Goal: Entertainment & Leisure: Browse casually

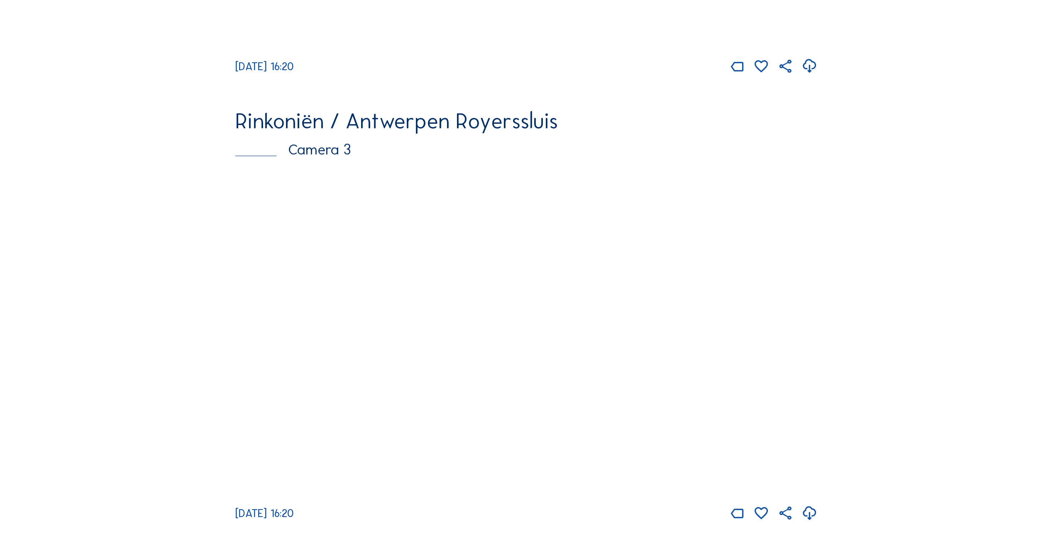
scroll to position [996, 0]
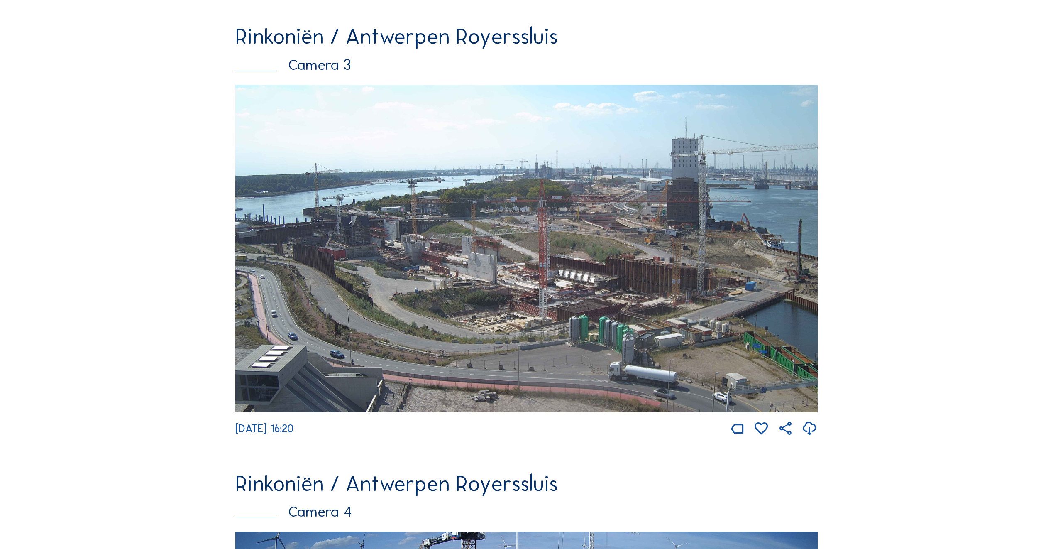
click at [395, 288] on img at bounding box center [526, 248] width 582 height 327
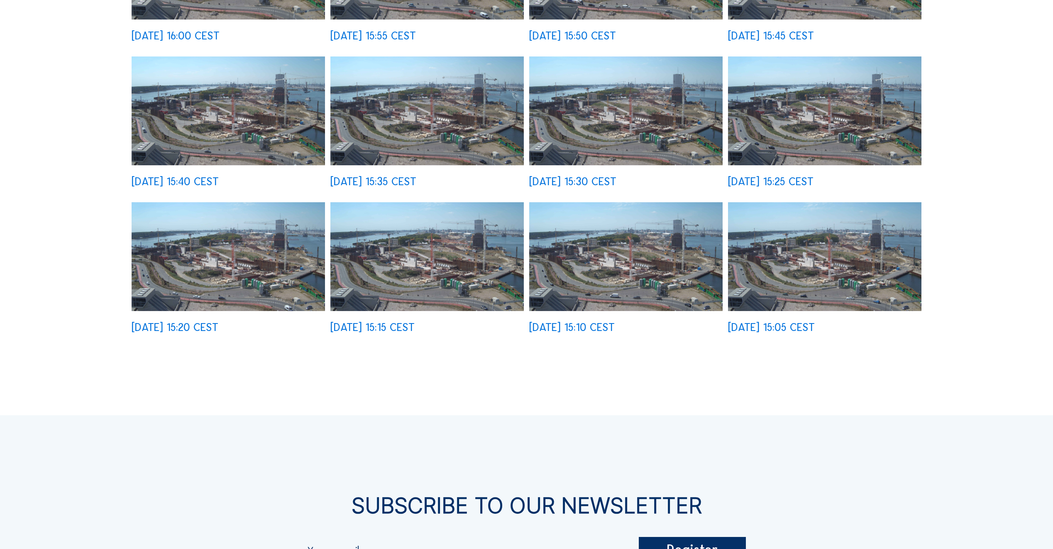
scroll to position [581, 0]
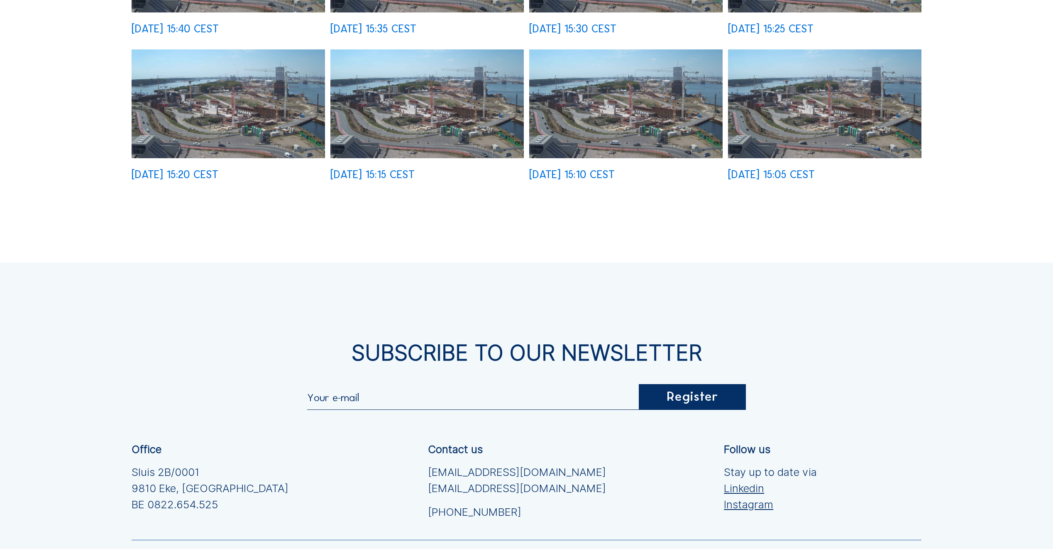
click at [809, 109] on img at bounding box center [824, 103] width 193 height 109
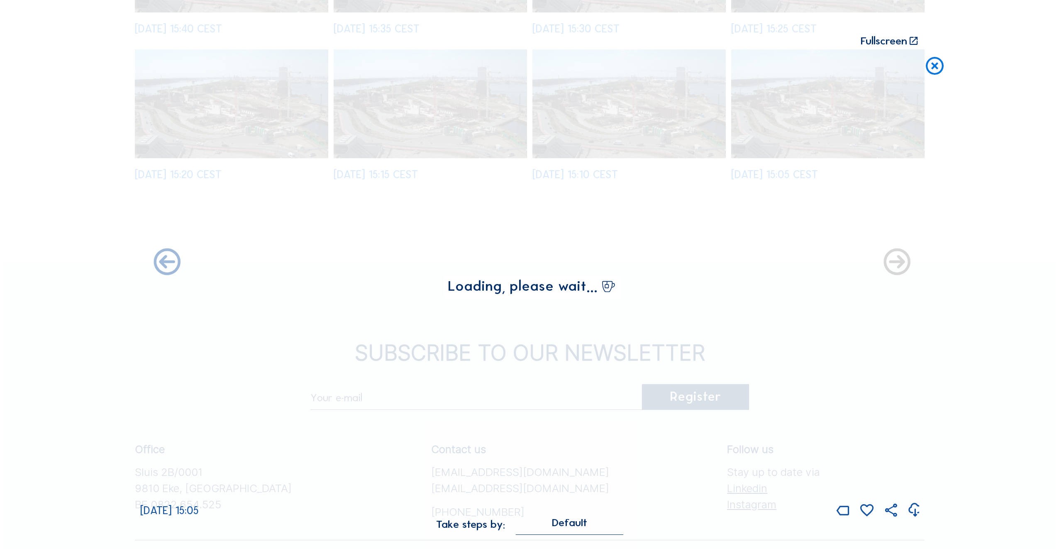
scroll to position [583, 0]
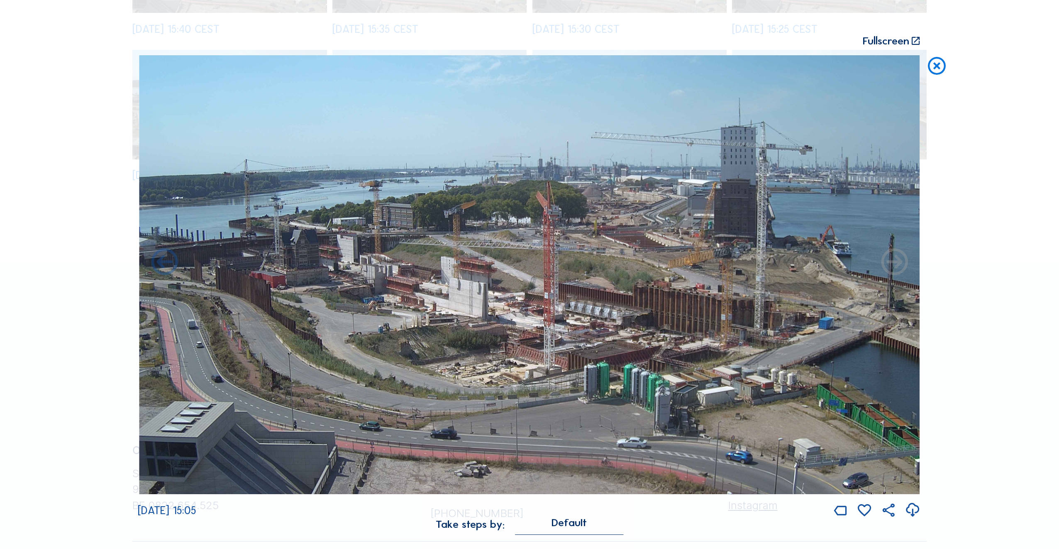
click at [894, 263] on icon at bounding box center [895, 263] width 32 height 32
click at [898, 264] on icon at bounding box center [895, 263] width 32 height 32
click at [165, 262] on icon at bounding box center [165, 263] width 32 height 32
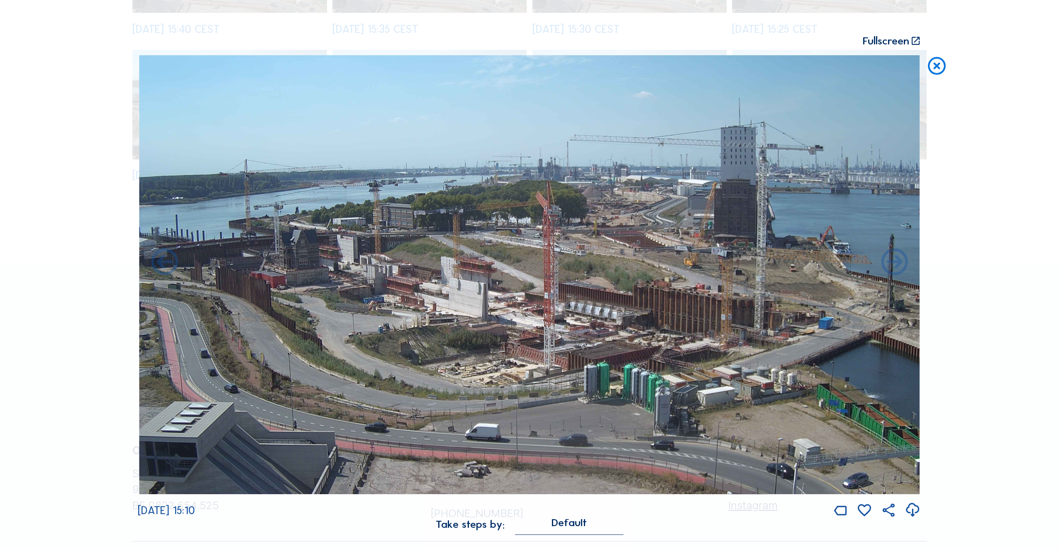
click at [165, 262] on icon at bounding box center [165, 263] width 32 height 32
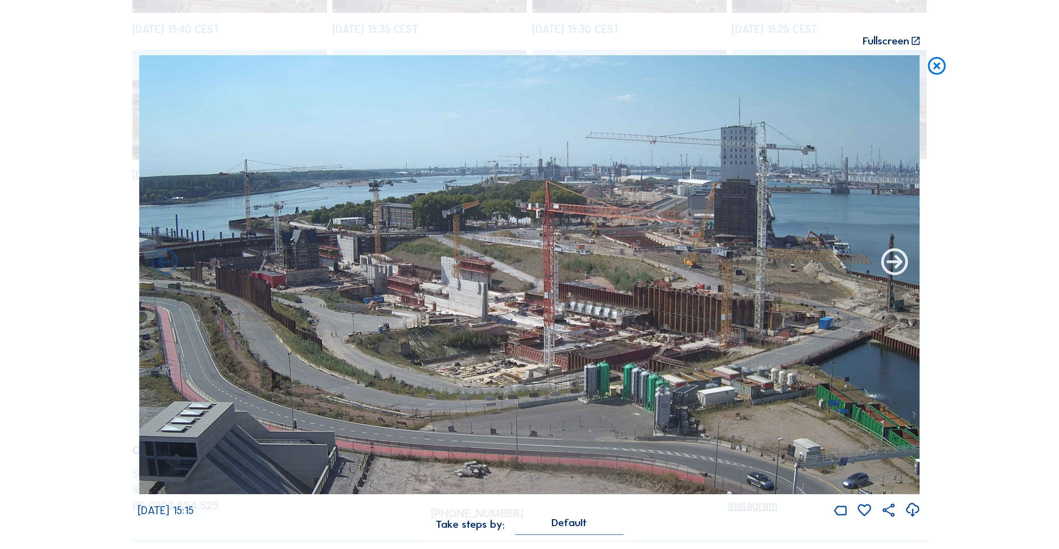
click at [896, 261] on icon at bounding box center [895, 263] width 32 height 32
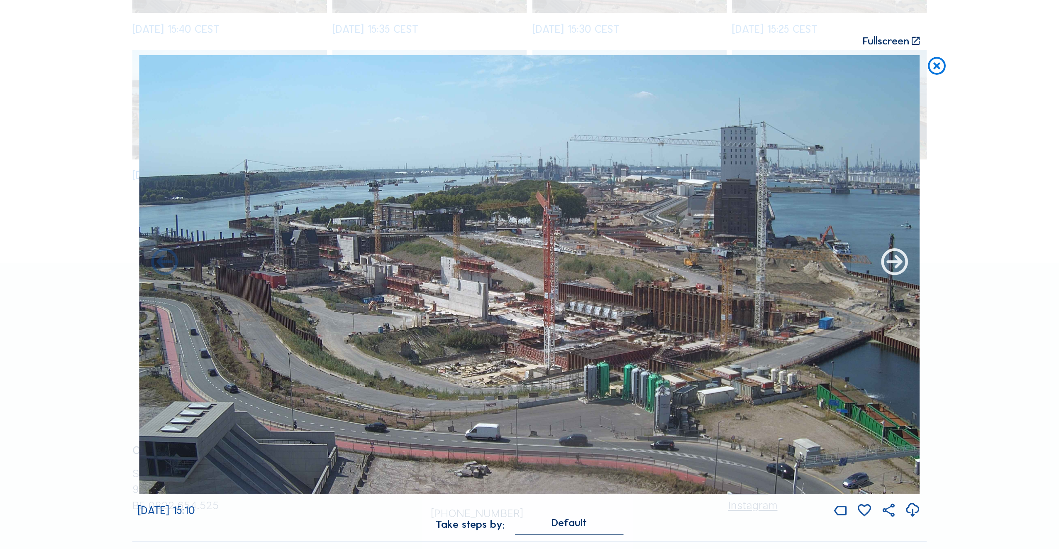
click at [896, 265] on icon at bounding box center [895, 263] width 32 height 32
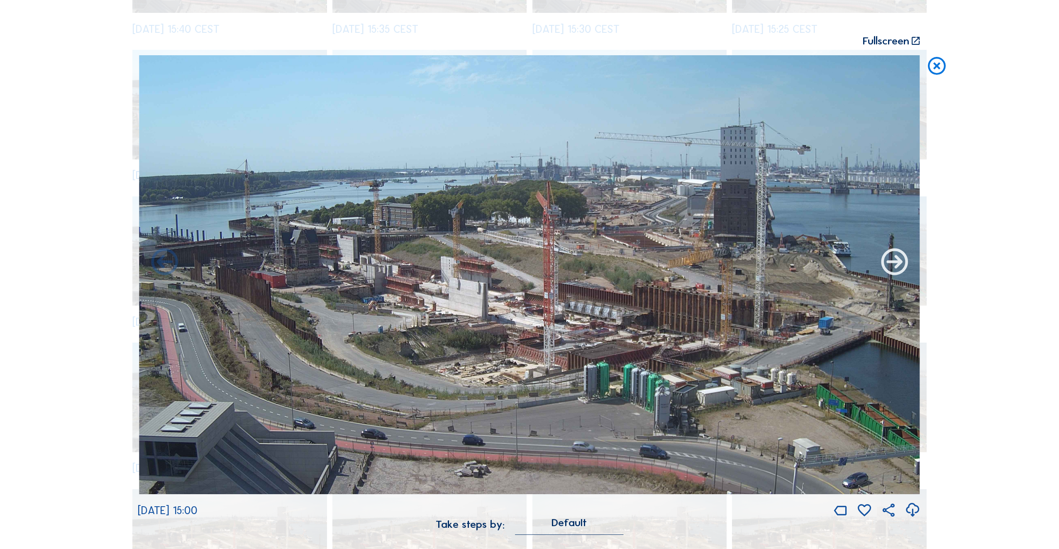
drag, startPoint x: 891, startPoint y: 265, endPoint x: 890, endPoint y: 259, distance: 6.7
click at [891, 263] on div "Scroll to travel through time | Press 'Alt' Button + Scroll to Zoom | Click and…" at bounding box center [529, 274] width 1059 height 549
click at [896, 266] on icon at bounding box center [895, 263] width 32 height 32
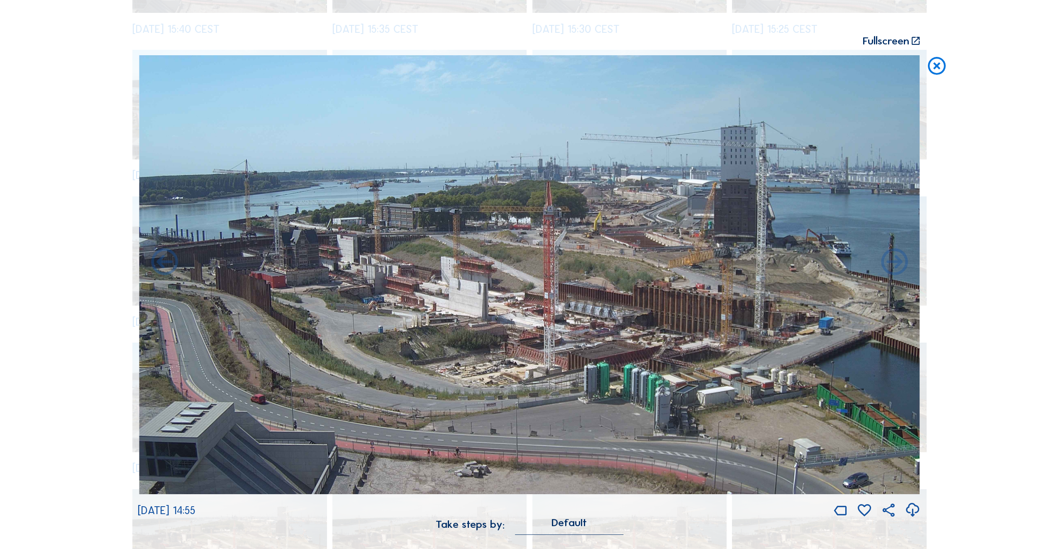
click at [896, 266] on icon at bounding box center [895, 263] width 32 height 32
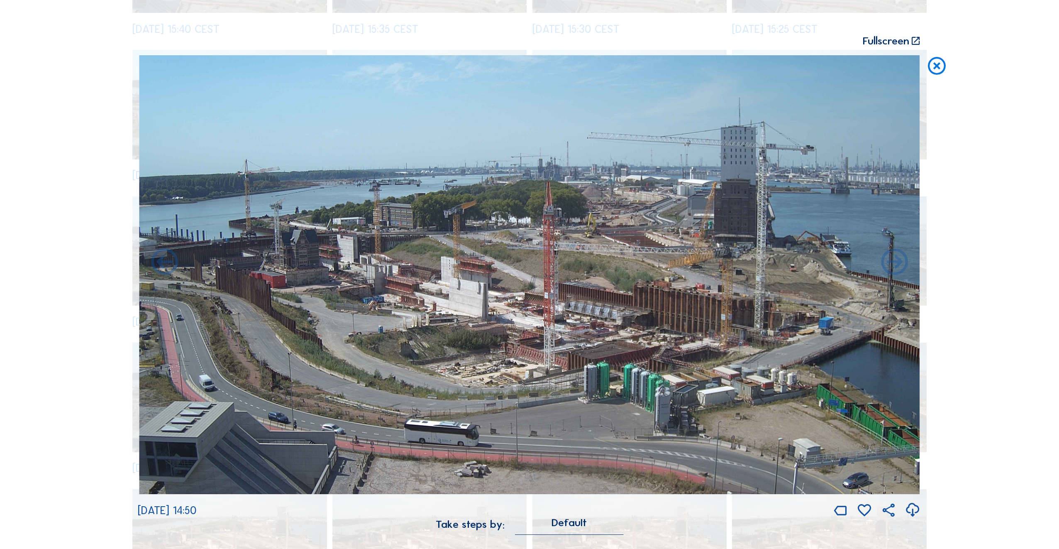
click at [896, 266] on icon at bounding box center [895, 263] width 32 height 32
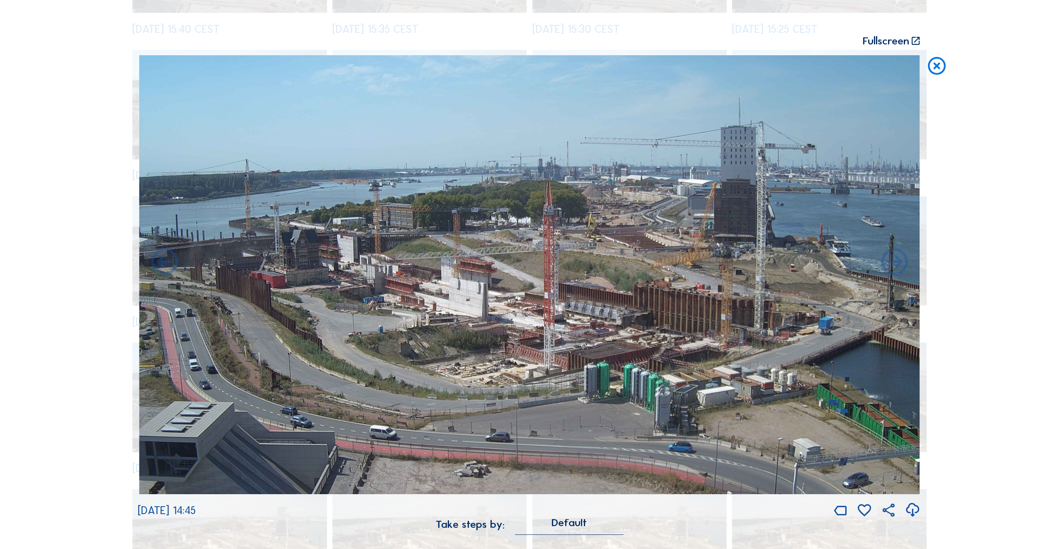
click at [896, 266] on icon at bounding box center [895, 263] width 32 height 32
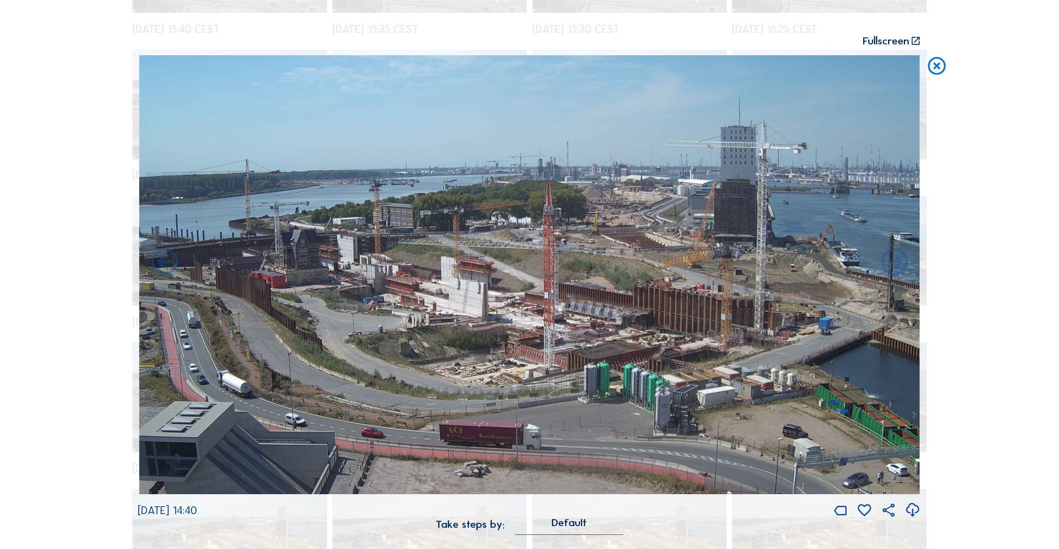
click at [896, 266] on icon at bounding box center [895, 263] width 32 height 32
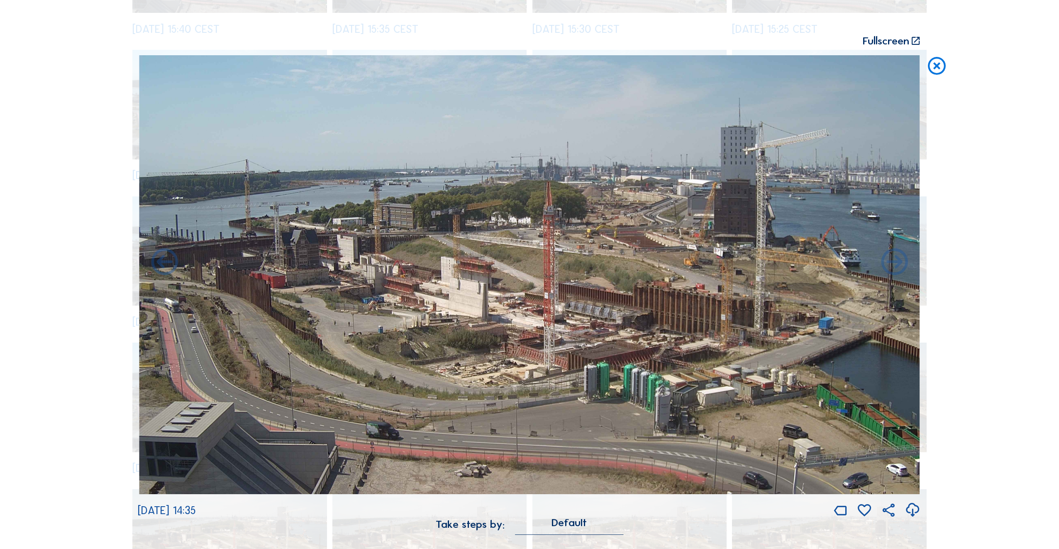
click at [896, 266] on icon at bounding box center [895, 263] width 32 height 32
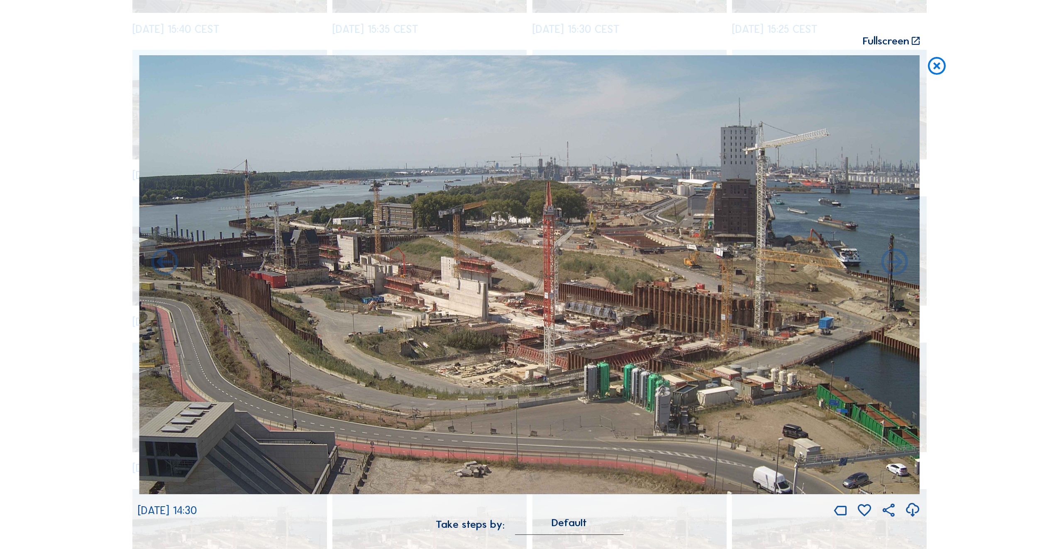
click at [896, 266] on icon at bounding box center [895, 263] width 32 height 32
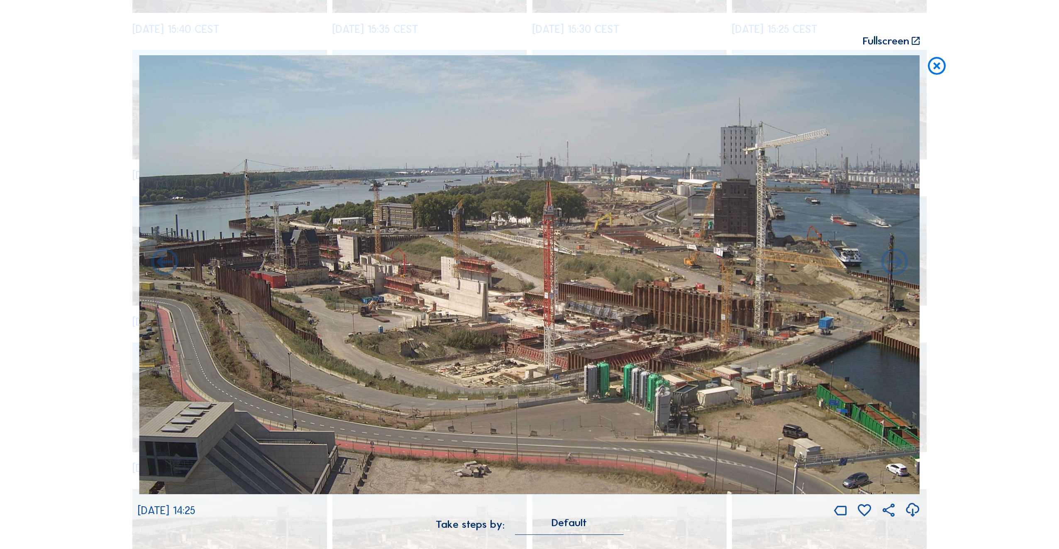
click at [896, 266] on icon at bounding box center [895, 263] width 32 height 32
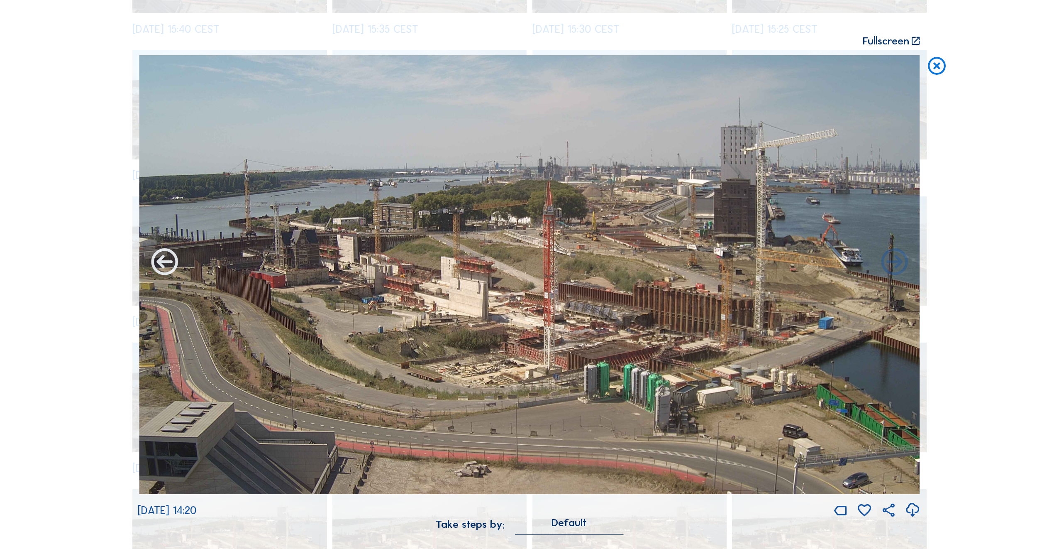
click at [163, 264] on icon at bounding box center [165, 263] width 32 height 32
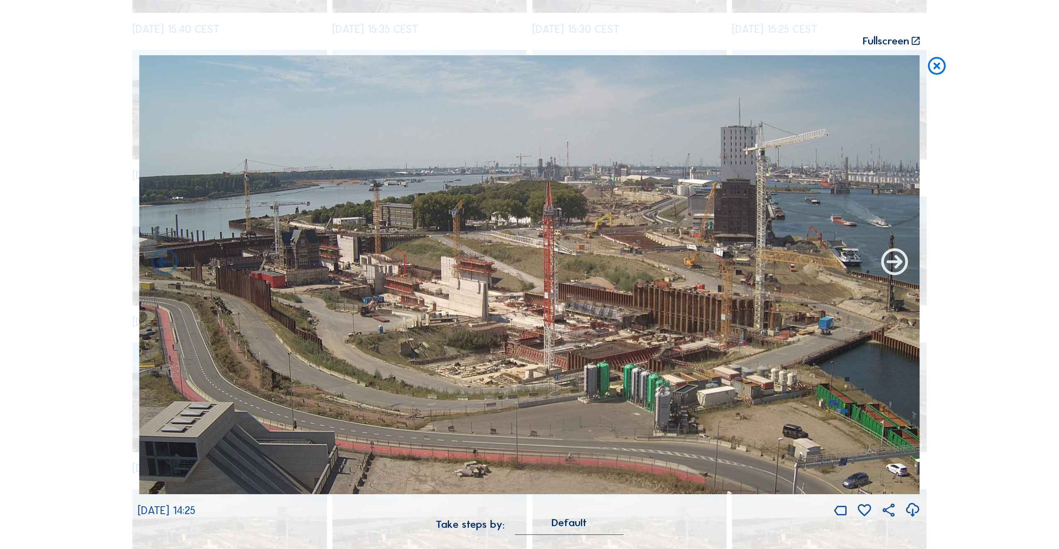
click at [896, 264] on icon at bounding box center [895, 263] width 32 height 32
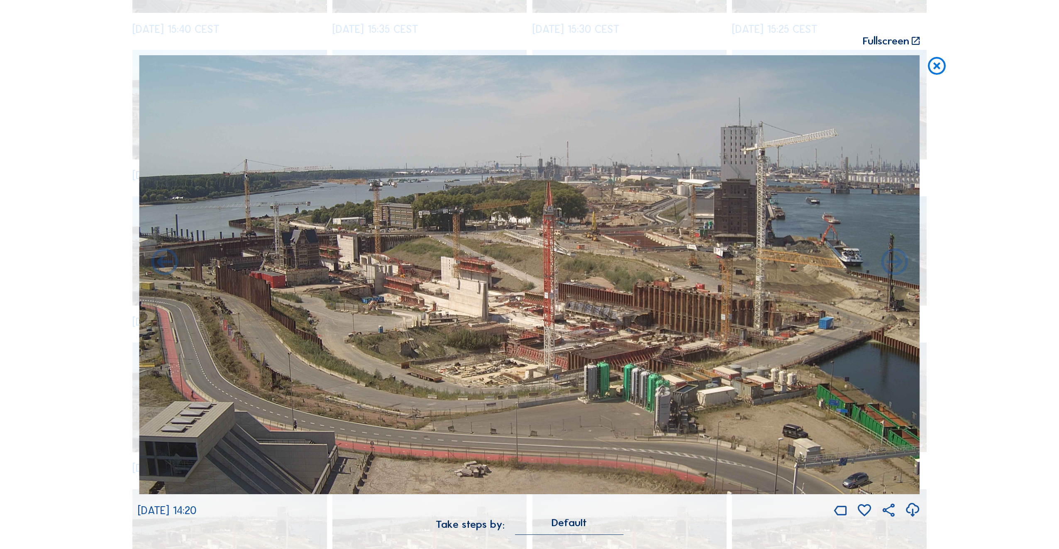
click at [896, 264] on icon at bounding box center [895, 263] width 32 height 32
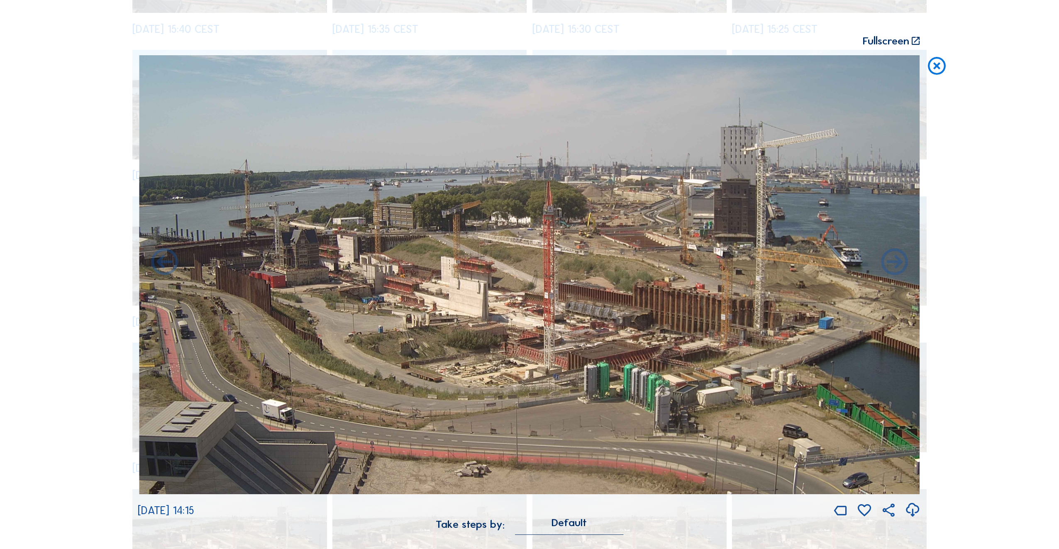
click at [896, 264] on icon at bounding box center [895, 263] width 32 height 32
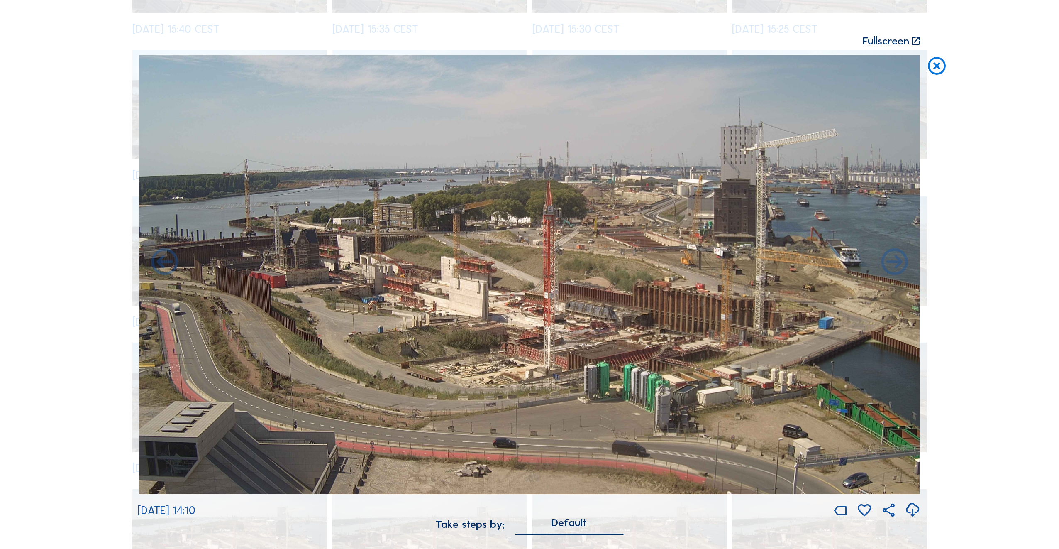
click at [896, 264] on icon at bounding box center [895, 263] width 32 height 32
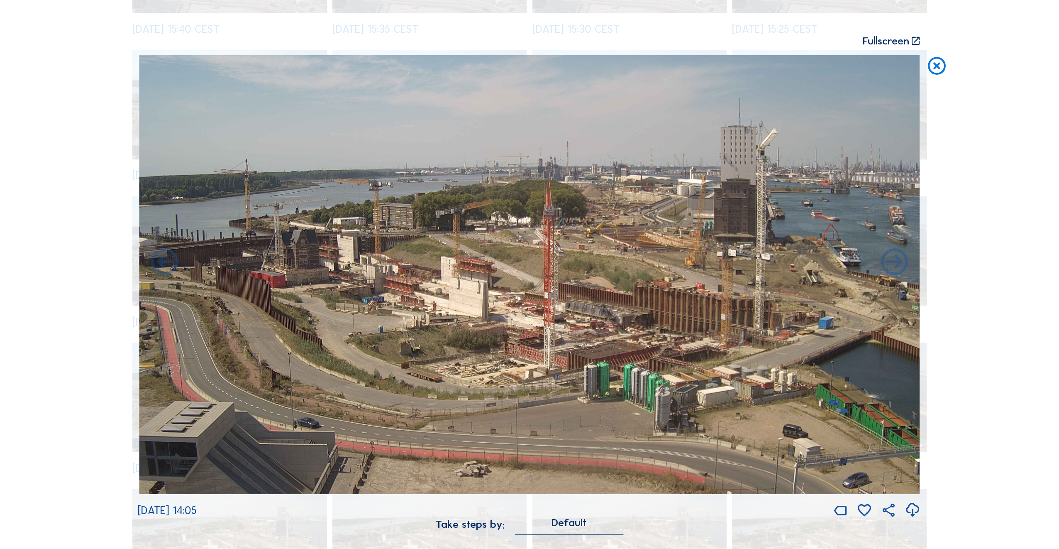
click at [896, 264] on icon at bounding box center [895, 263] width 32 height 32
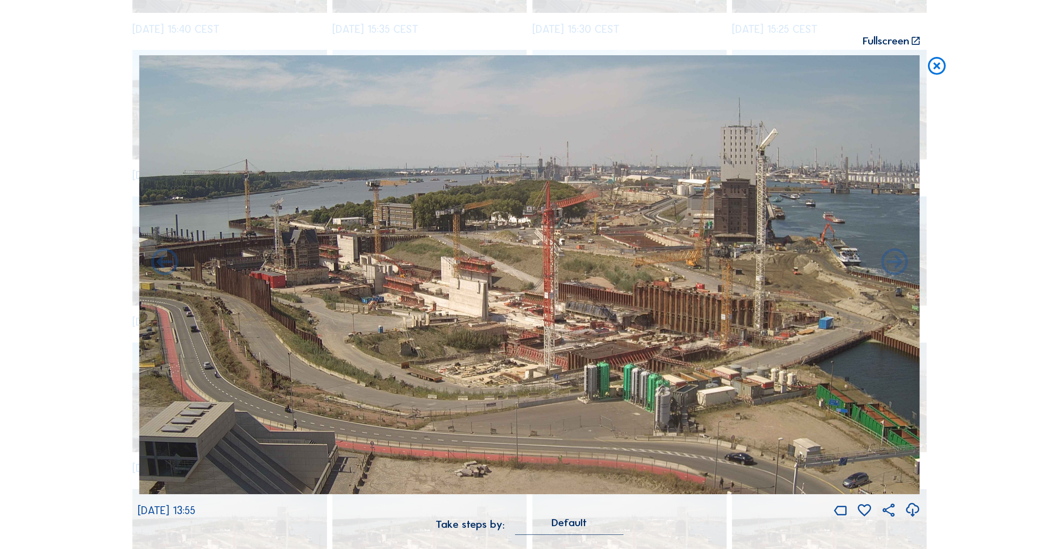
click at [896, 264] on icon at bounding box center [895, 263] width 32 height 32
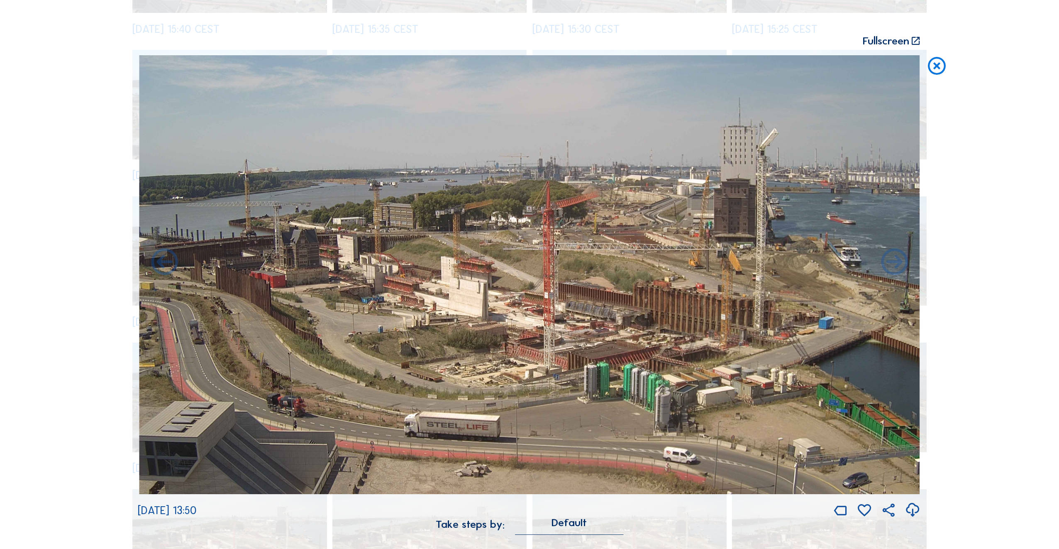
click at [896, 264] on icon at bounding box center [895, 263] width 32 height 32
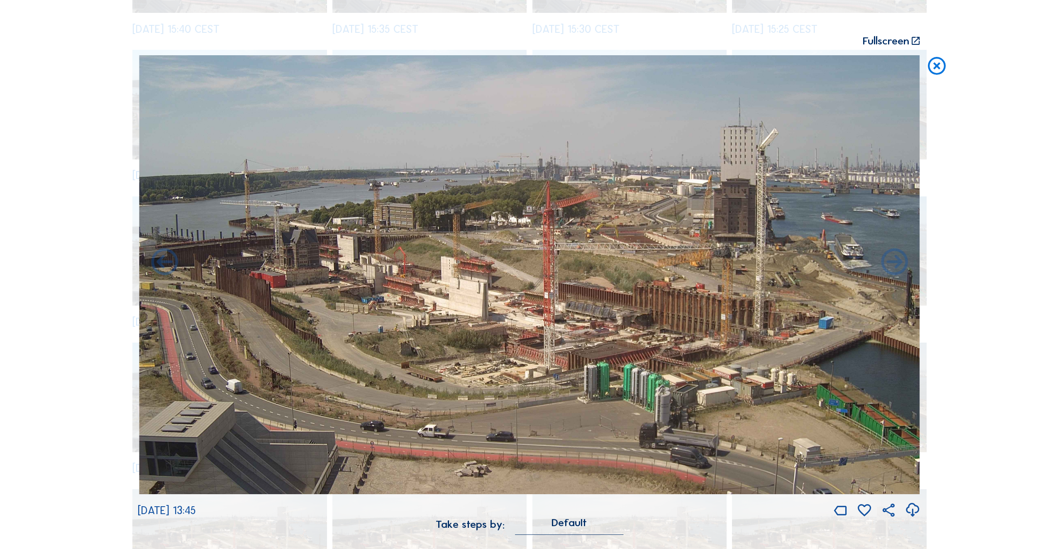
click at [896, 264] on icon at bounding box center [895, 263] width 32 height 32
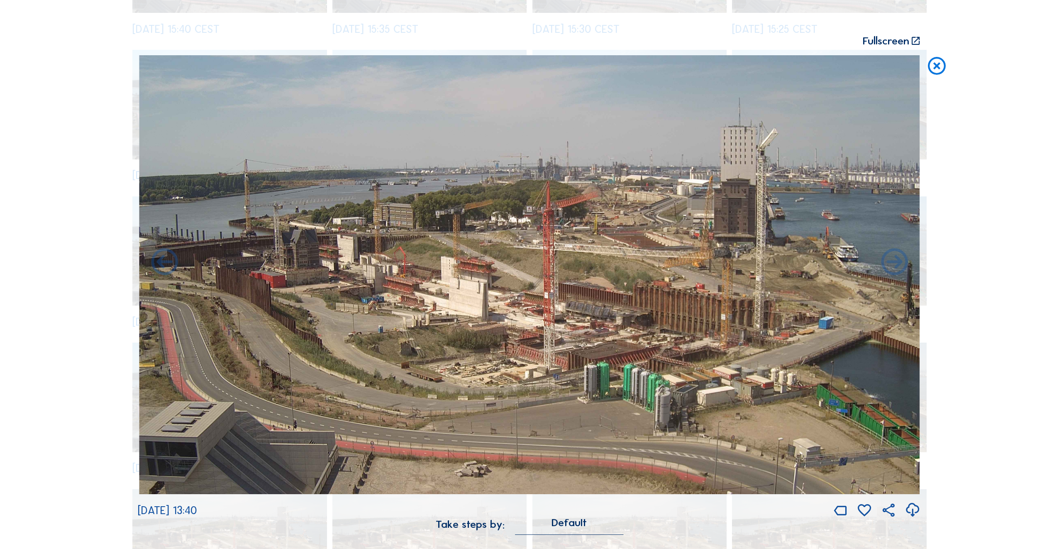
click at [896, 264] on icon at bounding box center [895, 263] width 32 height 32
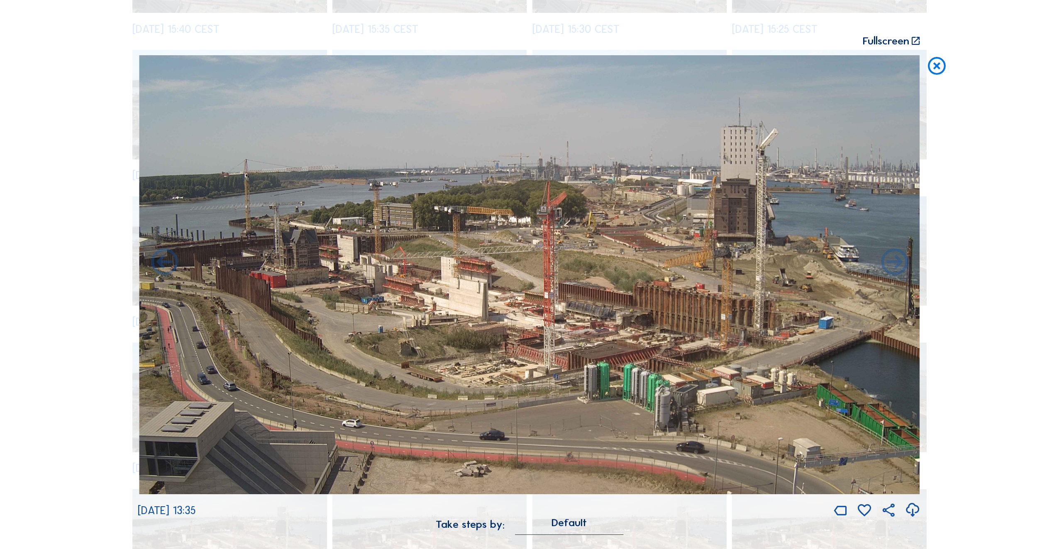
click at [896, 264] on icon at bounding box center [895, 263] width 32 height 32
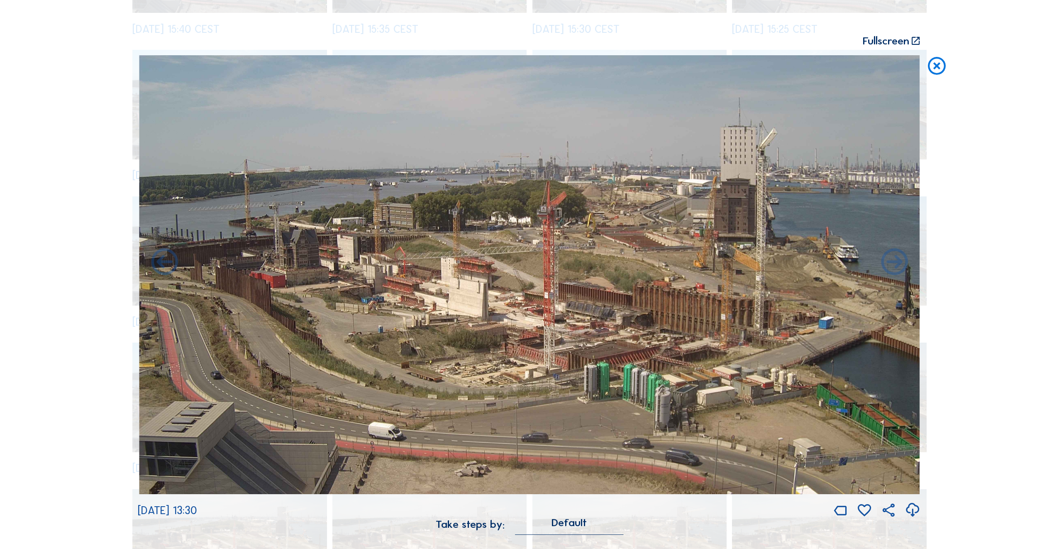
click at [896, 264] on icon at bounding box center [895, 263] width 32 height 32
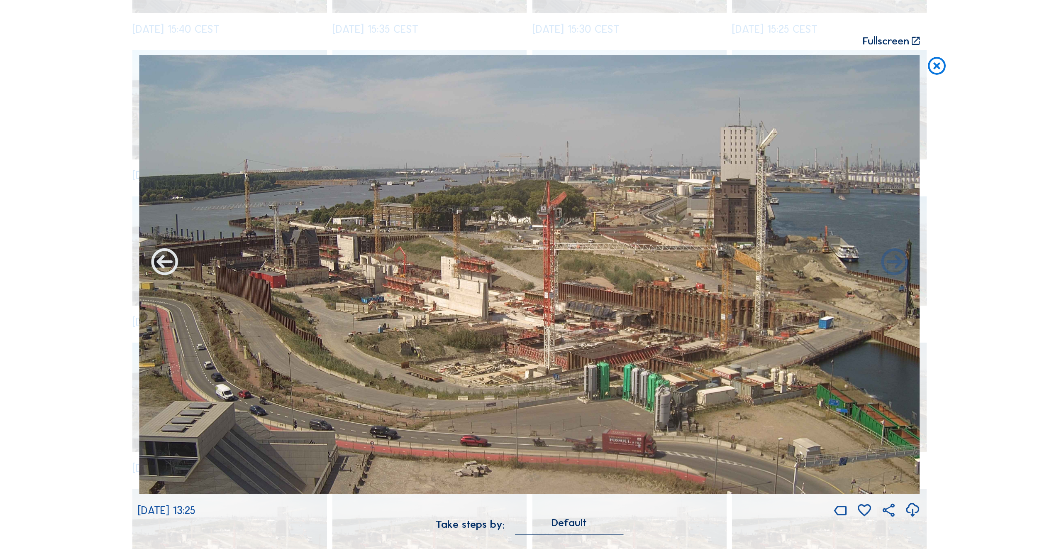
click at [157, 259] on icon at bounding box center [165, 263] width 32 height 32
click at [161, 262] on icon at bounding box center [165, 263] width 32 height 32
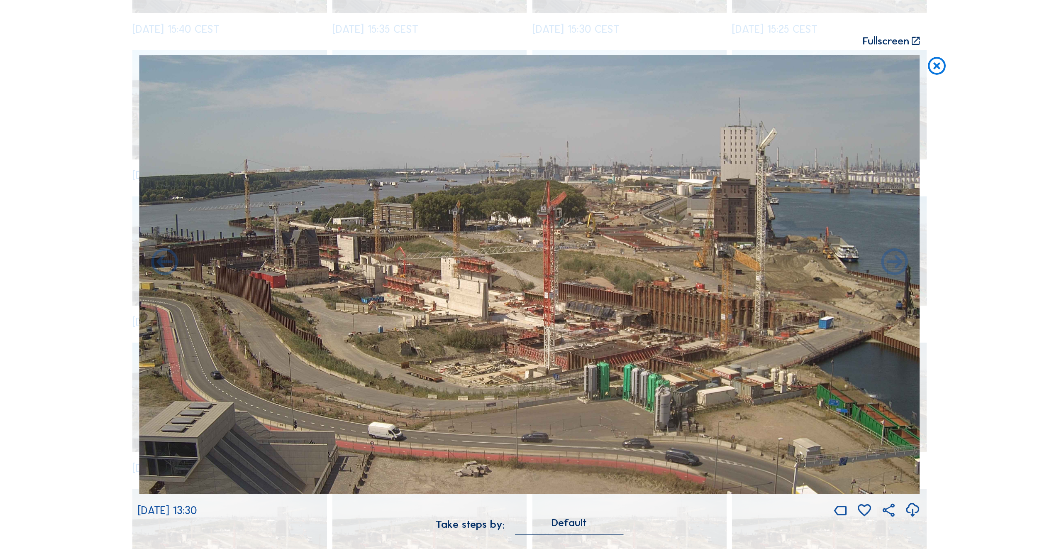
click at [161, 262] on icon at bounding box center [165, 263] width 32 height 32
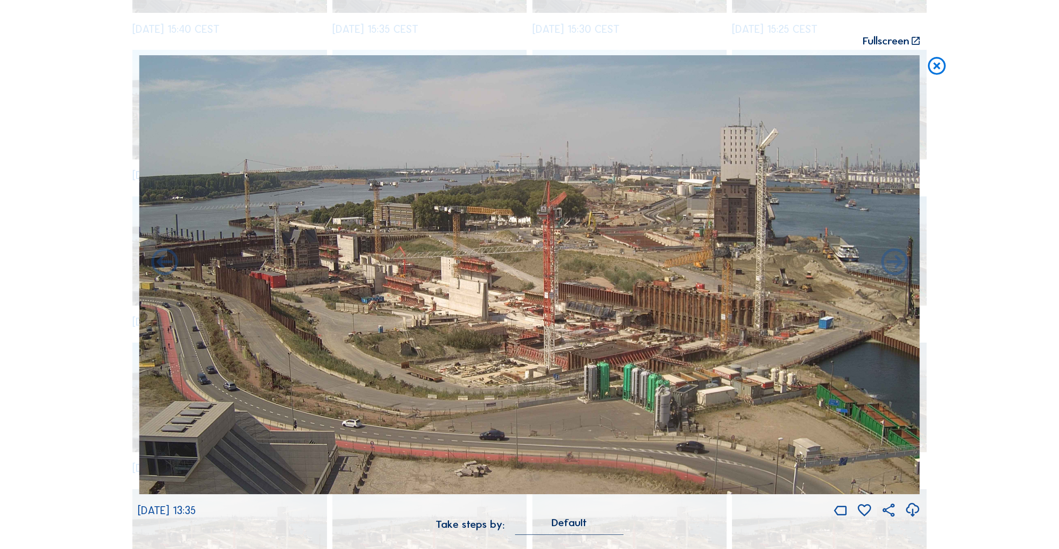
click at [161, 262] on icon at bounding box center [165, 263] width 32 height 32
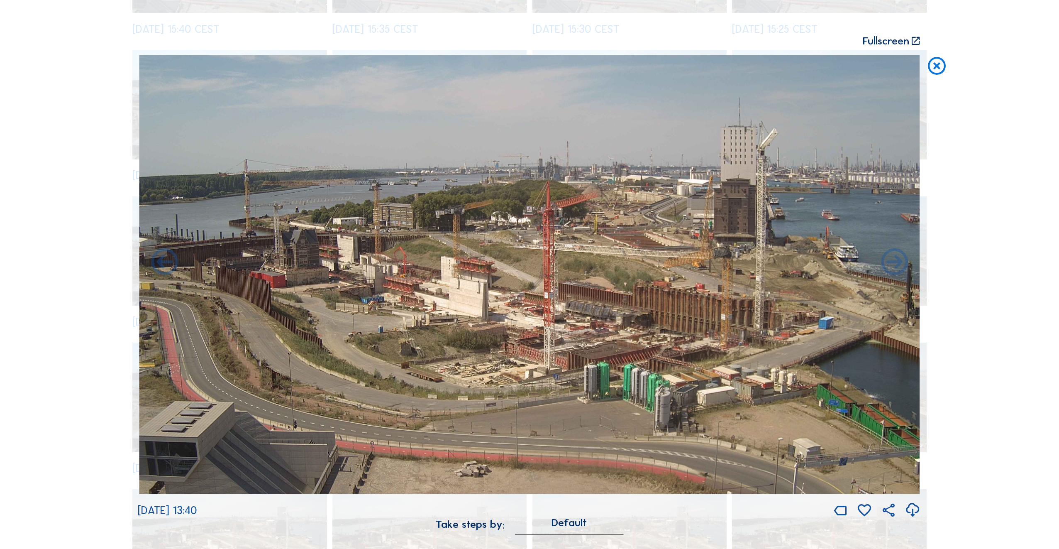
click at [161, 262] on icon at bounding box center [165, 263] width 32 height 32
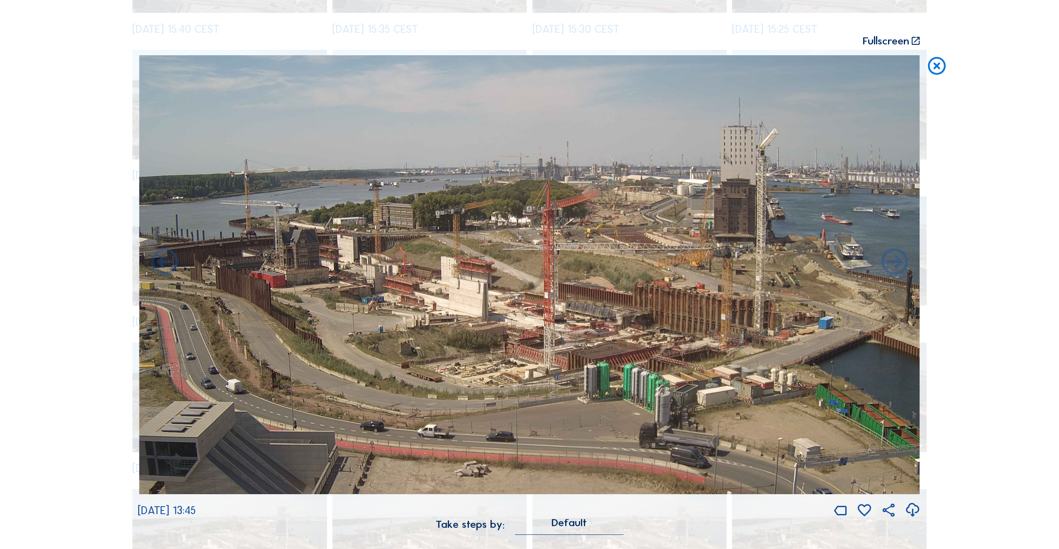
click at [161, 262] on icon at bounding box center [165, 263] width 32 height 32
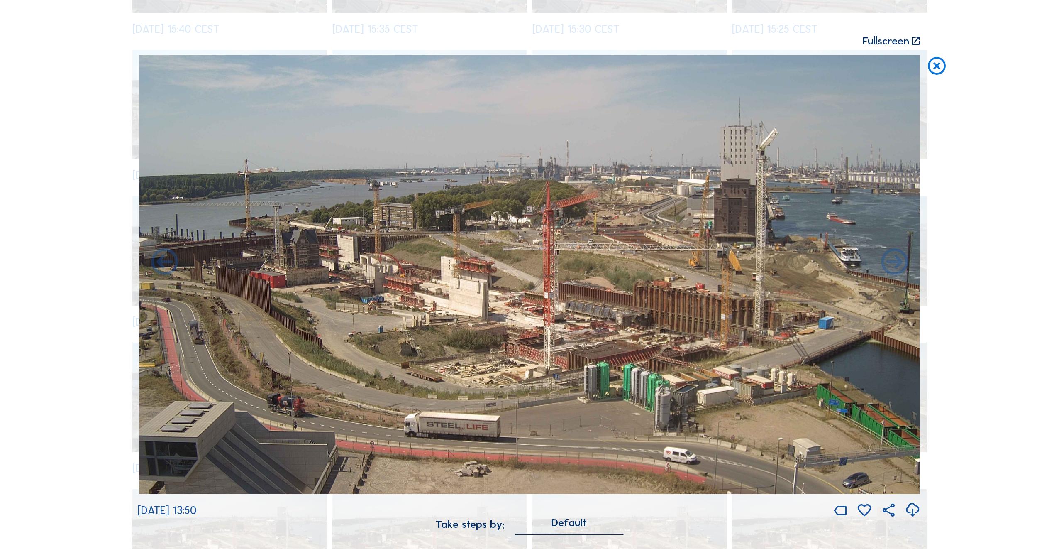
click at [161, 262] on icon at bounding box center [165, 263] width 32 height 32
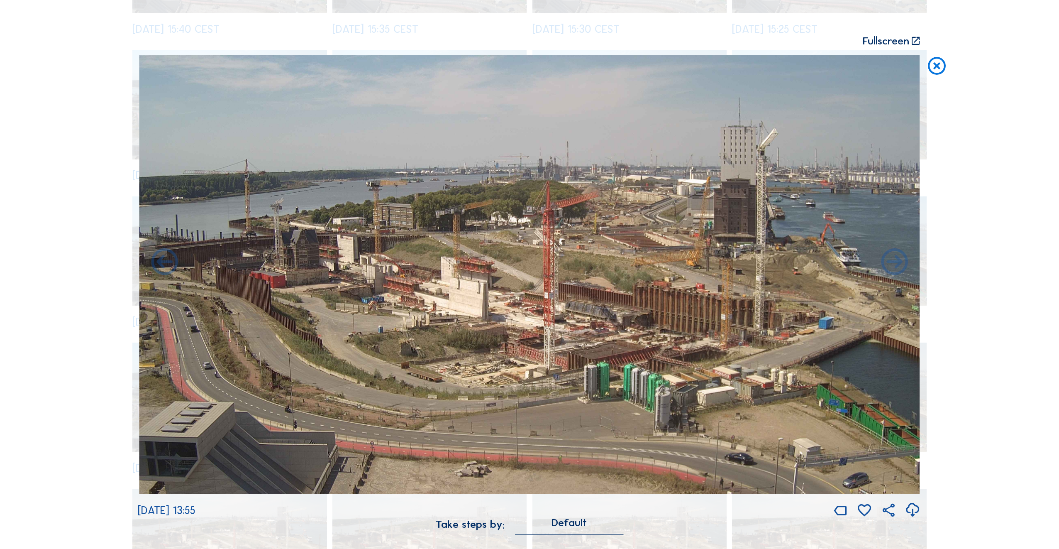
click at [161, 262] on icon at bounding box center [165, 263] width 32 height 32
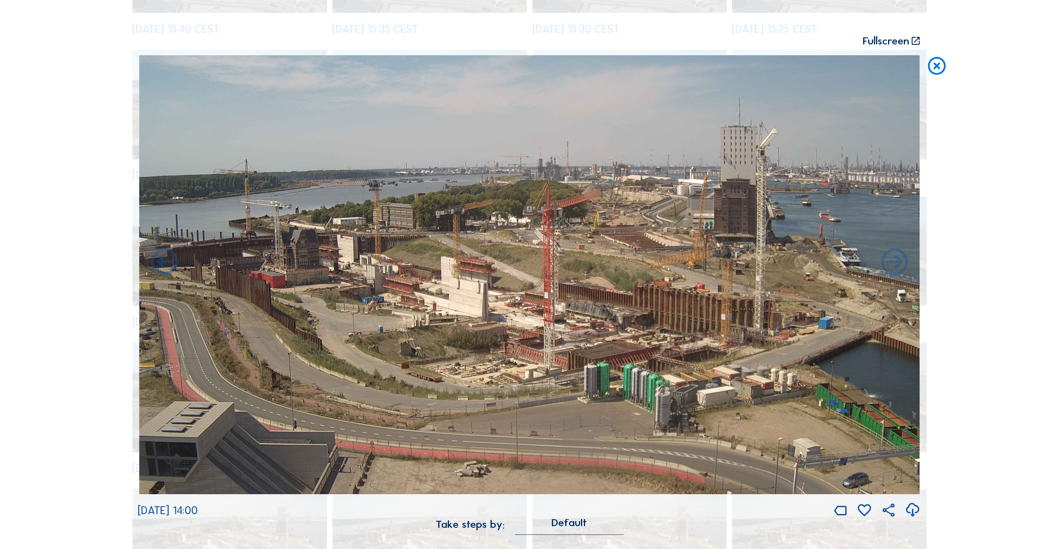
click at [161, 262] on icon at bounding box center [165, 263] width 32 height 32
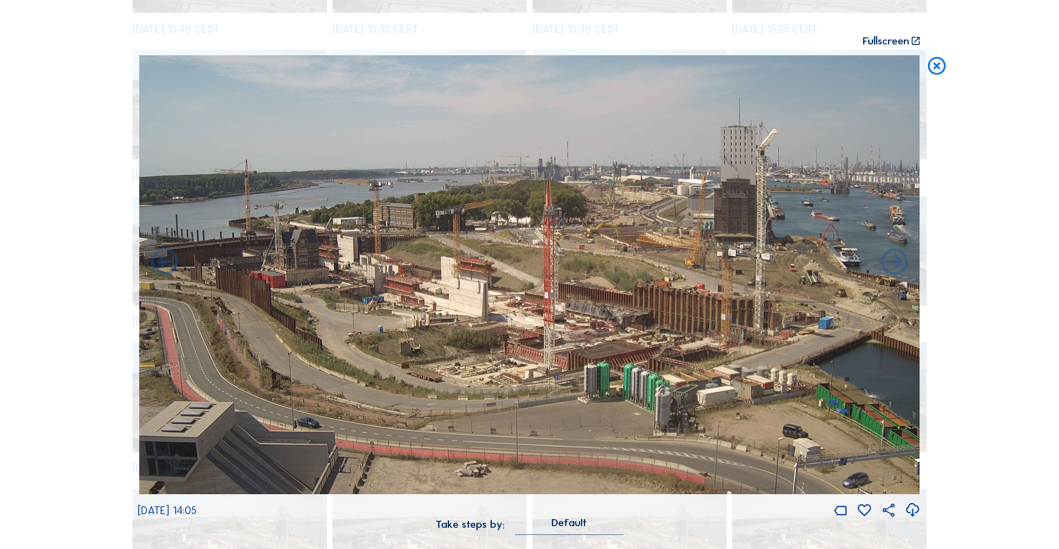
click at [161, 262] on icon at bounding box center [165, 263] width 32 height 32
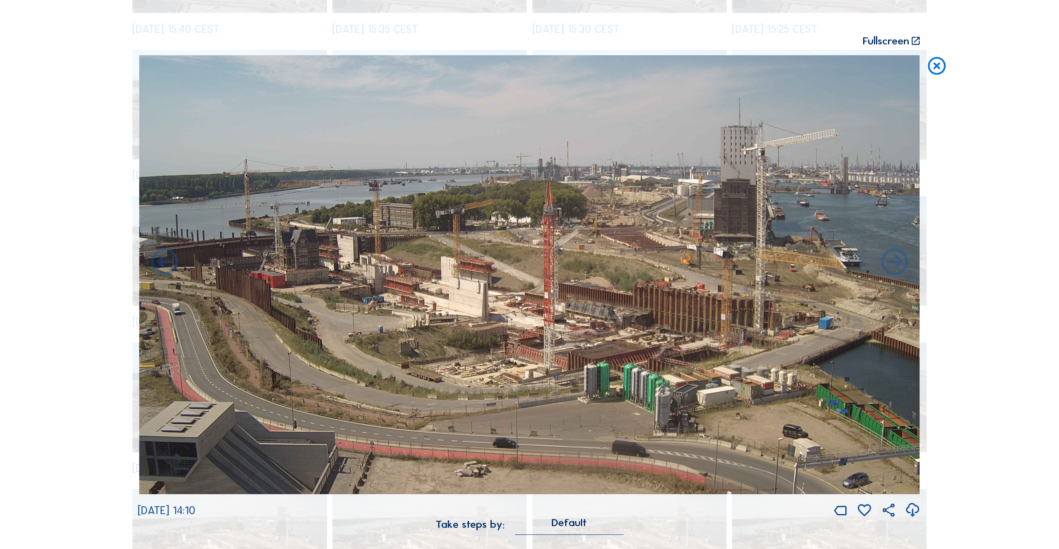
click at [161, 262] on icon at bounding box center [165, 263] width 32 height 32
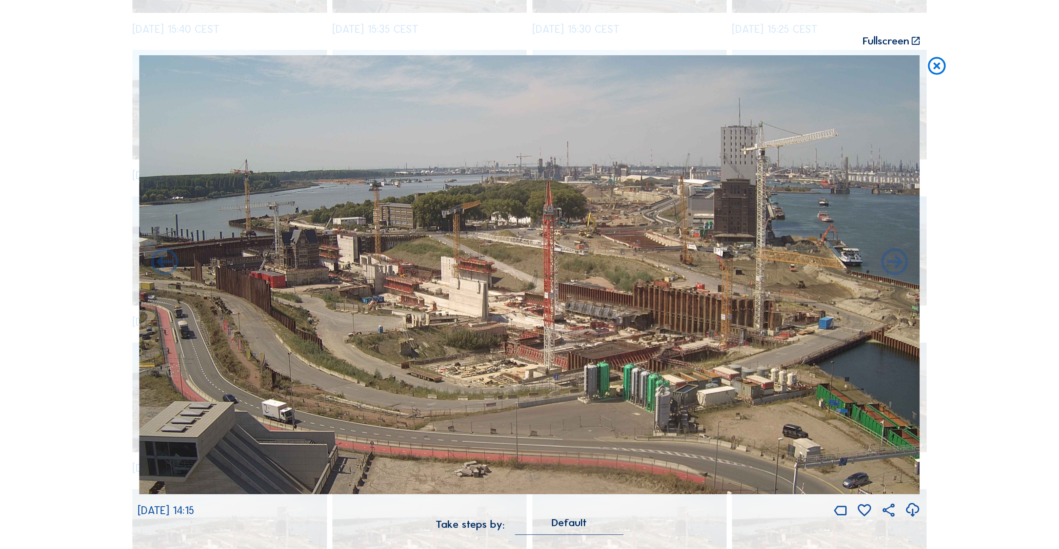
click at [161, 262] on icon at bounding box center [165, 263] width 32 height 32
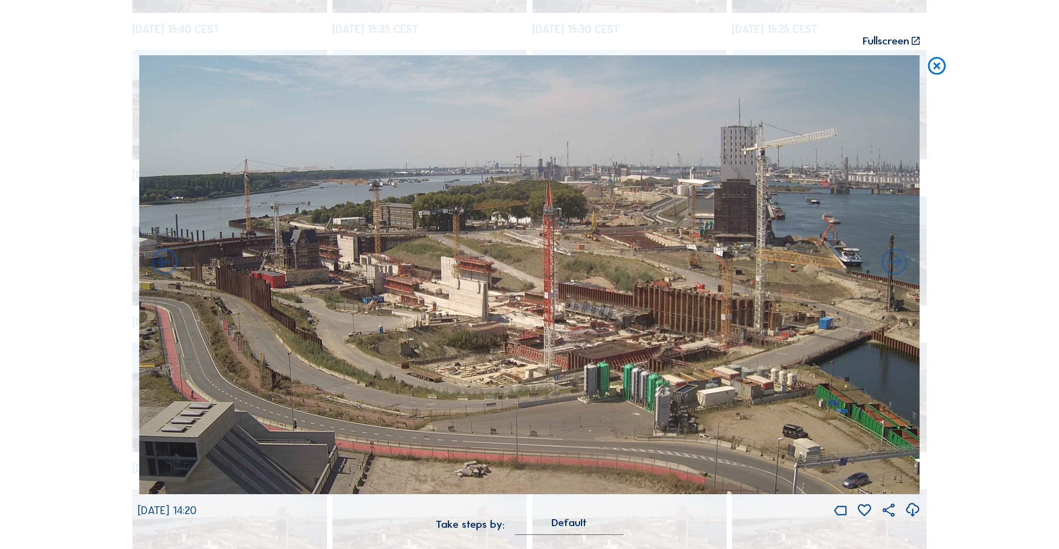
click at [161, 262] on icon at bounding box center [165, 263] width 32 height 32
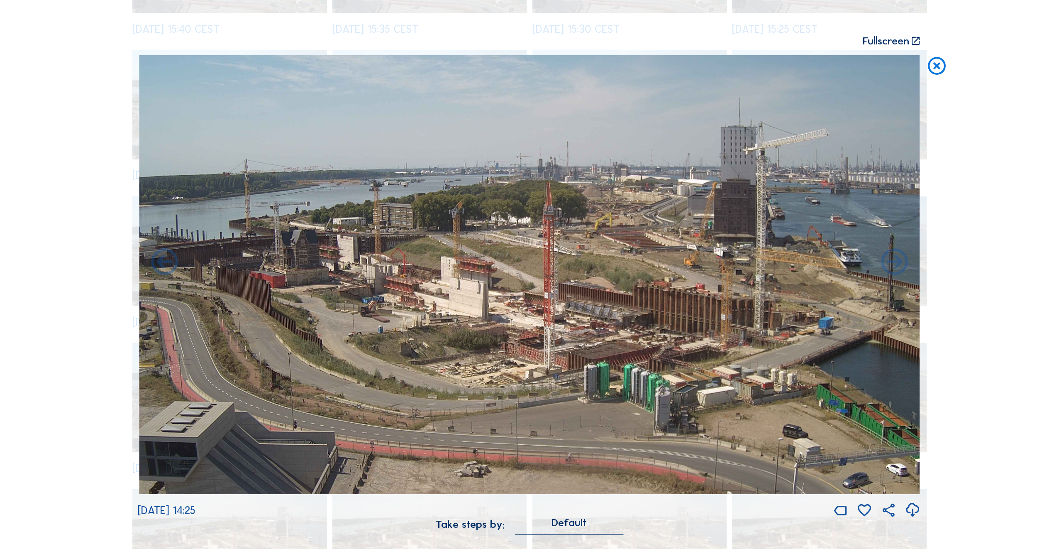
click at [161, 262] on icon at bounding box center [165, 263] width 32 height 32
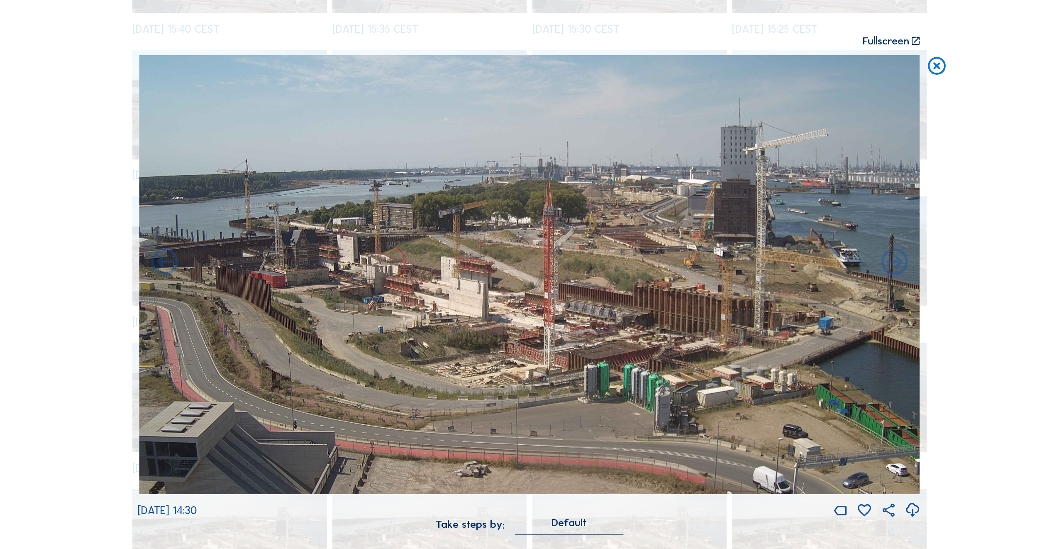
click at [161, 262] on icon at bounding box center [165, 263] width 32 height 32
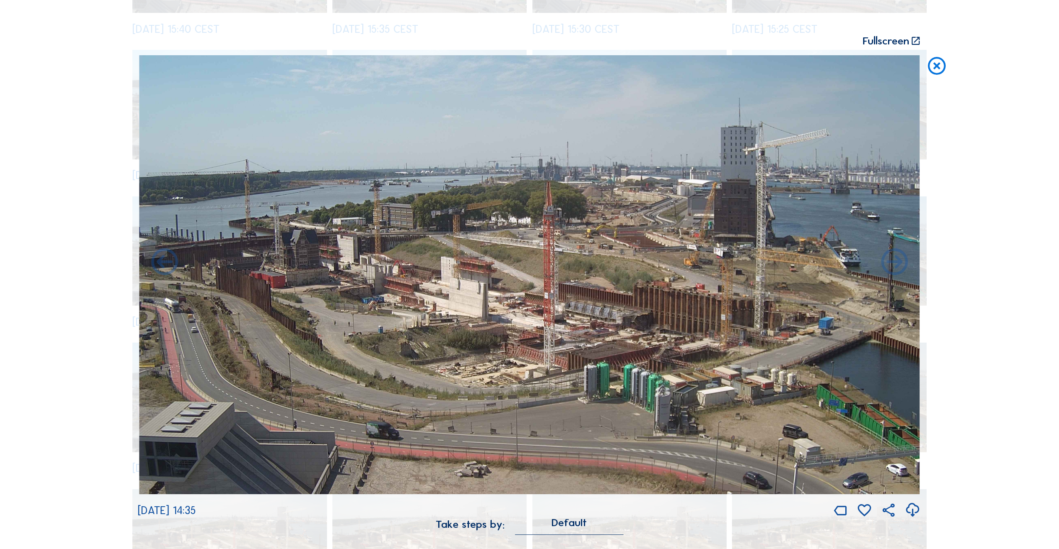
click at [161, 262] on icon at bounding box center [165, 263] width 32 height 32
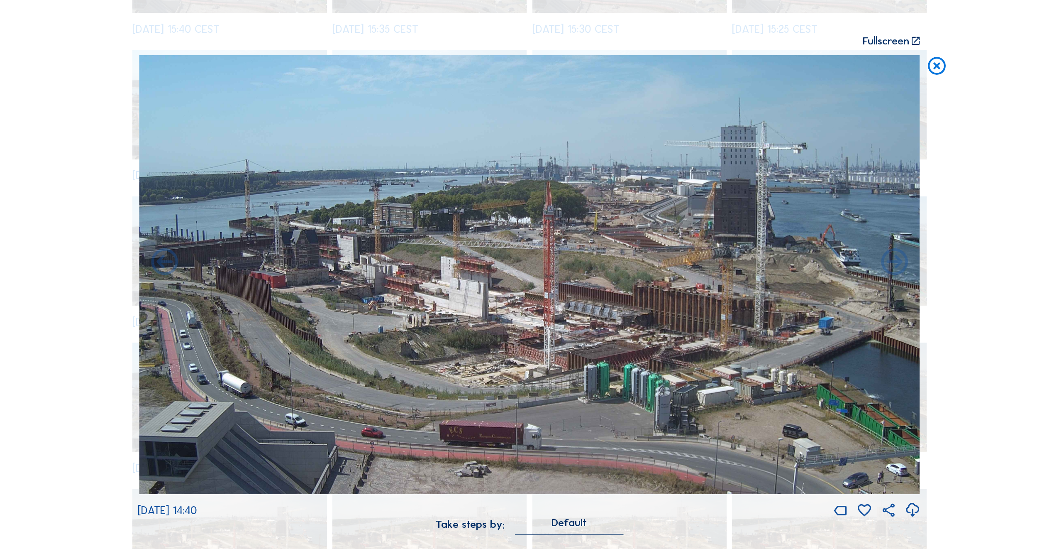
click at [161, 262] on icon at bounding box center [165, 263] width 32 height 32
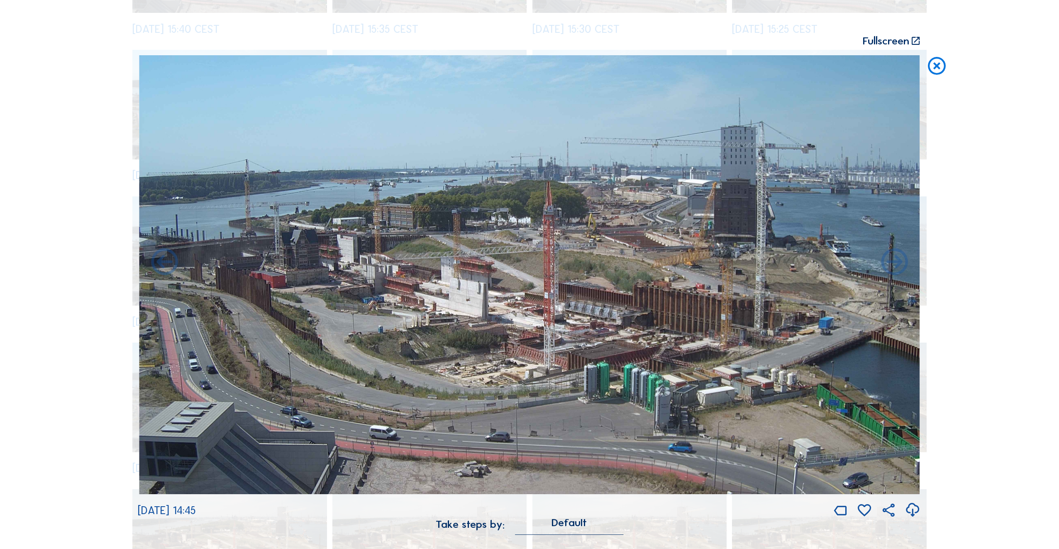
click at [161, 262] on icon at bounding box center [165, 263] width 32 height 32
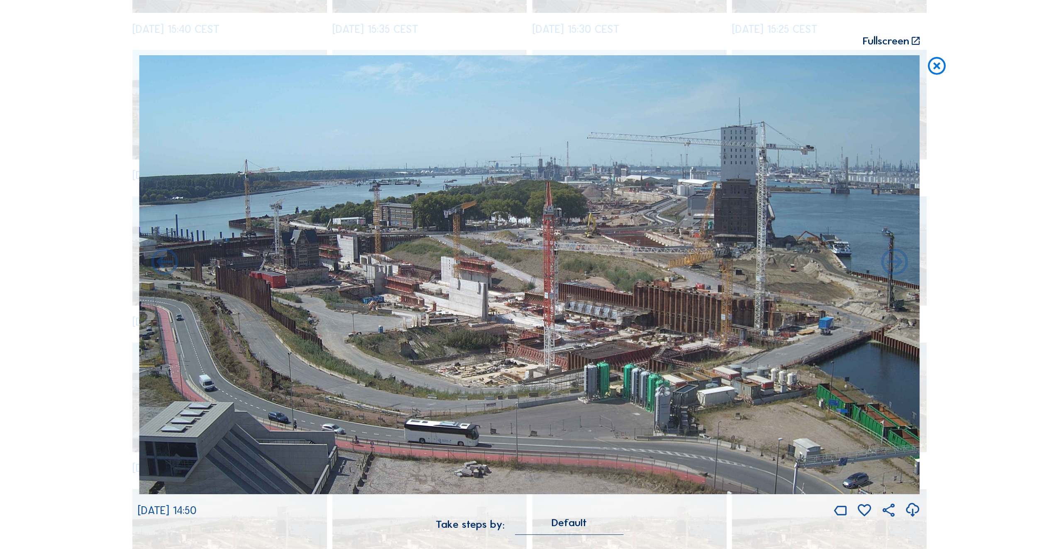
click at [161, 262] on icon at bounding box center [165, 263] width 32 height 32
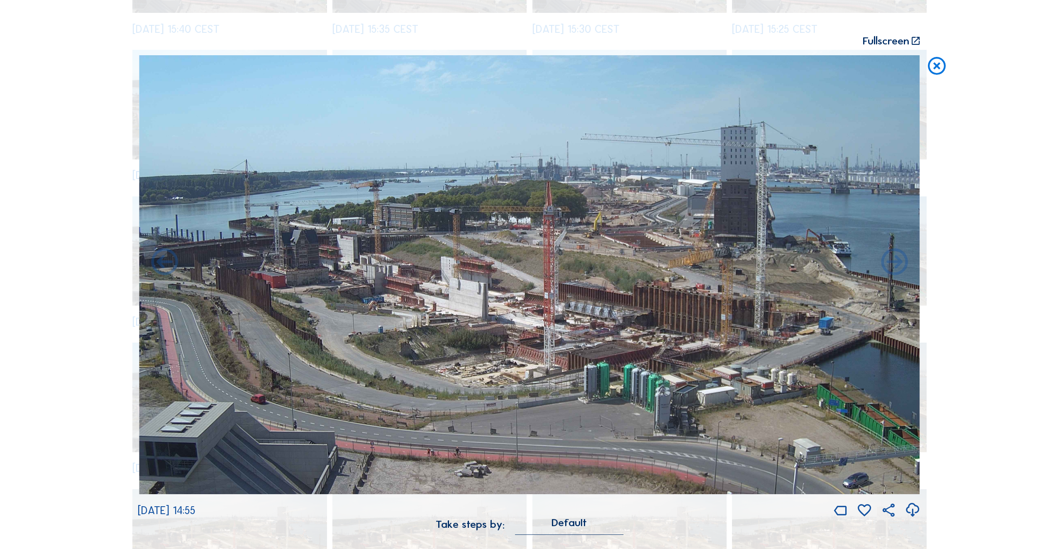
click at [161, 262] on icon at bounding box center [165, 263] width 32 height 32
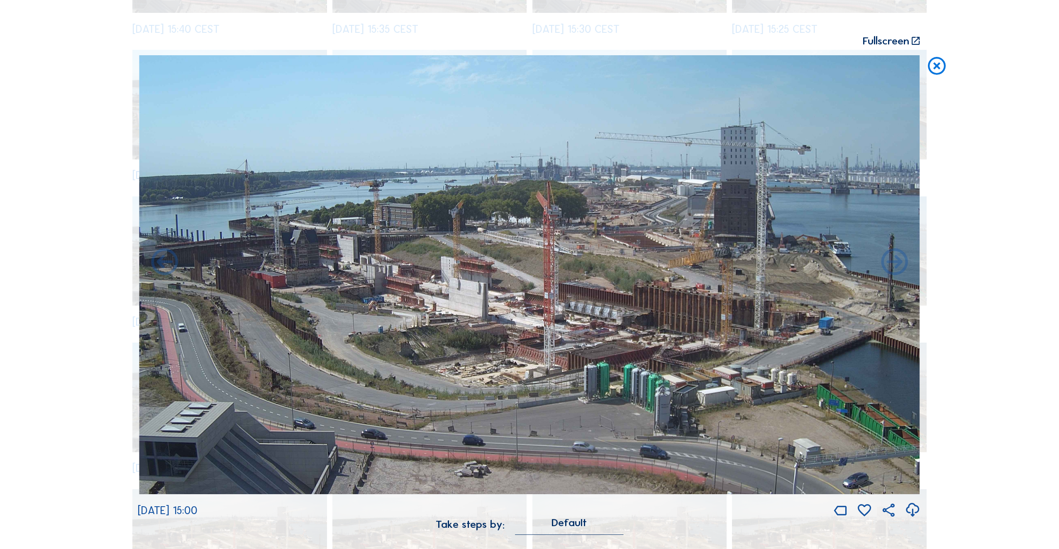
click at [161, 262] on icon at bounding box center [165, 263] width 32 height 32
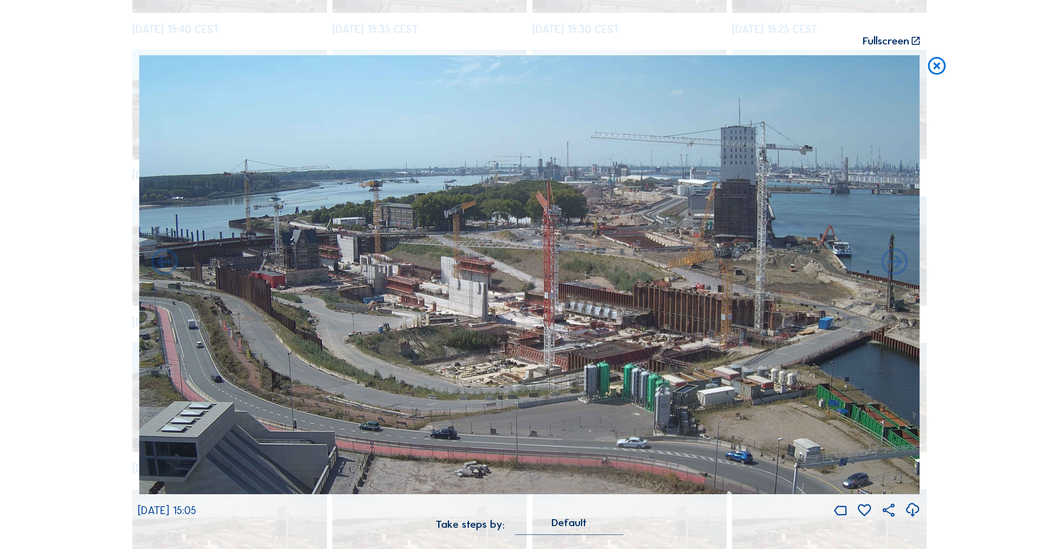
click at [161, 262] on icon at bounding box center [165, 263] width 32 height 32
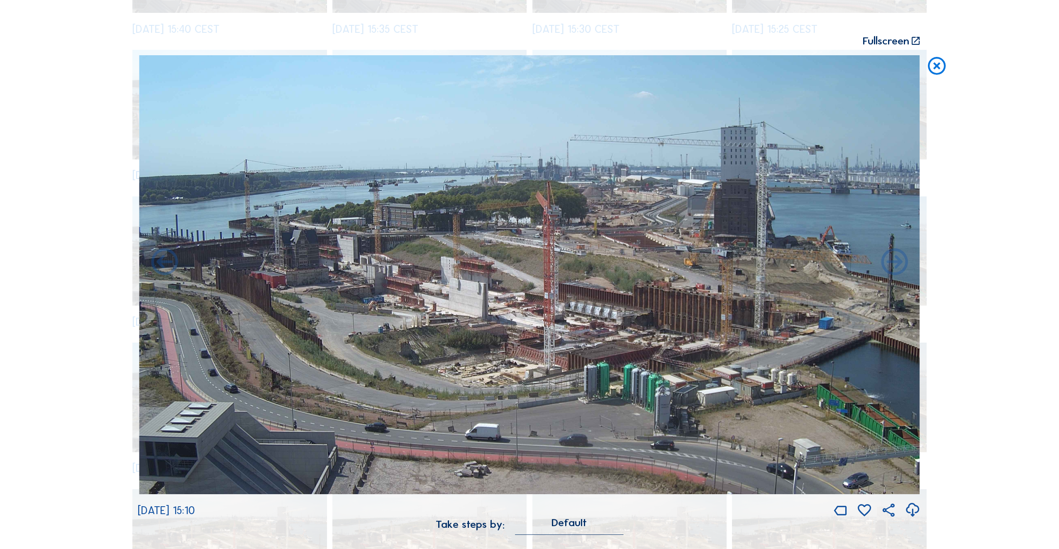
click at [161, 262] on icon at bounding box center [165, 263] width 32 height 32
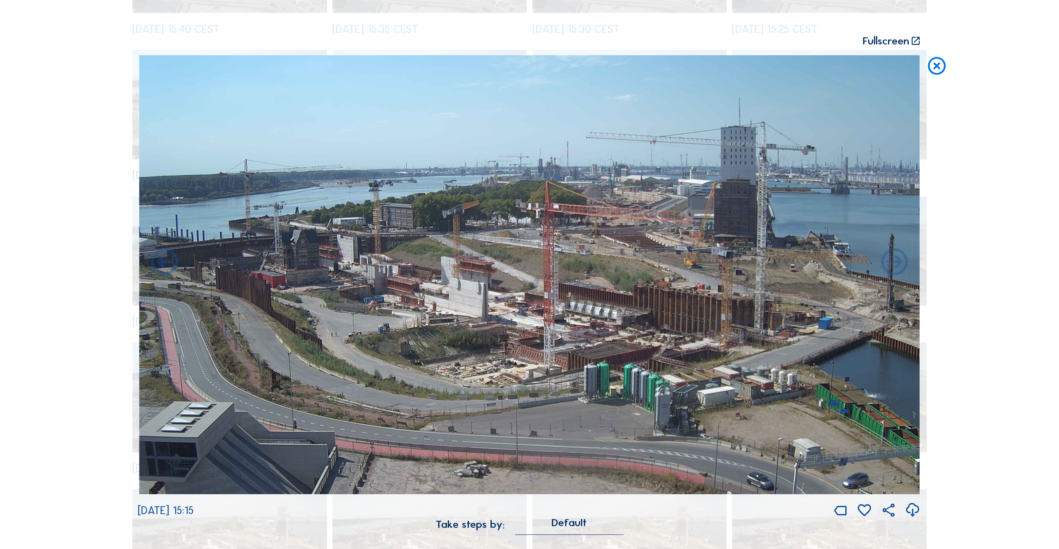
click at [161, 262] on icon at bounding box center [165, 263] width 32 height 32
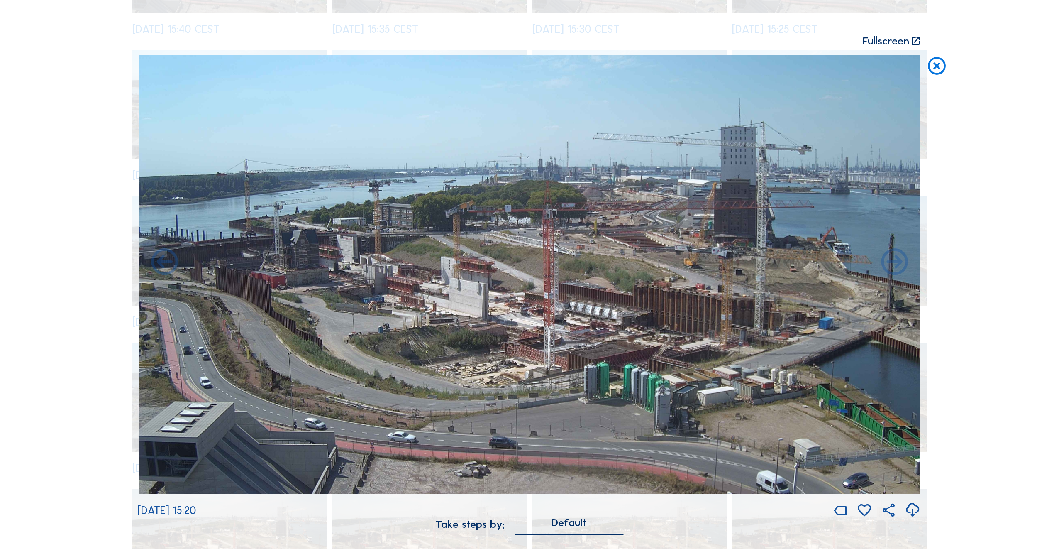
click at [161, 262] on icon at bounding box center [165, 263] width 32 height 32
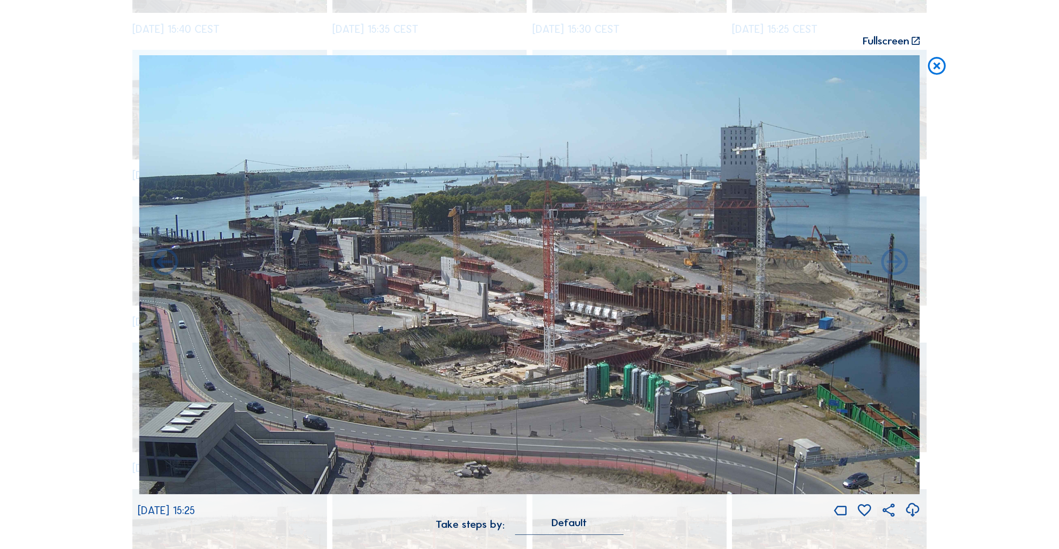
click at [161, 262] on icon at bounding box center [165, 263] width 32 height 32
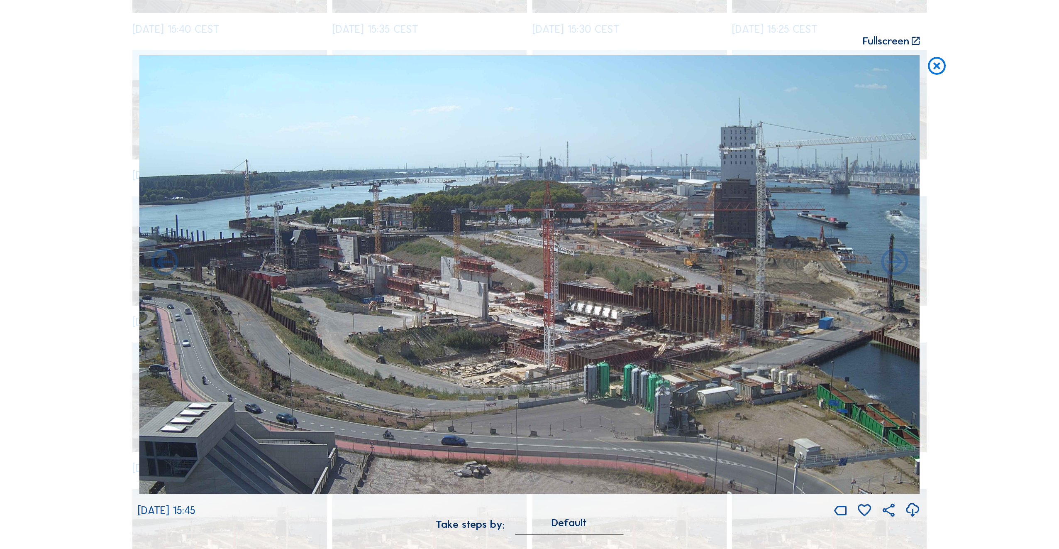
click at [936, 68] on icon at bounding box center [937, 66] width 22 height 22
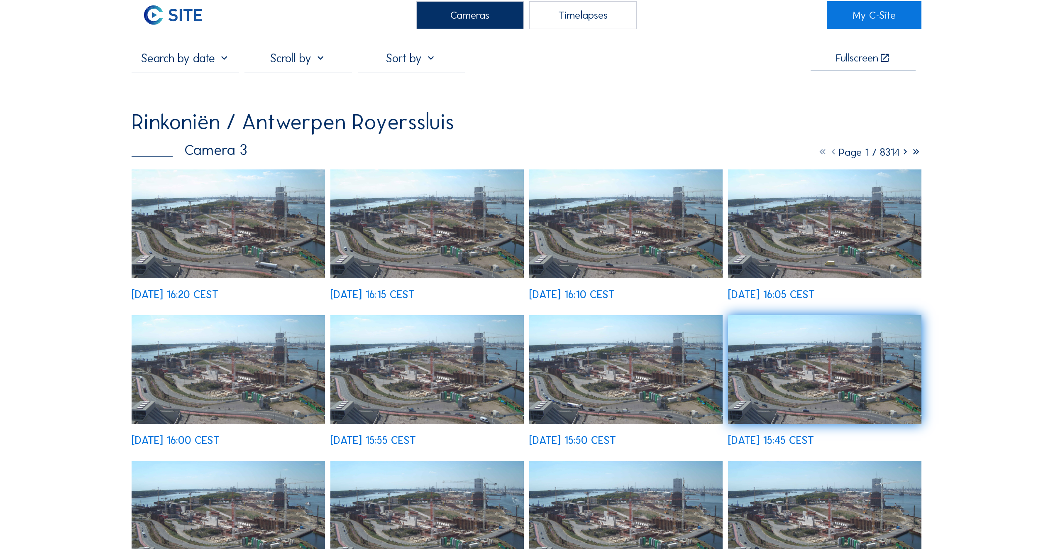
scroll to position [0, 0]
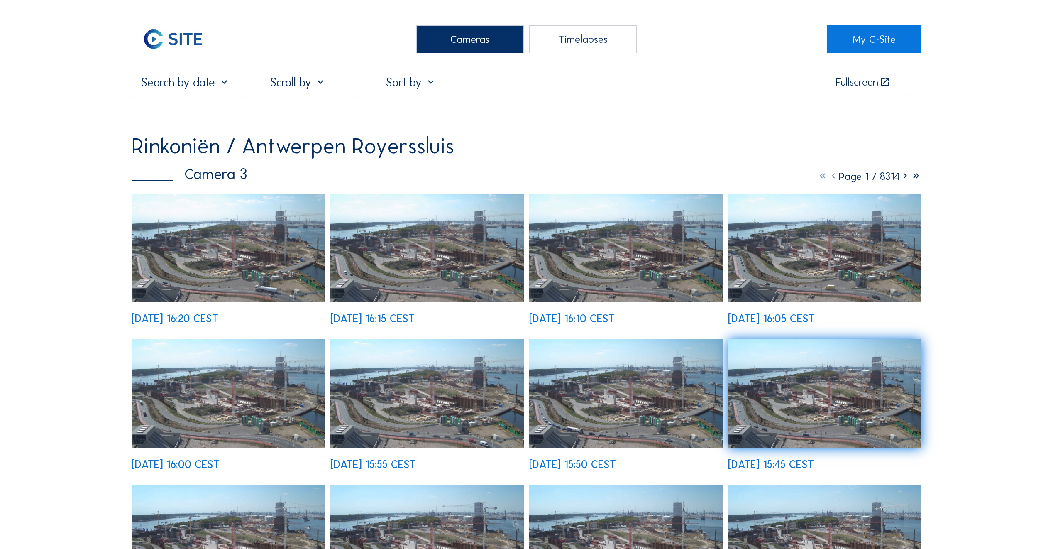
click at [490, 41] on div "Cameras" at bounding box center [469, 39] width 107 height 28
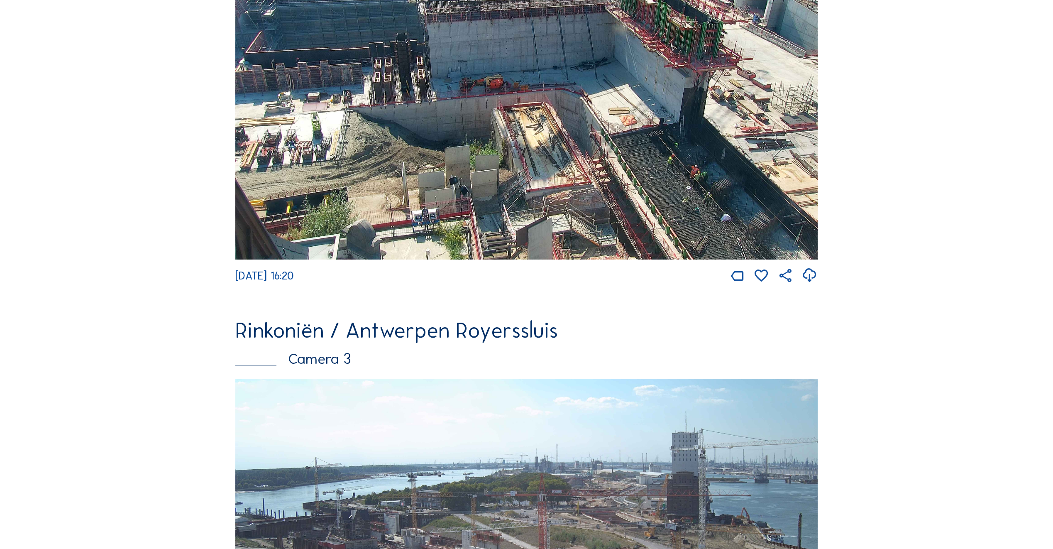
scroll to position [705, 0]
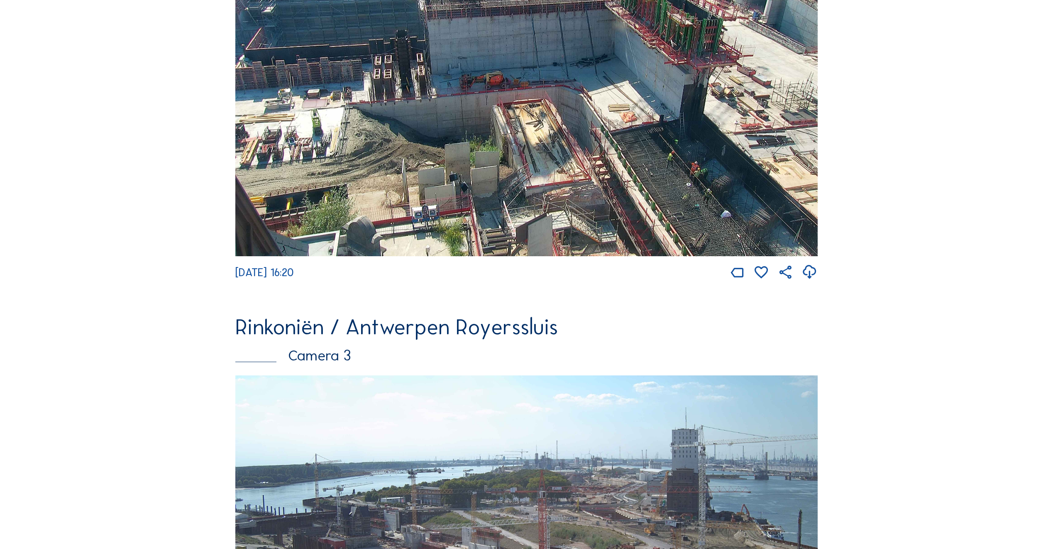
click at [326, 157] on img at bounding box center [526, 86] width 582 height 342
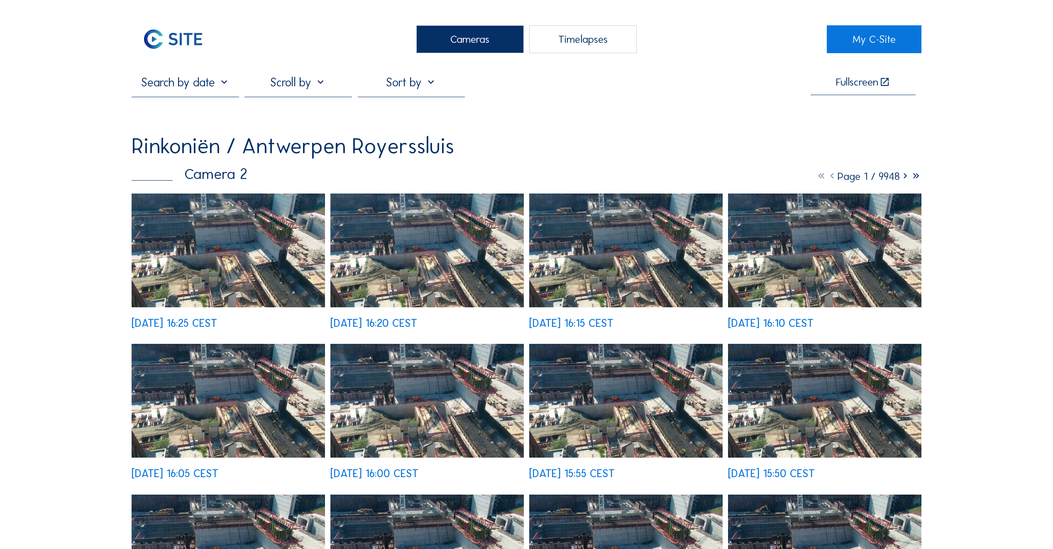
click at [222, 266] on img at bounding box center [228, 249] width 193 height 113
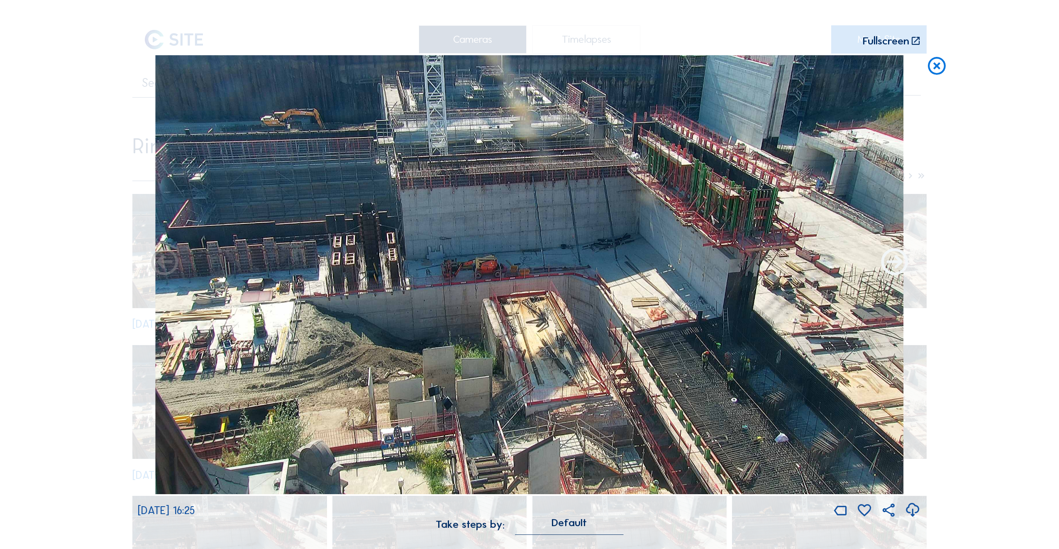
click at [900, 265] on icon at bounding box center [895, 263] width 32 height 32
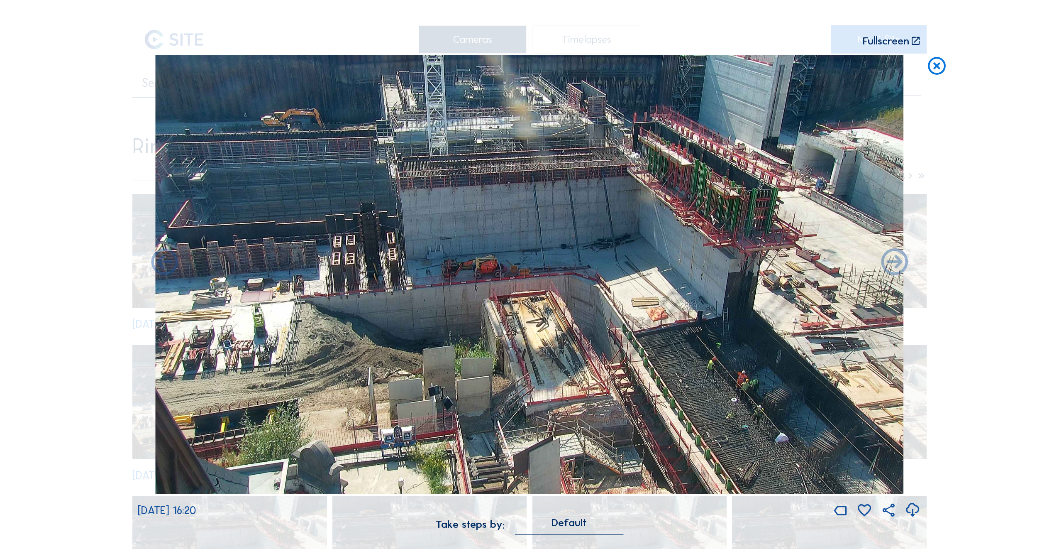
click at [900, 265] on icon at bounding box center [895, 263] width 32 height 32
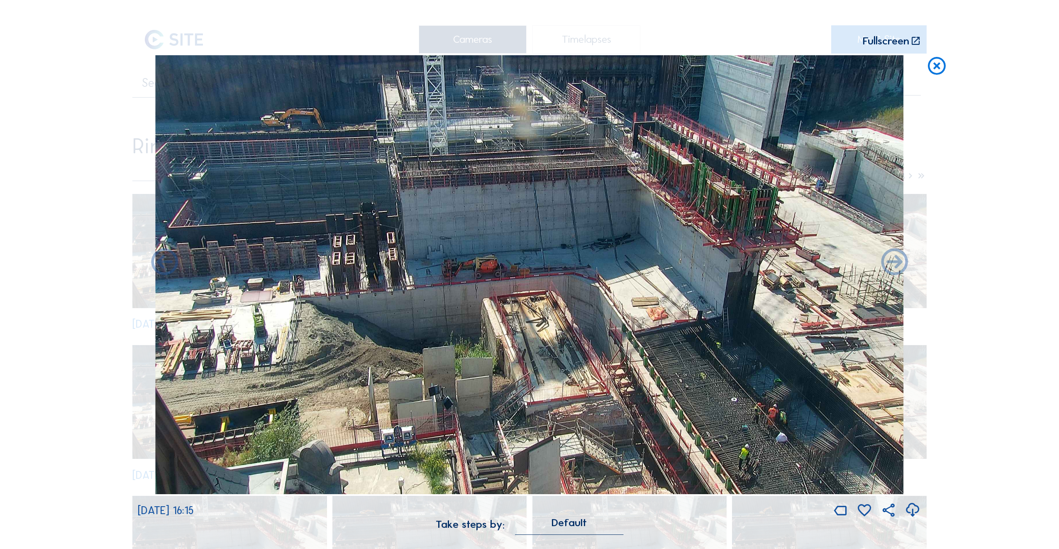
click at [900, 265] on icon at bounding box center [895, 263] width 32 height 32
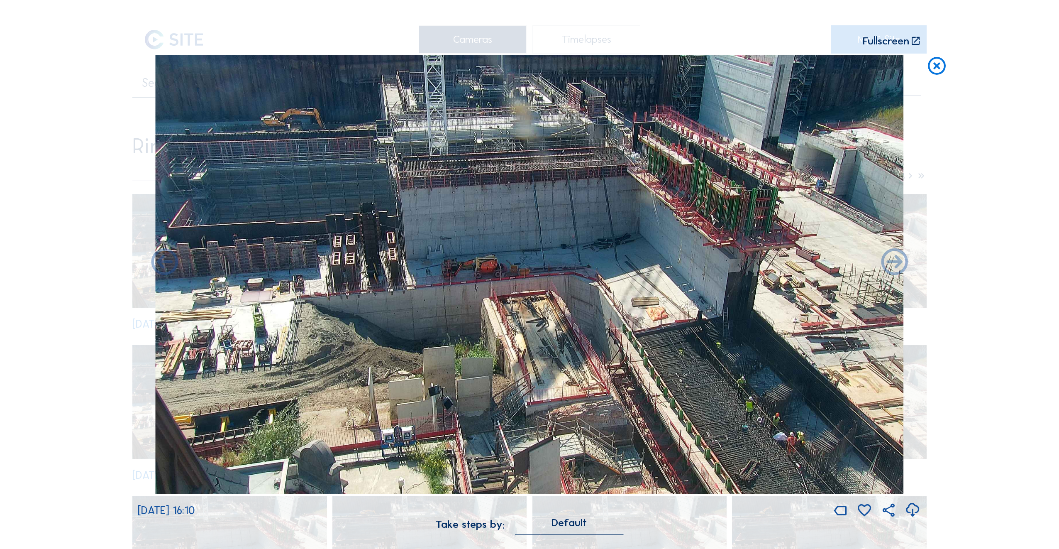
click at [900, 265] on icon at bounding box center [895, 263] width 32 height 32
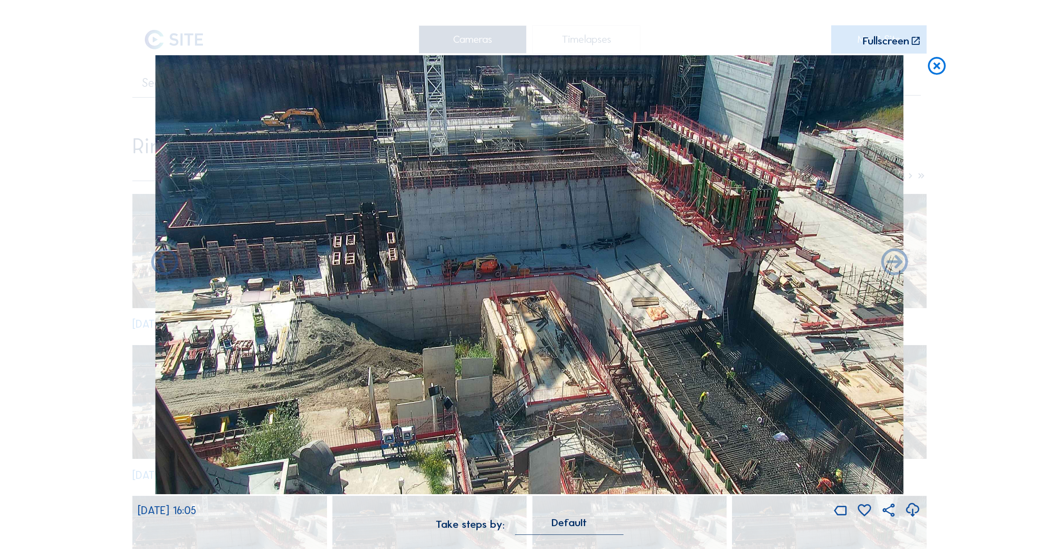
click at [900, 265] on icon at bounding box center [895, 263] width 32 height 32
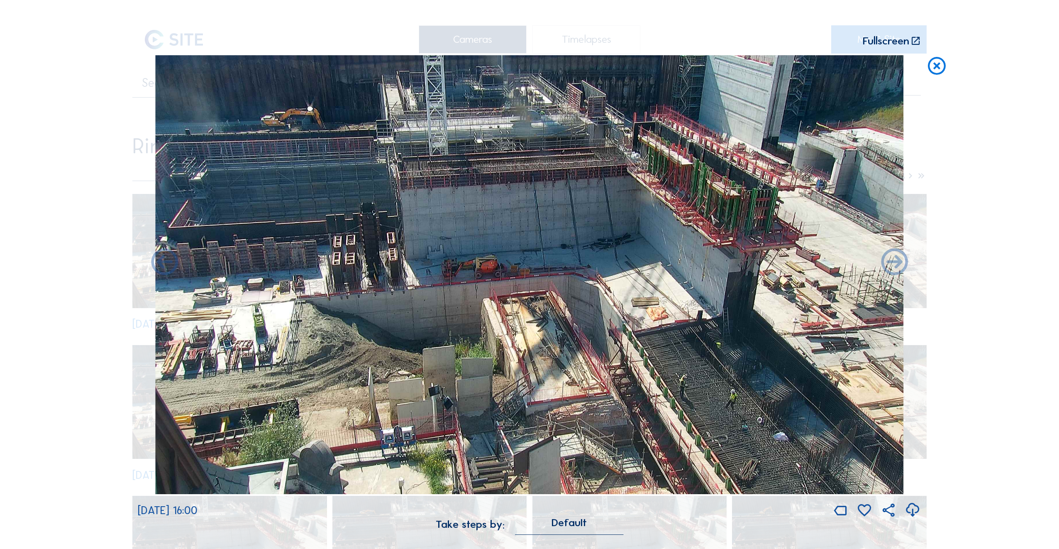
click at [900, 265] on icon at bounding box center [895, 263] width 32 height 32
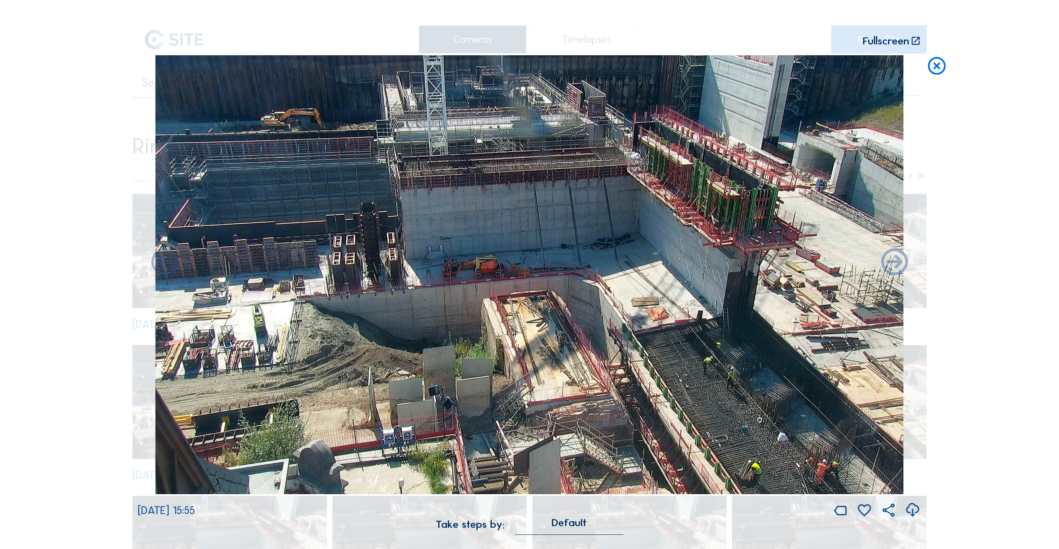
click at [900, 265] on icon at bounding box center [895, 263] width 32 height 32
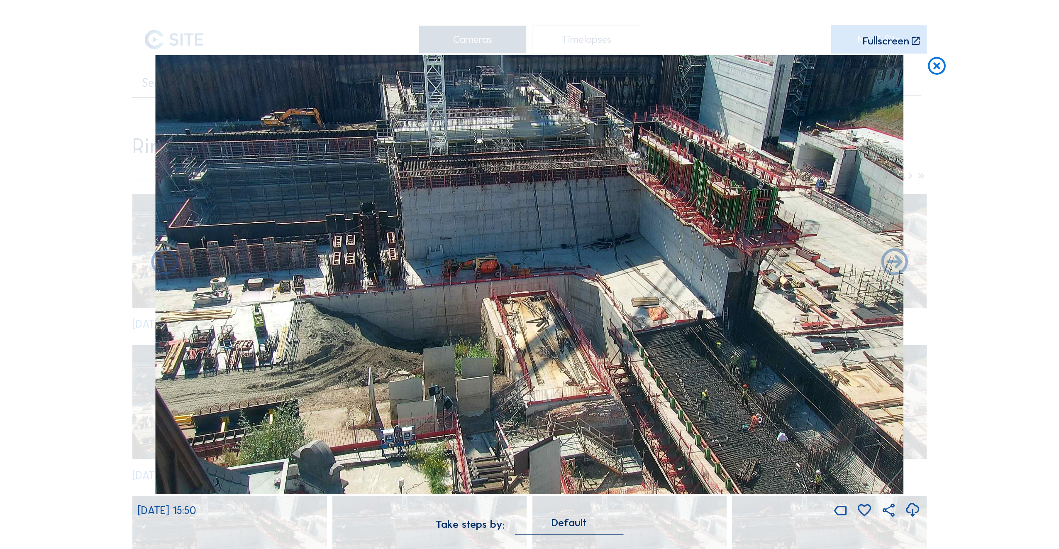
click at [900, 265] on icon at bounding box center [895, 263] width 32 height 32
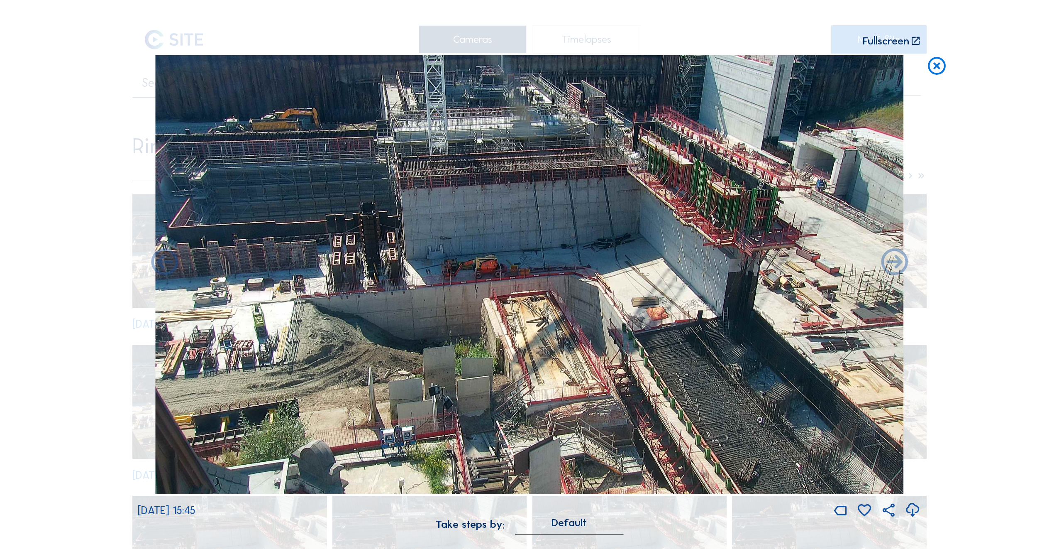
click at [900, 265] on icon at bounding box center [895, 263] width 32 height 32
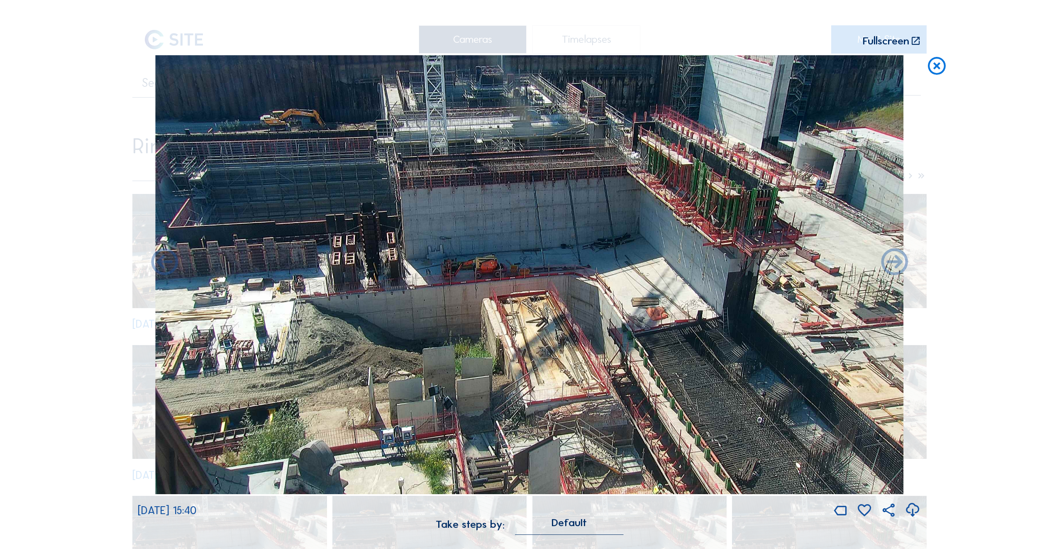
click at [900, 265] on icon at bounding box center [895, 263] width 32 height 32
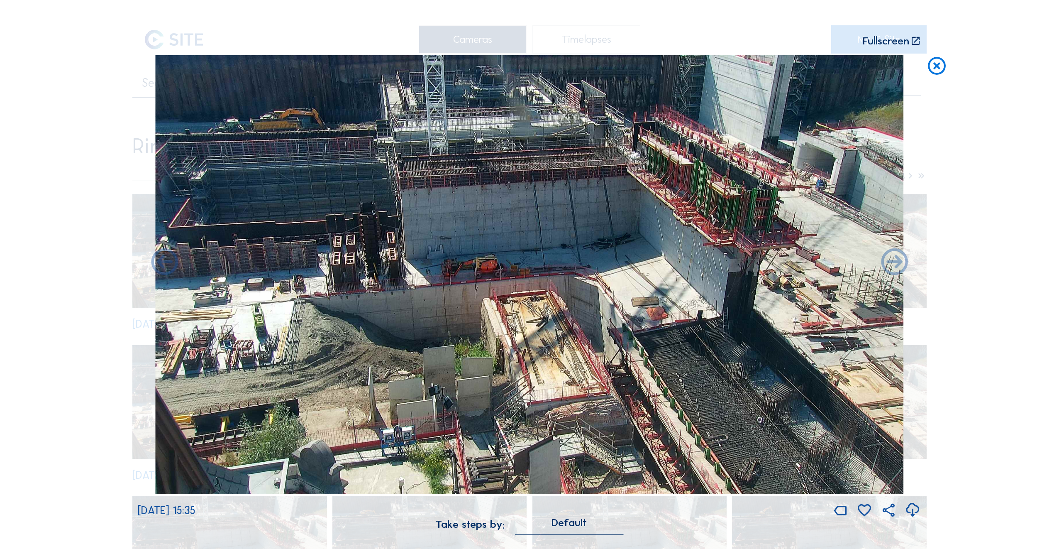
click at [900, 265] on icon at bounding box center [895, 263] width 32 height 32
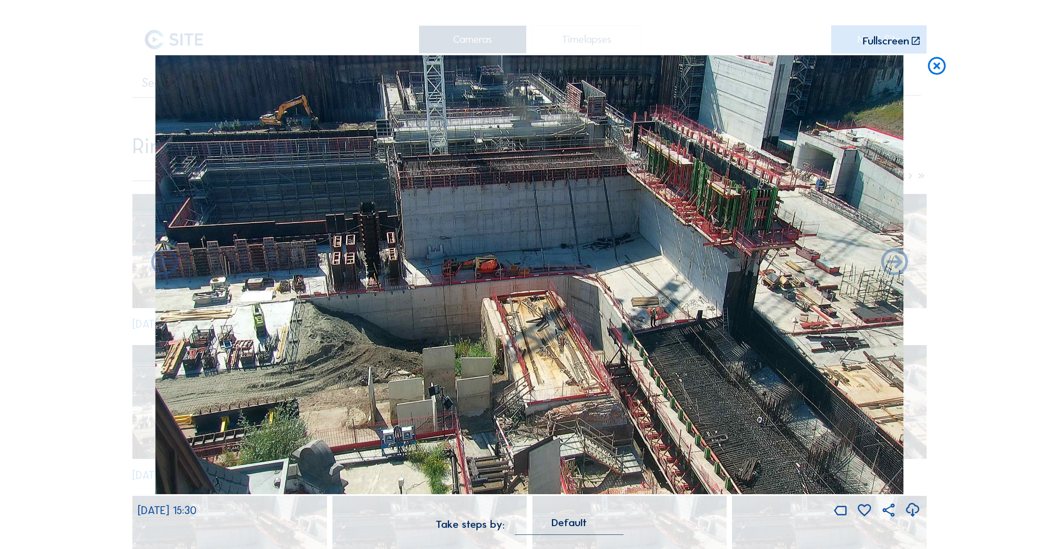
click at [900, 265] on icon at bounding box center [895, 263] width 32 height 32
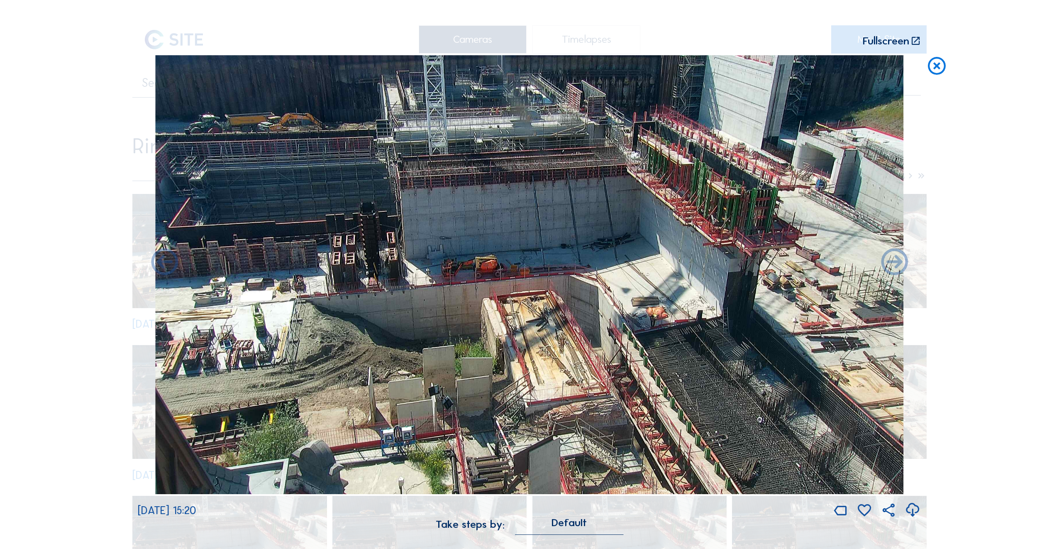
click at [900, 265] on icon at bounding box center [895, 263] width 32 height 32
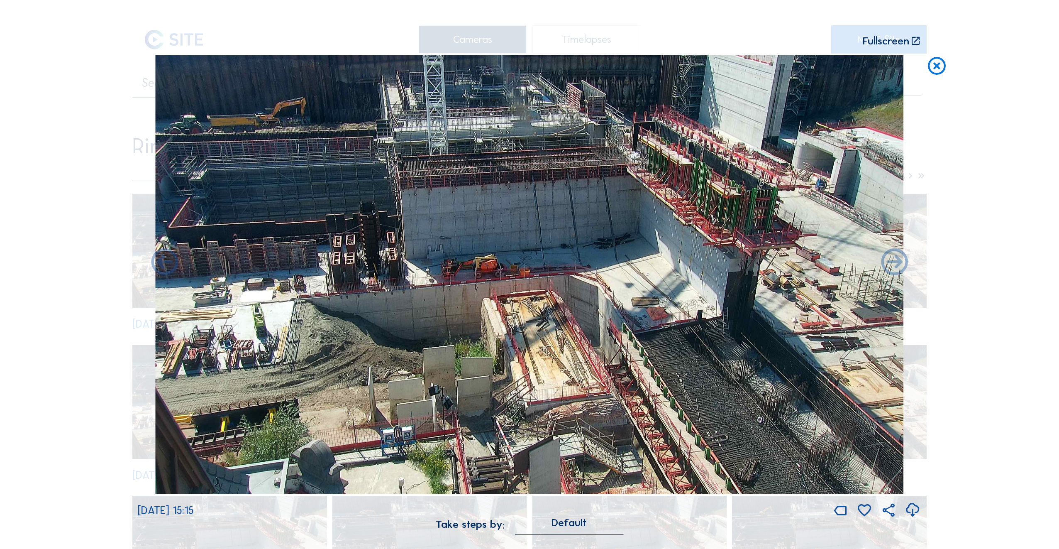
click at [900, 265] on icon at bounding box center [895, 263] width 32 height 32
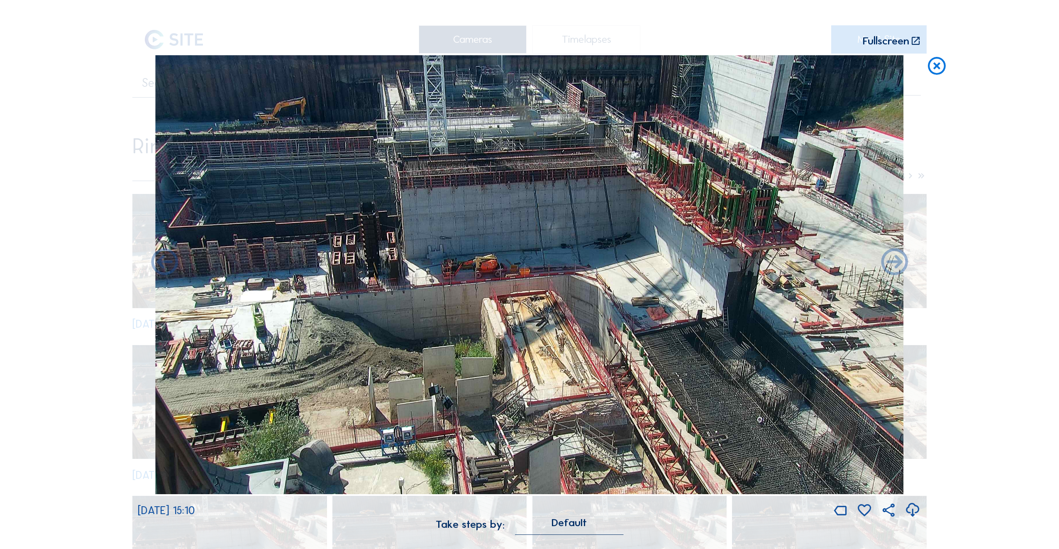
click at [900, 265] on icon at bounding box center [895, 263] width 32 height 32
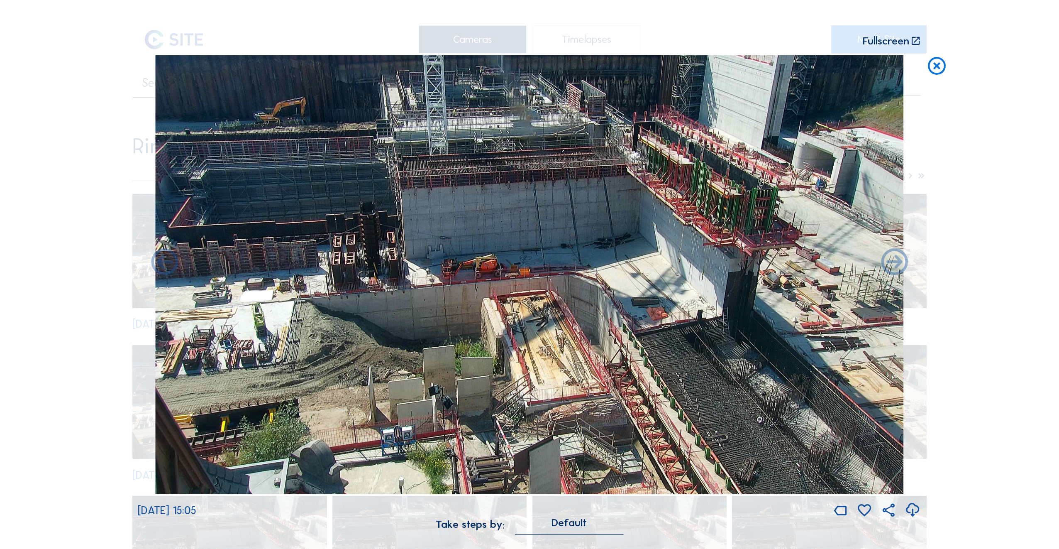
click at [900, 265] on icon at bounding box center [895, 263] width 32 height 32
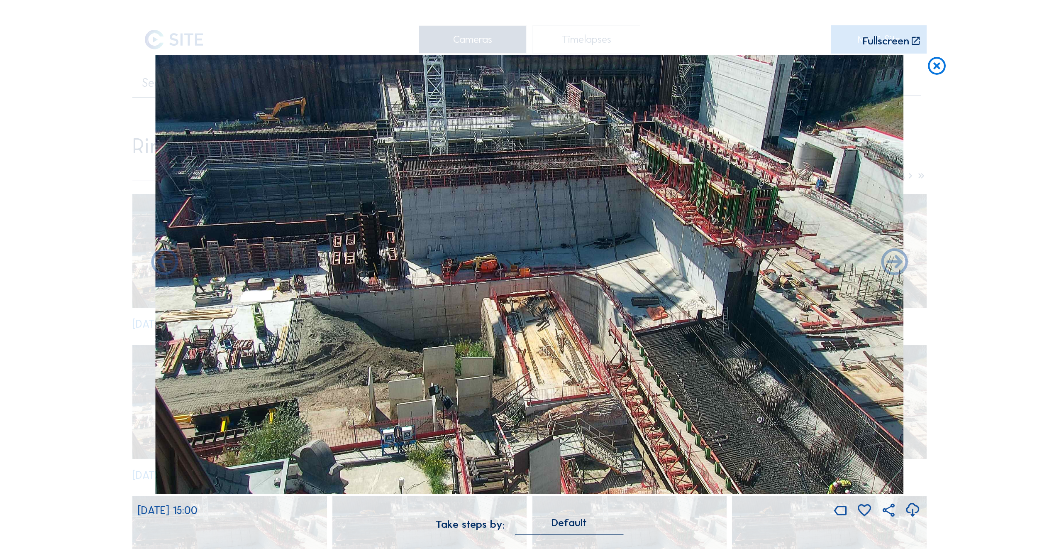
click at [900, 265] on icon at bounding box center [895, 263] width 32 height 32
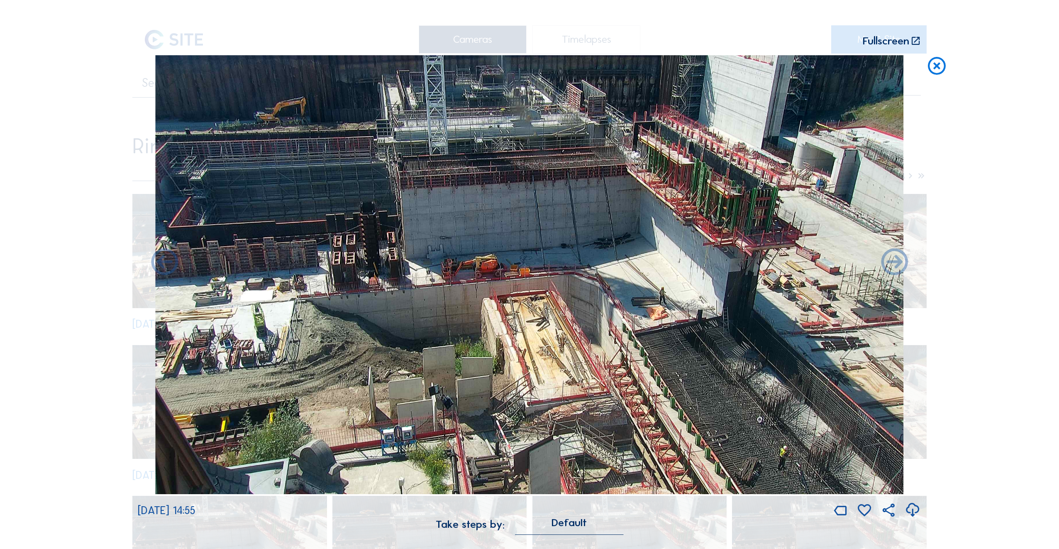
click at [900, 265] on icon at bounding box center [895, 263] width 32 height 32
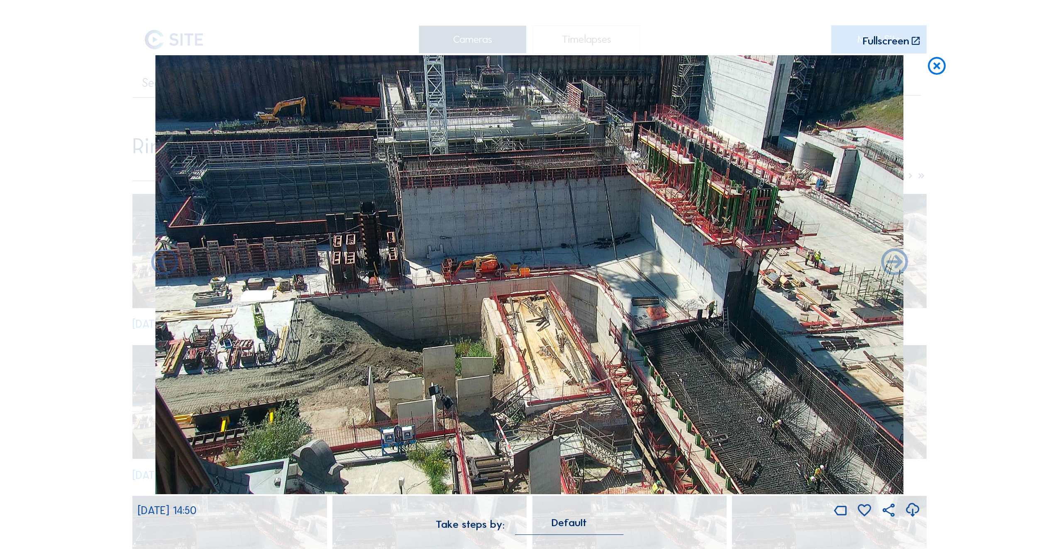
click at [900, 265] on icon at bounding box center [895, 263] width 32 height 32
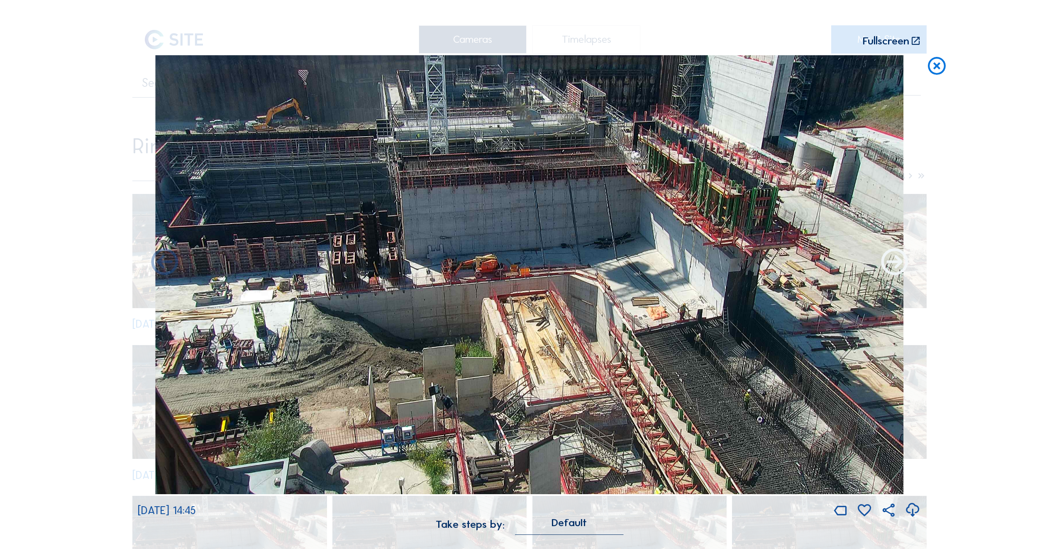
click at [898, 264] on icon at bounding box center [895, 263] width 32 height 32
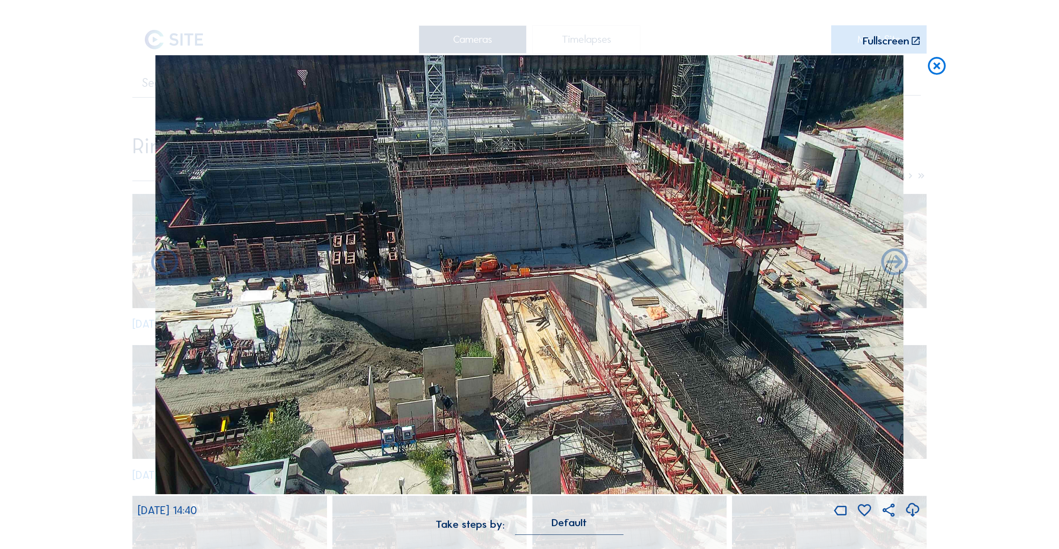
click at [898, 264] on icon at bounding box center [895, 263] width 32 height 32
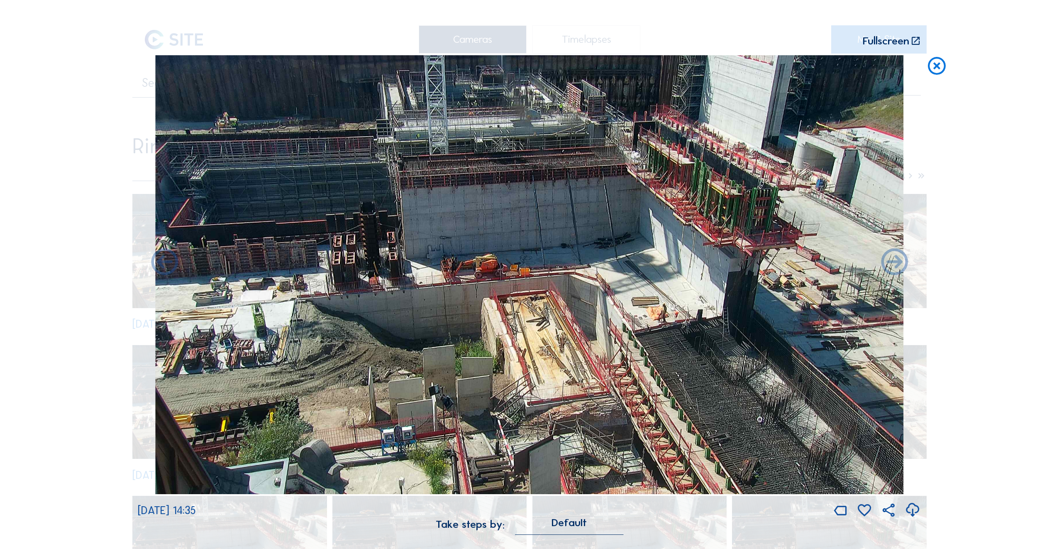
click at [898, 264] on icon at bounding box center [895, 263] width 32 height 32
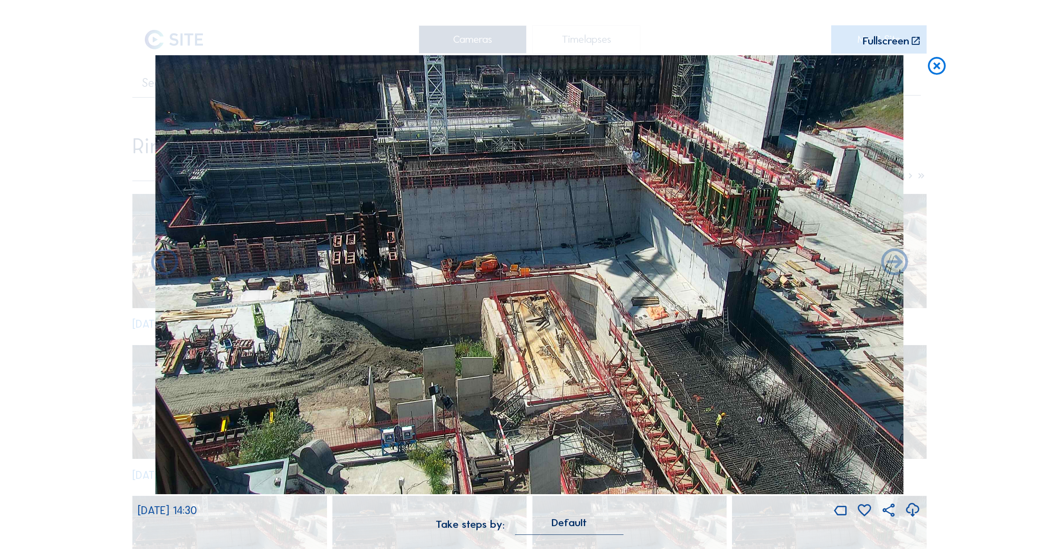
click at [898, 264] on icon at bounding box center [895, 263] width 32 height 32
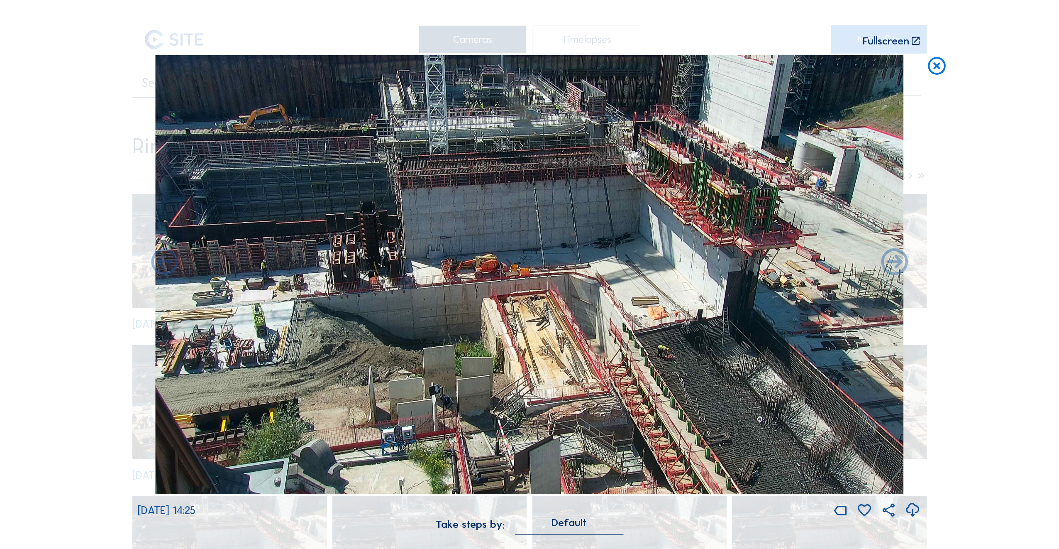
click at [898, 264] on icon at bounding box center [895, 263] width 32 height 32
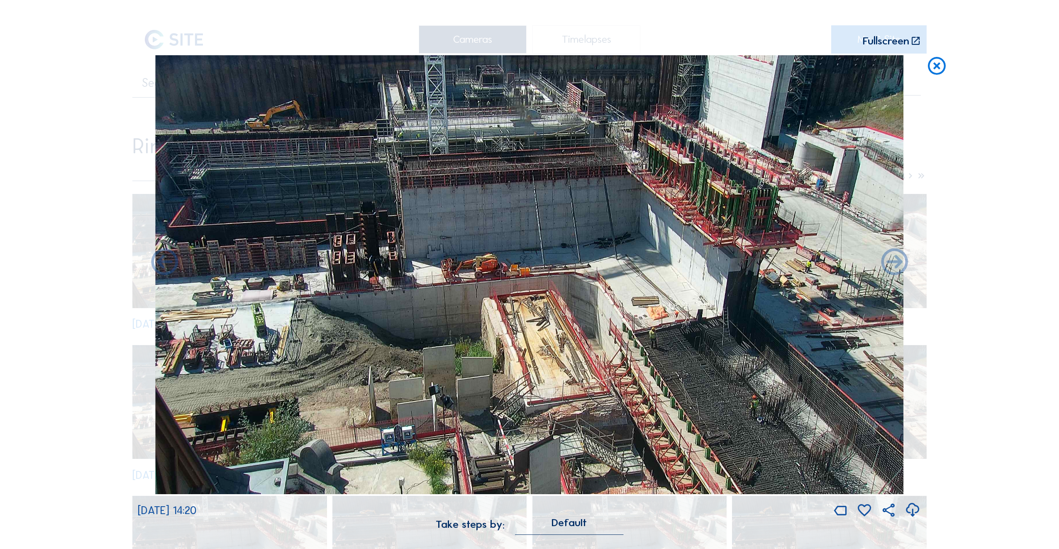
click at [898, 264] on icon at bounding box center [895, 263] width 32 height 32
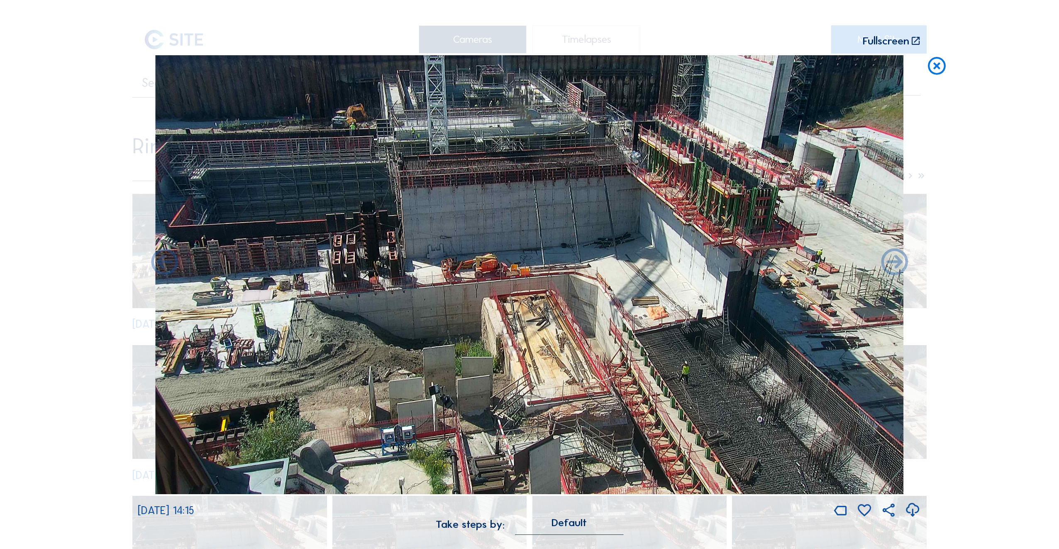
click at [898, 264] on icon at bounding box center [895, 263] width 32 height 32
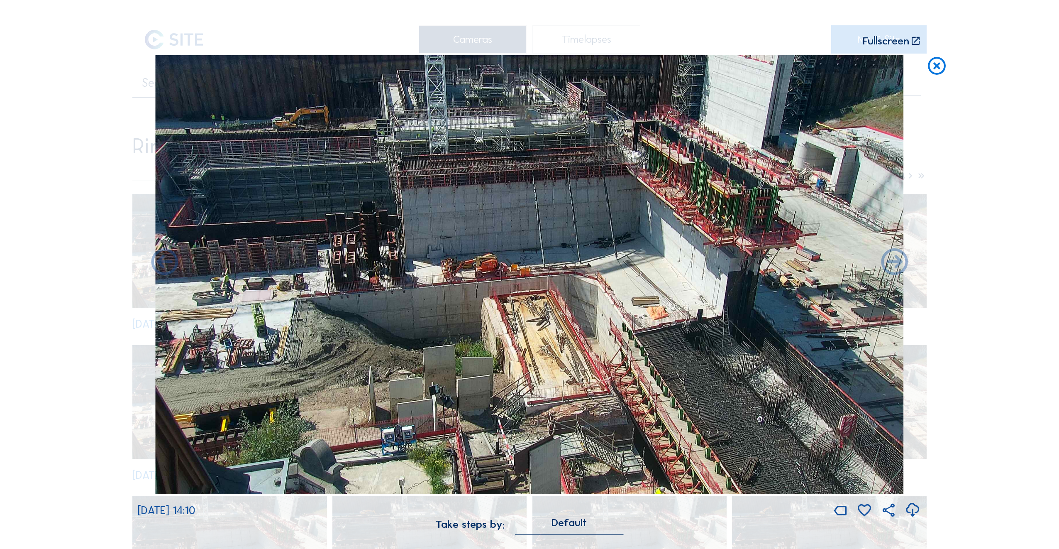
click at [898, 264] on icon at bounding box center [895, 263] width 32 height 32
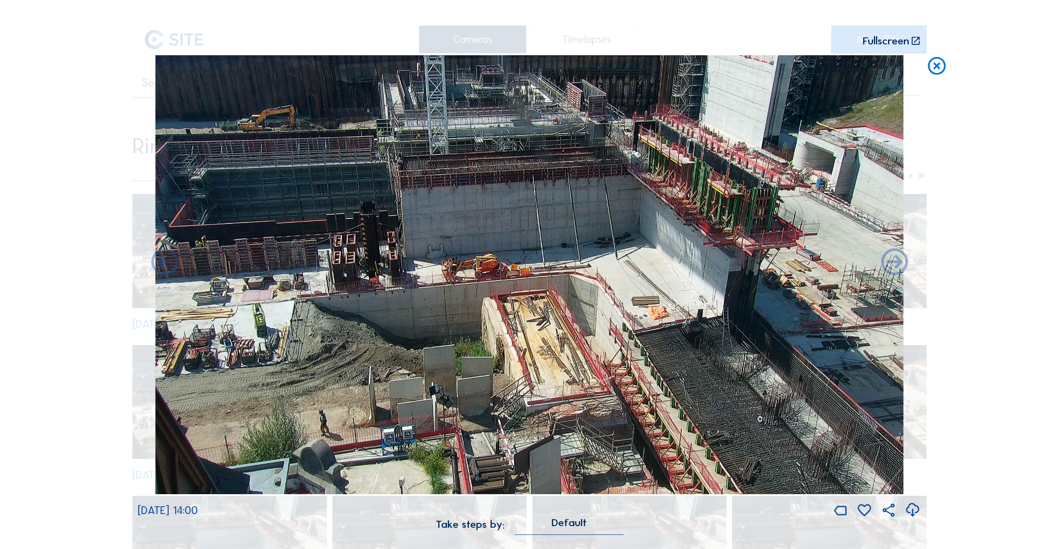
click at [898, 264] on icon at bounding box center [895, 263] width 32 height 32
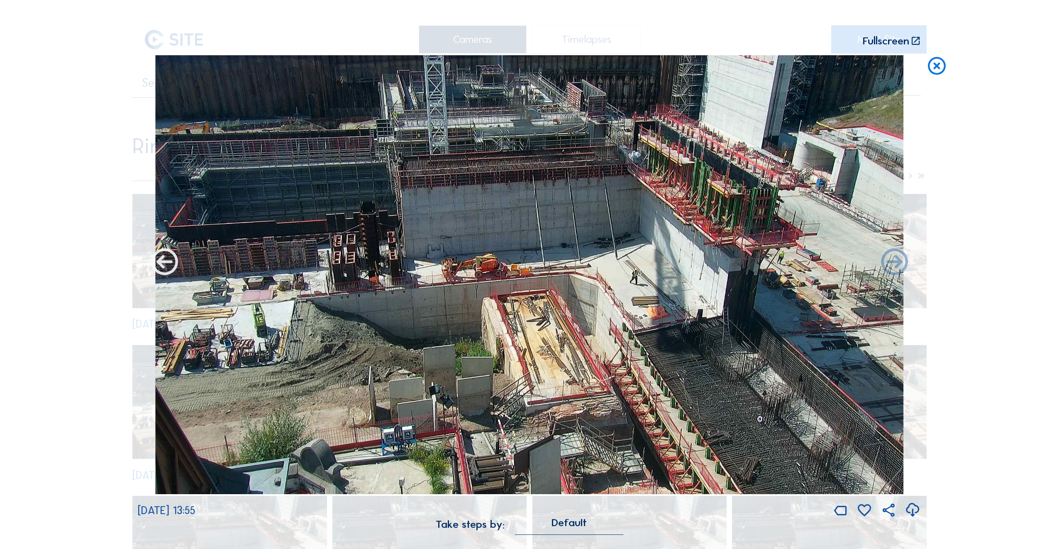
click at [164, 262] on icon at bounding box center [165, 263] width 32 height 32
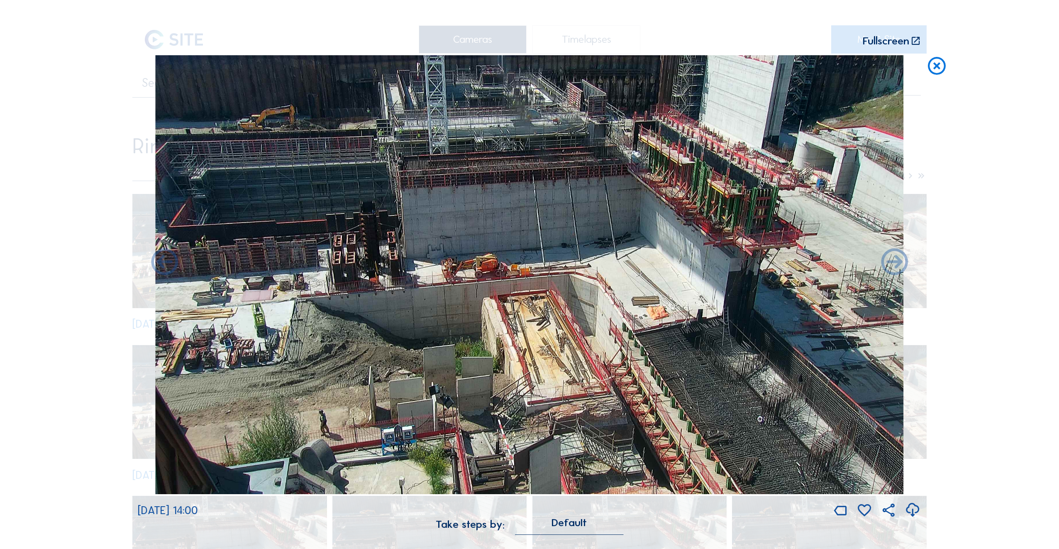
click at [164, 262] on icon at bounding box center [165, 263] width 32 height 32
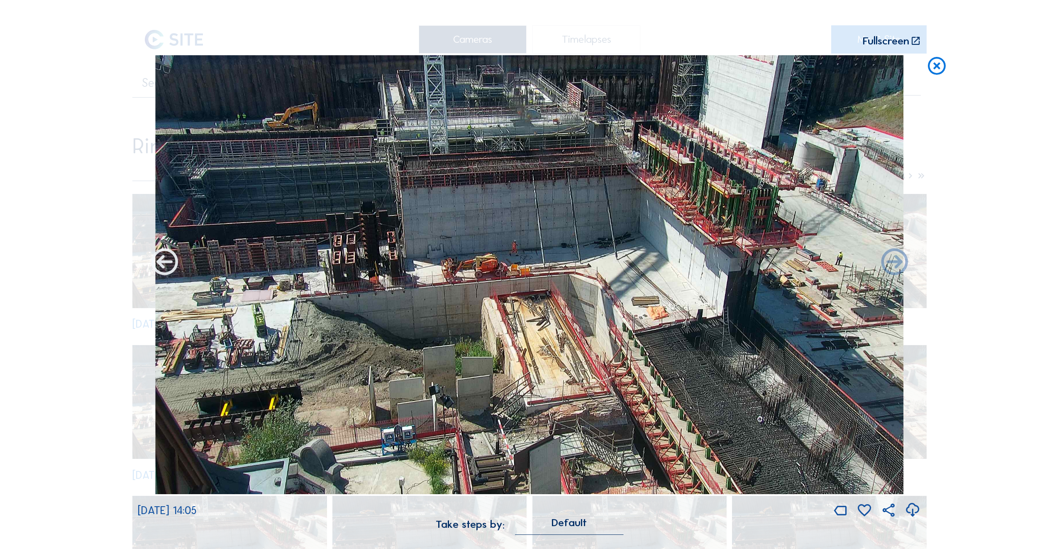
click at [164, 264] on icon at bounding box center [165, 263] width 32 height 32
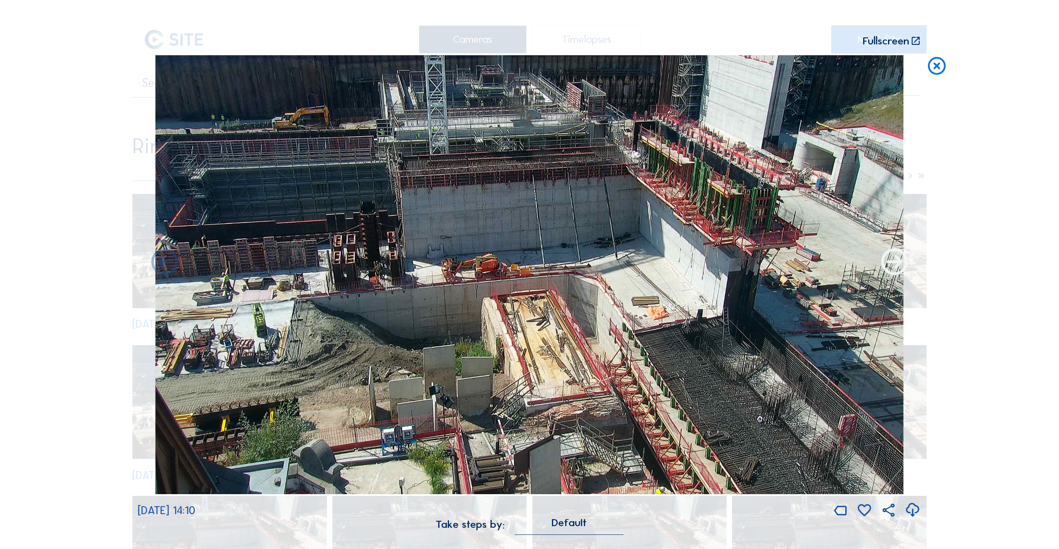
click at [896, 270] on icon at bounding box center [895, 263] width 32 height 32
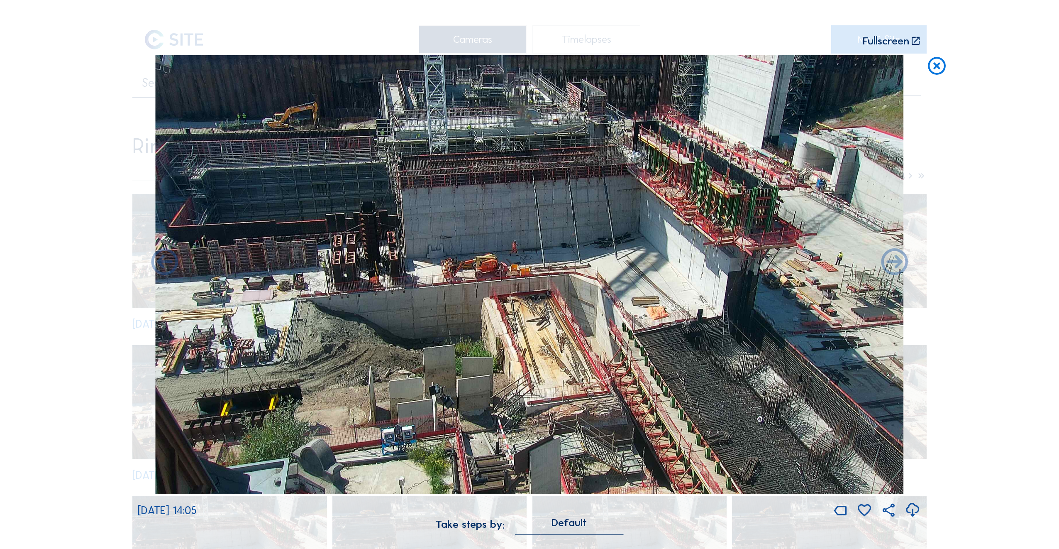
click at [896, 270] on icon at bounding box center [895, 263] width 32 height 32
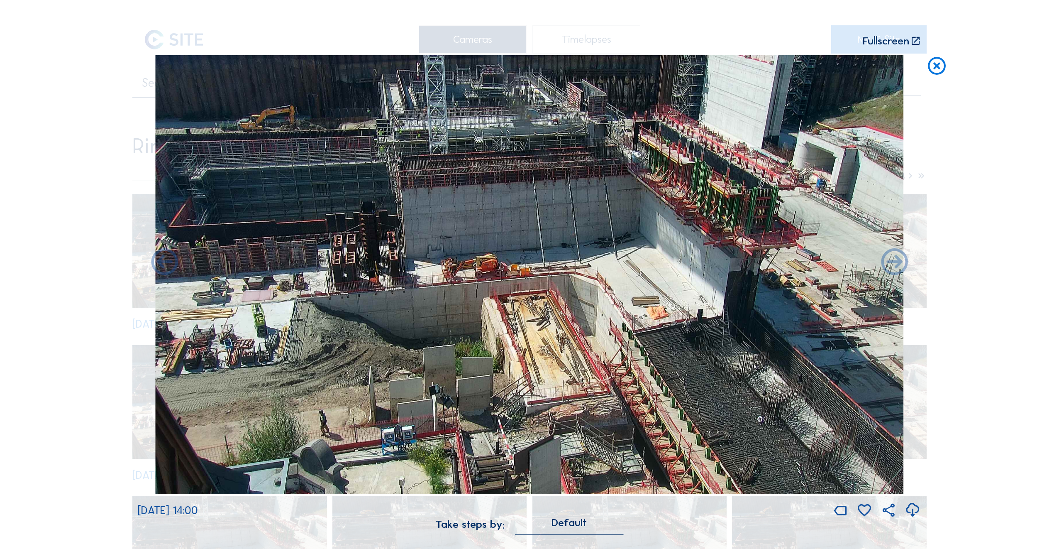
click at [896, 270] on icon at bounding box center [895, 263] width 32 height 32
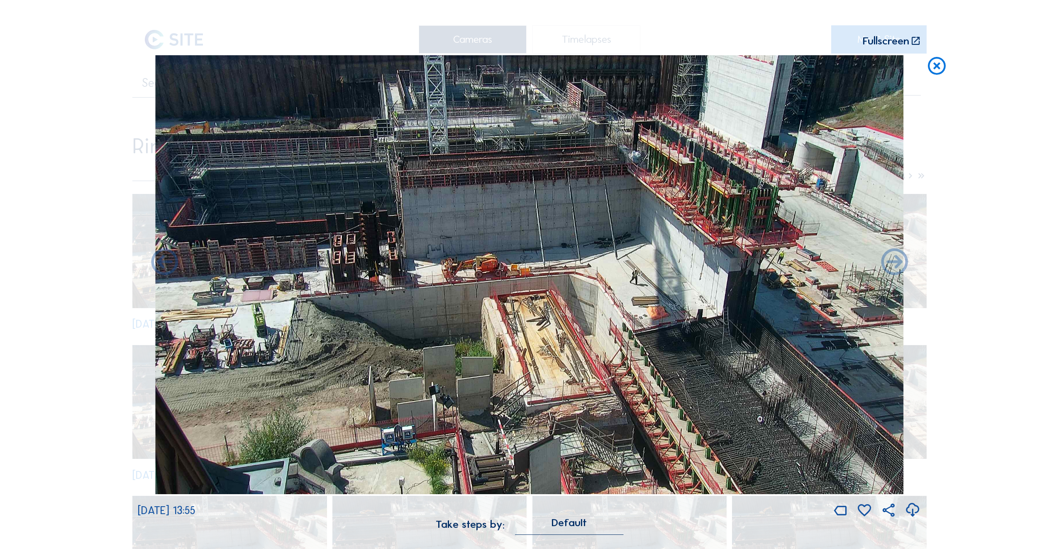
click at [896, 270] on icon at bounding box center [895, 263] width 32 height 32
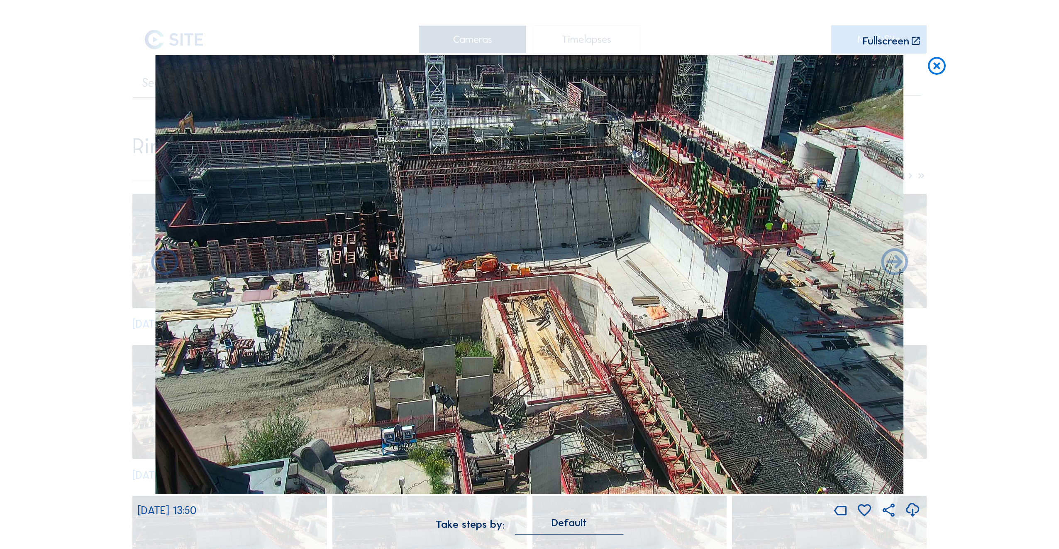
click at [896, 270] on icon at bounding box center [895, 263] width 32 height 32
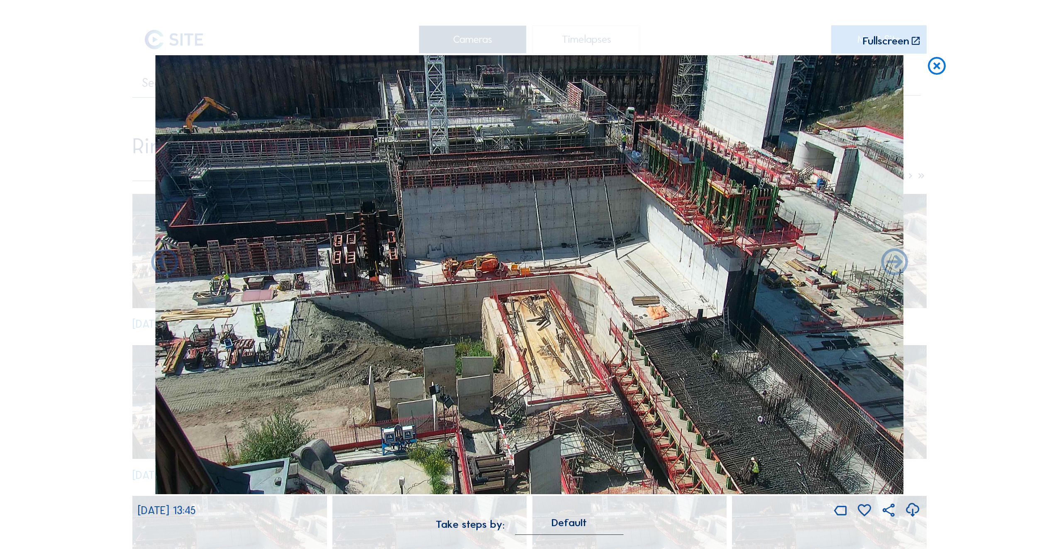
click at [896, 270] on icon at bounding box center [895, 263] width 32 height 32
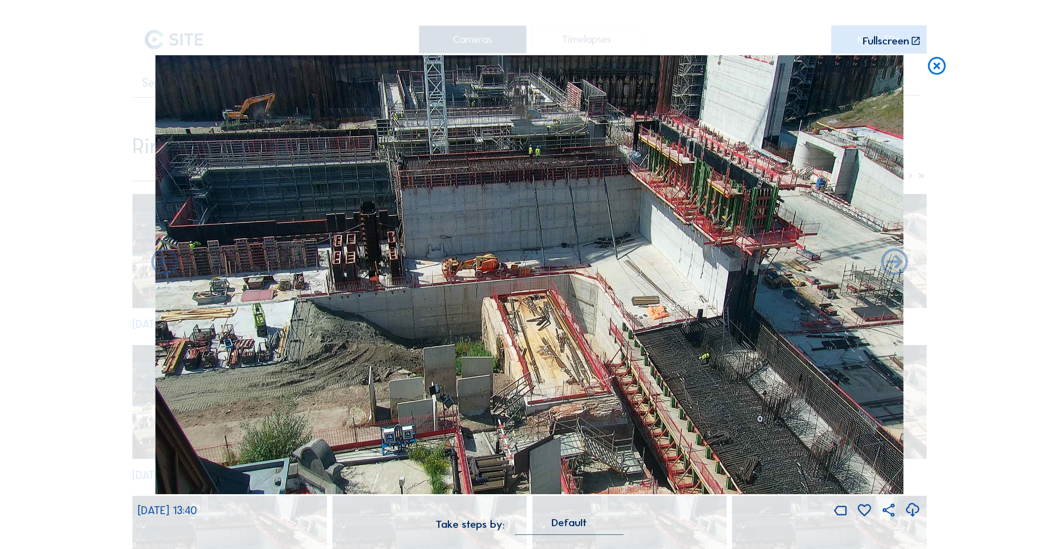
click at [896, 270] on icon at bounding box center [895, 263] width 32 height 32
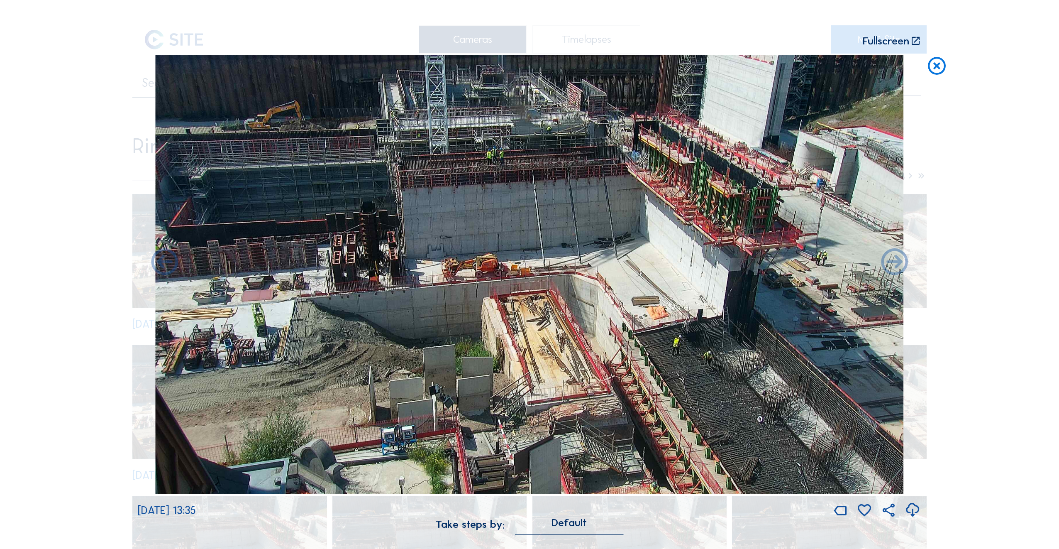
click at [896, 270] on icon at bounding box center [895, 263] width 32 height 32
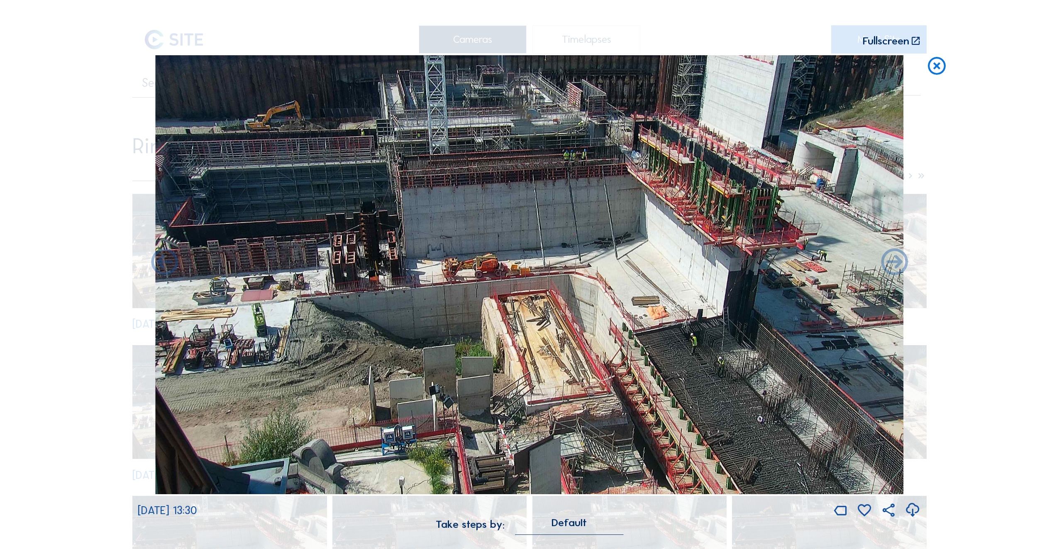
click at [896, 270] on icon at bounding box center [895, 263] width 32 height 32
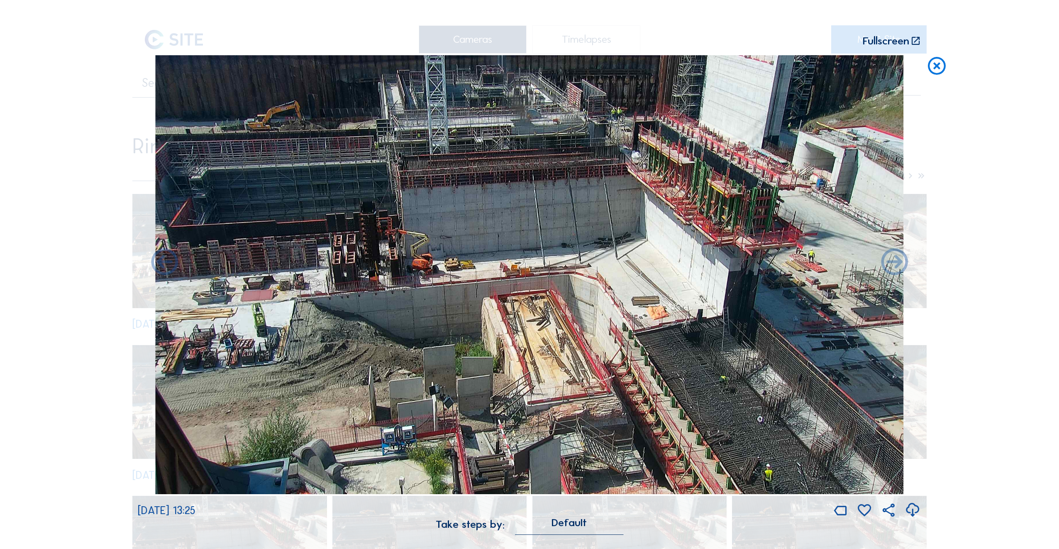
click at [896, 270] on icon at bounding box center [895, 263] width 32 height 32
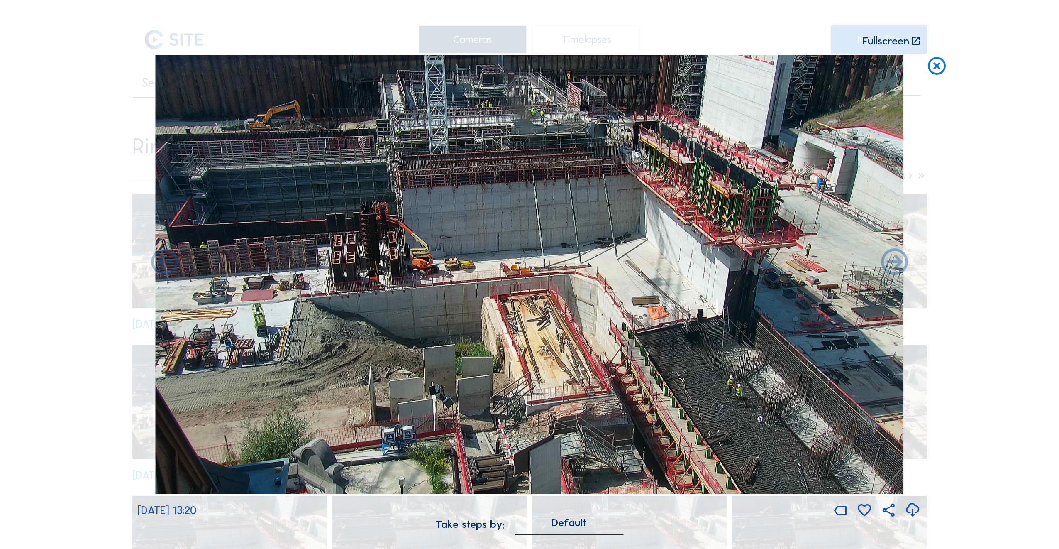
click at [896, 270] on icon at bounding box center [895, 263] width 32 height 32
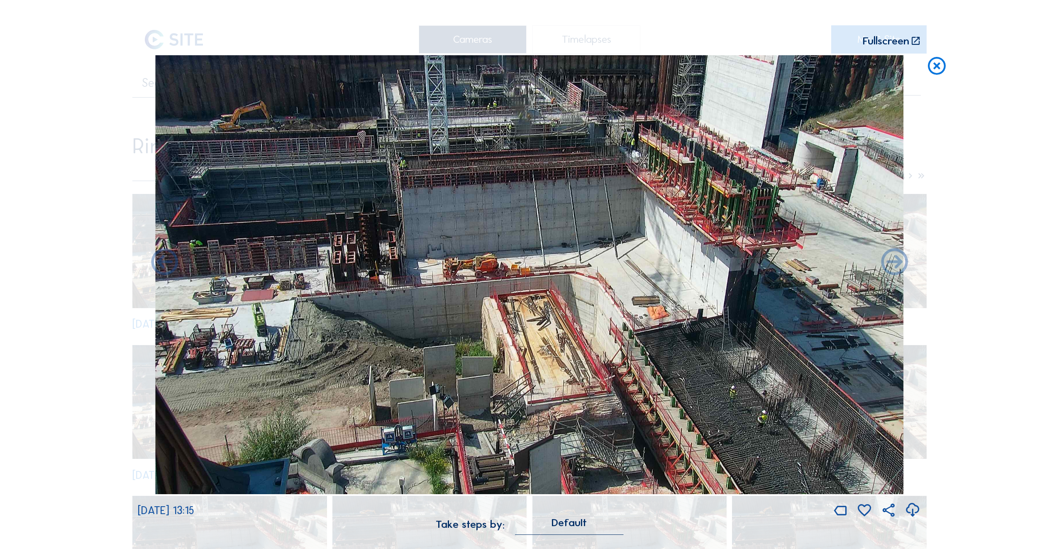
click at [896, 270] on icon at bounding box center [895, 263] width 32 height 32
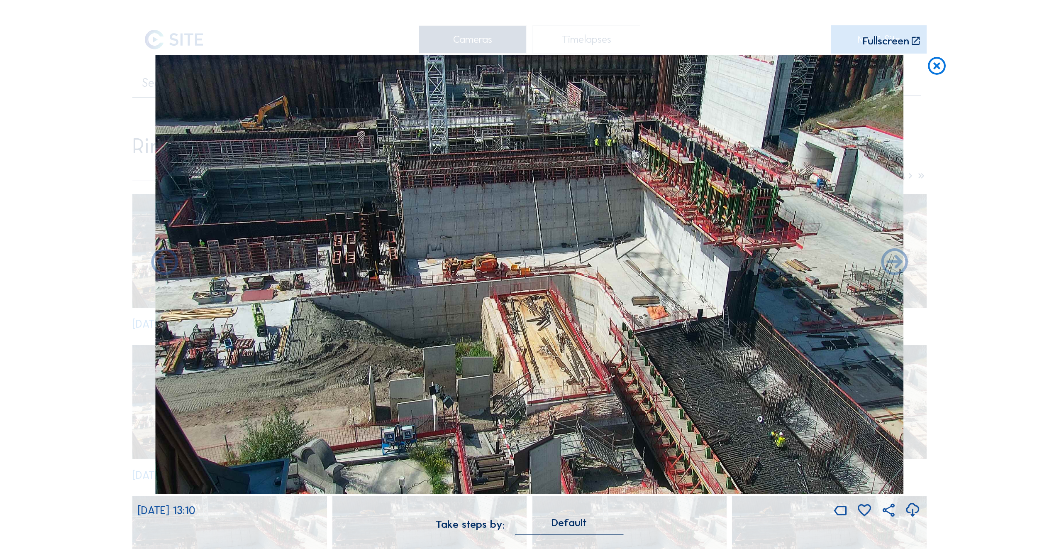
click at [896, 270] on icon at bounding box center [895, 263] width 32 height 32
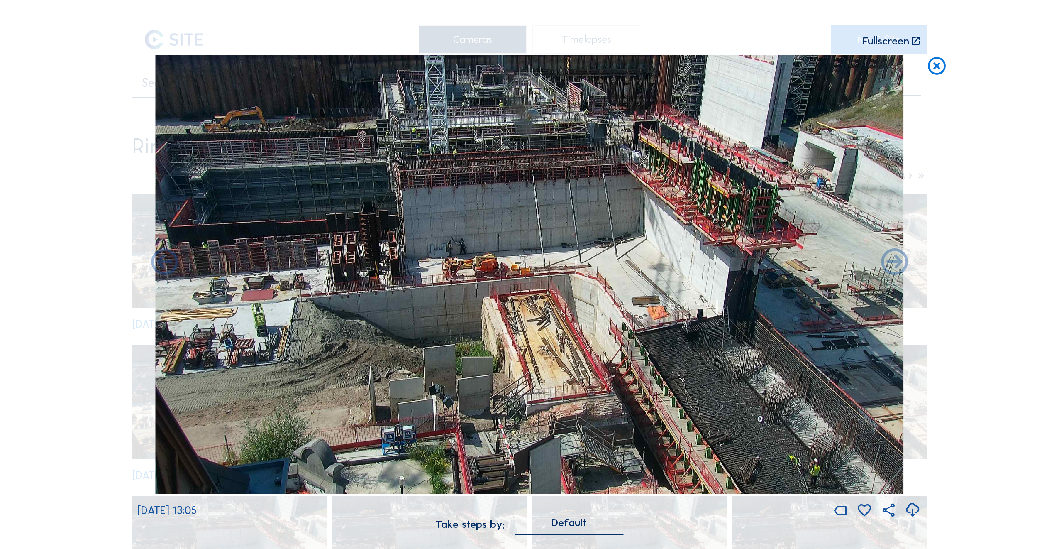
click at [896, 270] on icon at bounding box center [895, 263] width 32 height 32
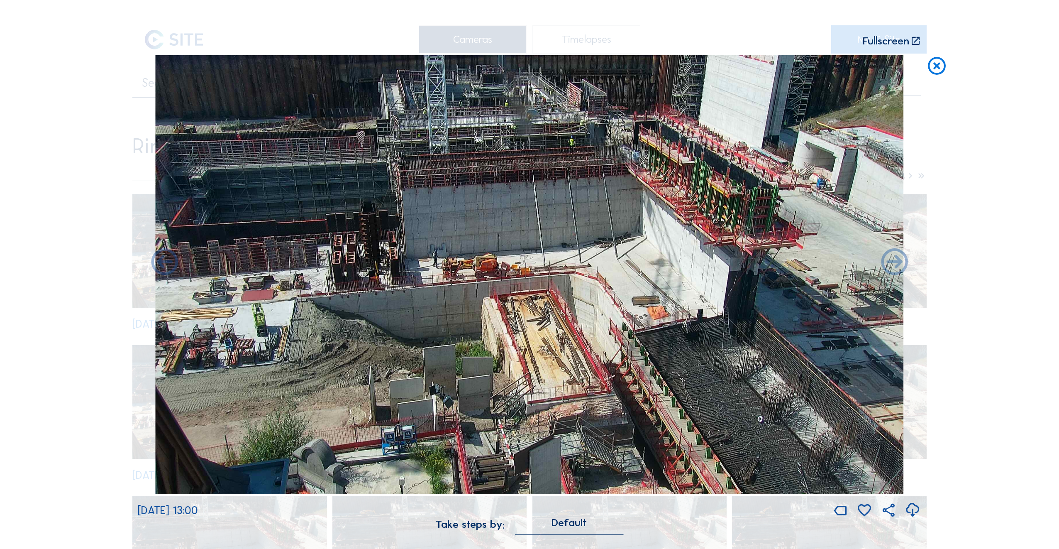
click at [896, 270] on icon at bounding box center [895, 263] width 32 height 32
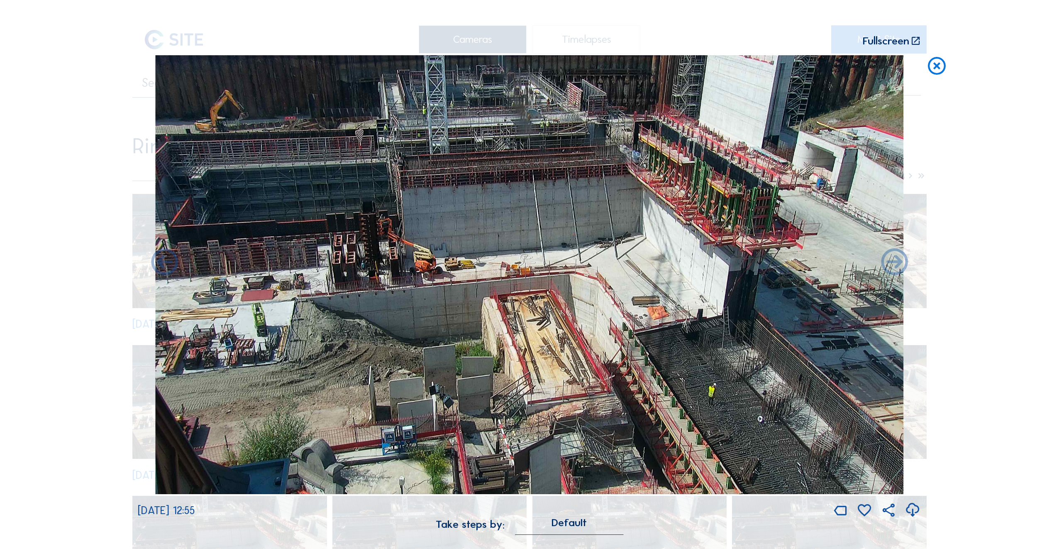
click at [896, 270] on icon at bounding box center [895, 263] width 32 height 32
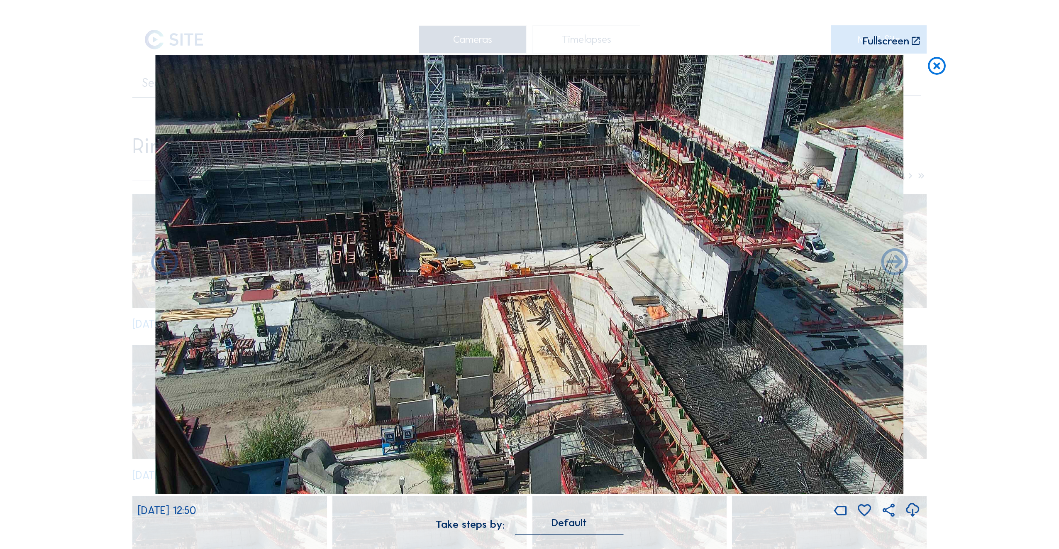
click at [896, 270] on icon at bounding box center [895, 263] width 32 height 32
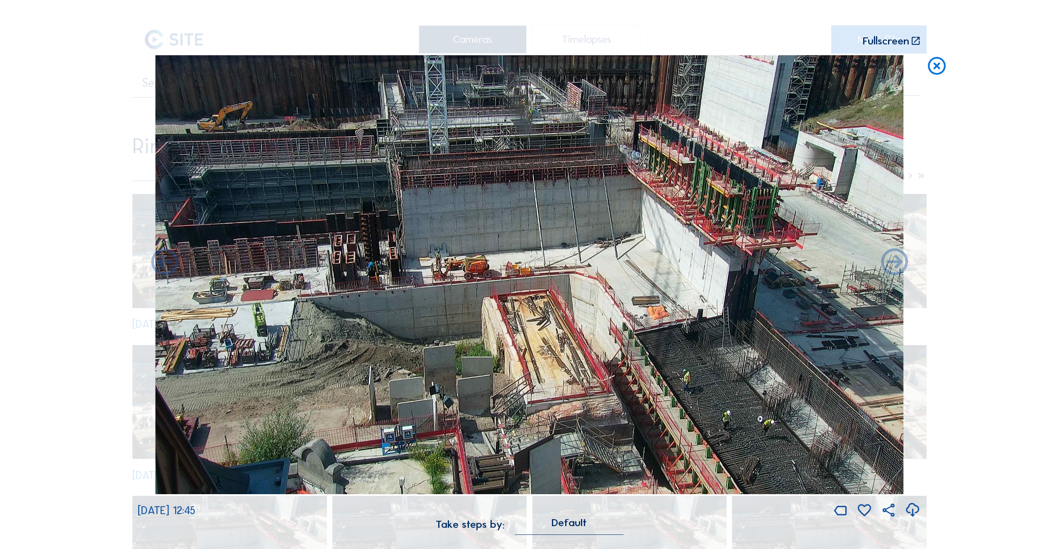
click at [896, 270] on icon at bounding box center [895, 263] width 32 height 32
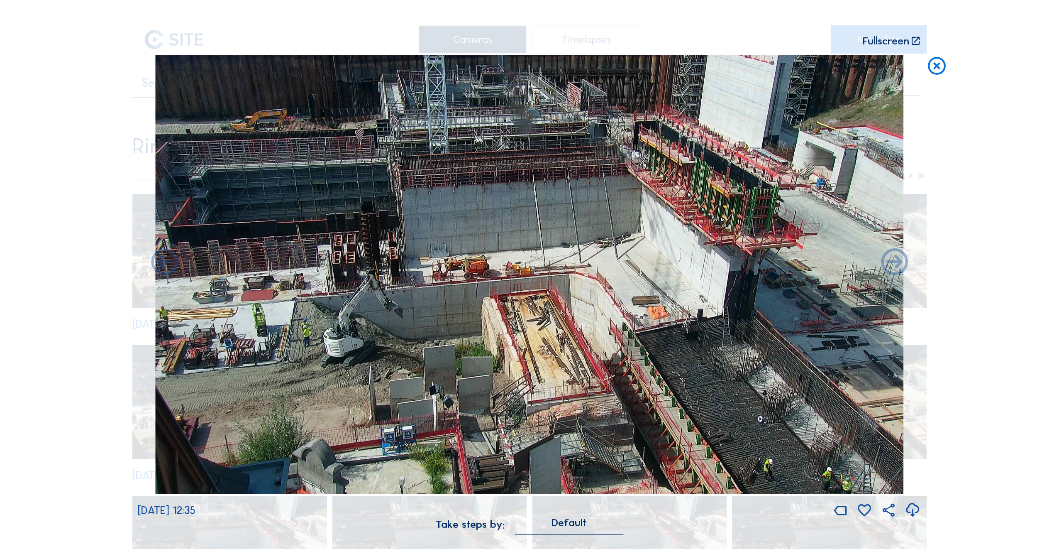
click at [896, 270] on icon at bounding box center [895, 263] width 32 height 32
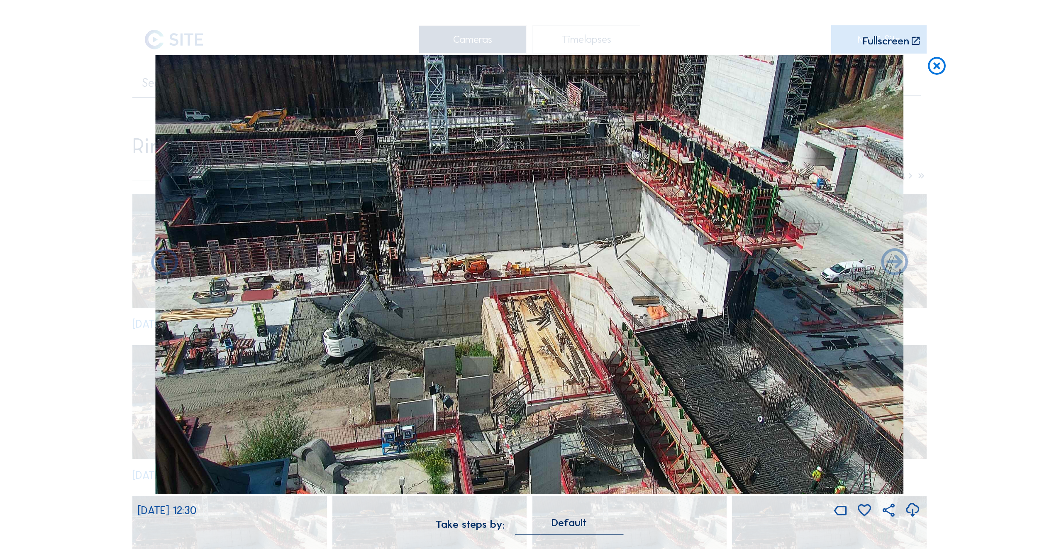
click at [896, 270] on icon at bounding box center [895, 263] width 32 height 32
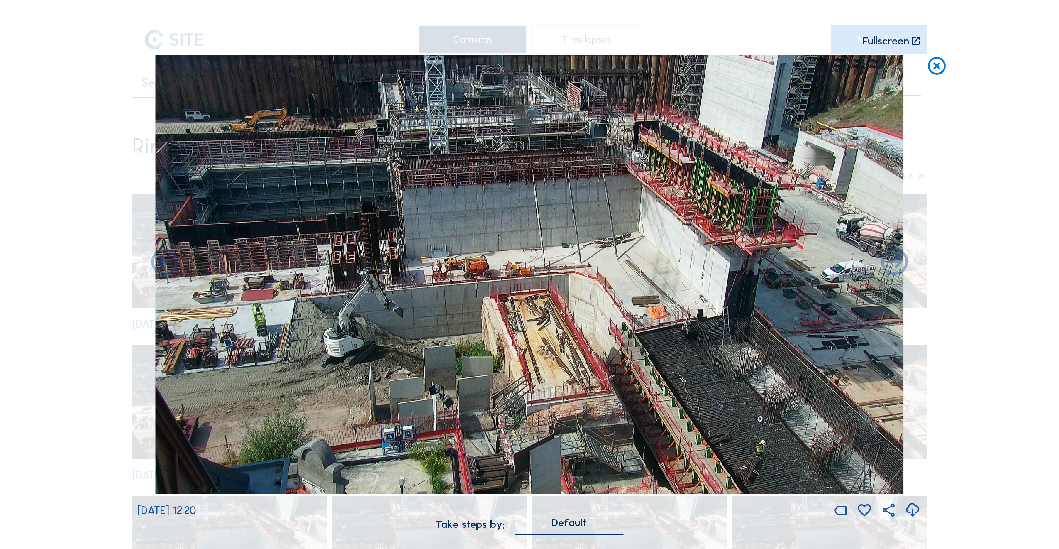
click at [896, 270] on icon at bounding box center [895, 263] width 32 height 32
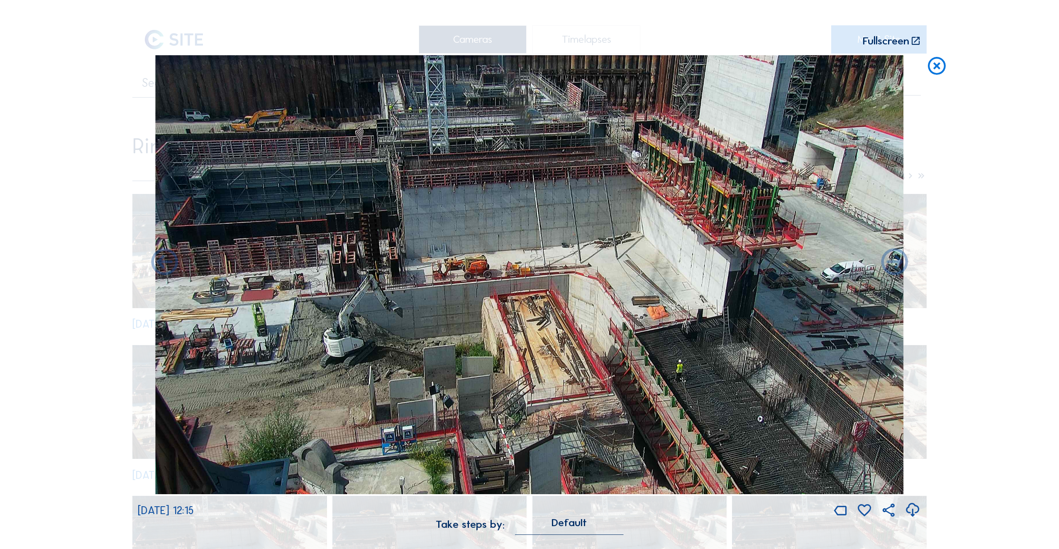
click at [896, 270] on icon at bounding box center [895, 263] width 32 height 32
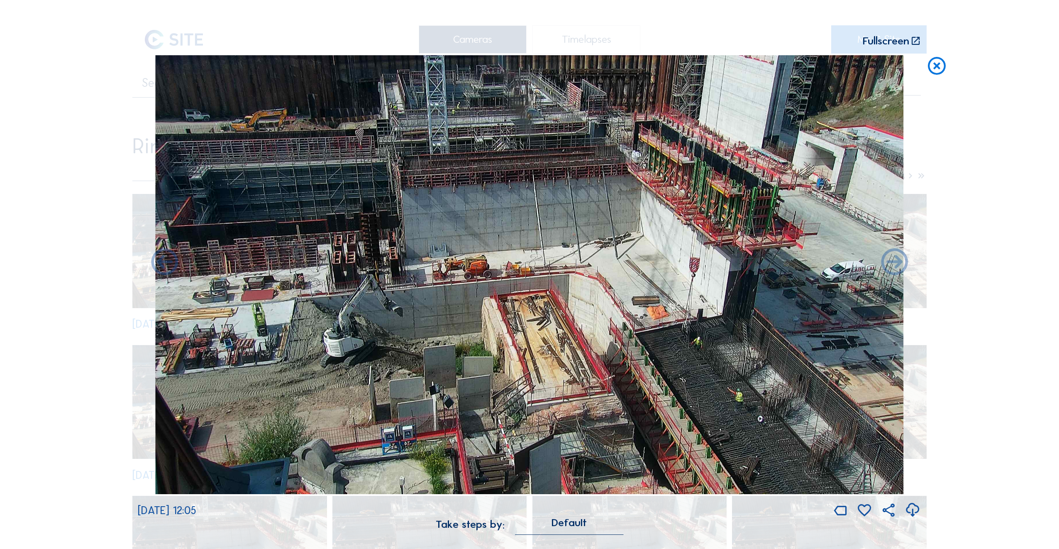
click at [896, 270] on icon at bounding box center [895, 263] width 32 height 32
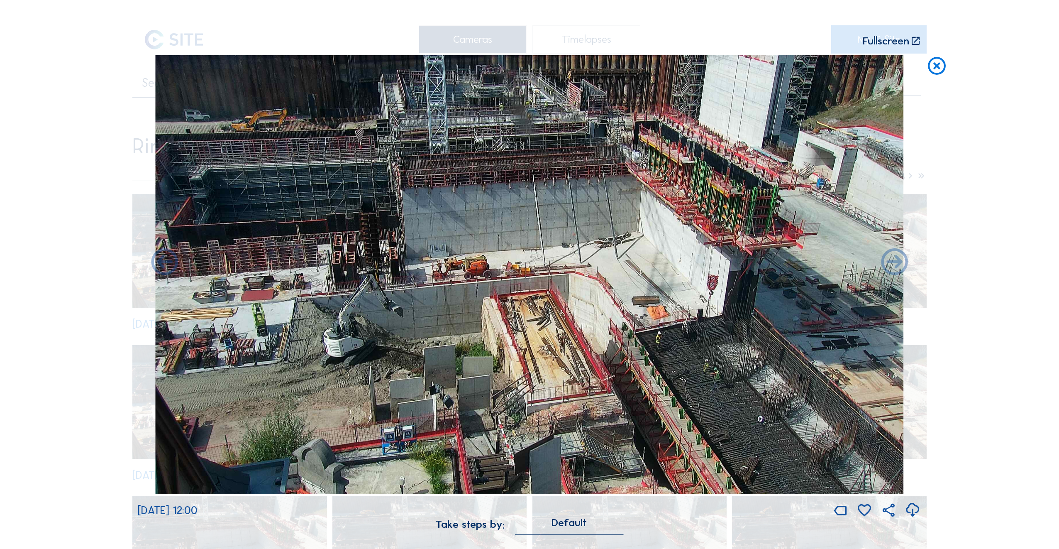
click at [896, 270] on icon at bounding box center [895, 263] width 32 height 32
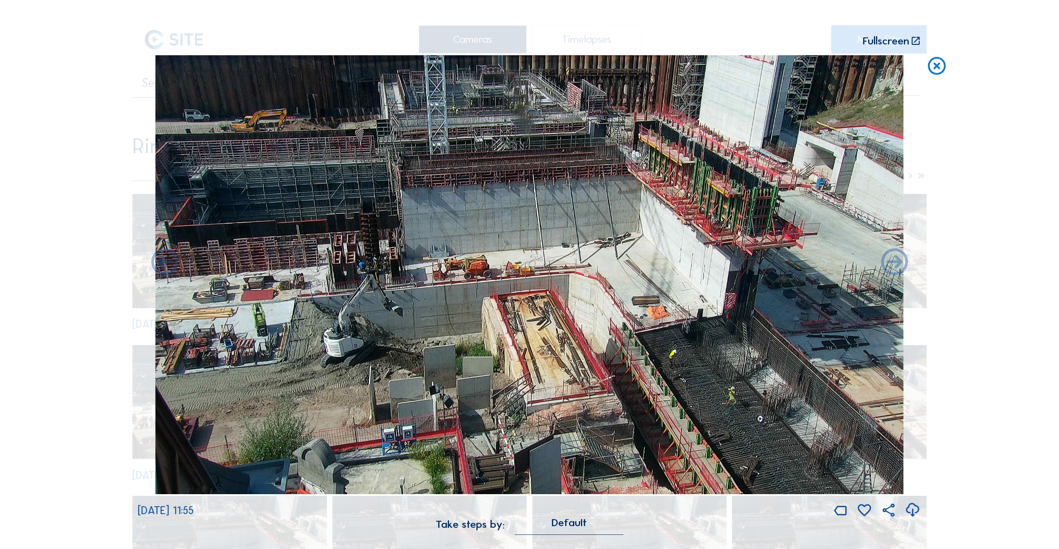
click at [896, 270] on icon at bounding box center [895, 263] width 32 height 32
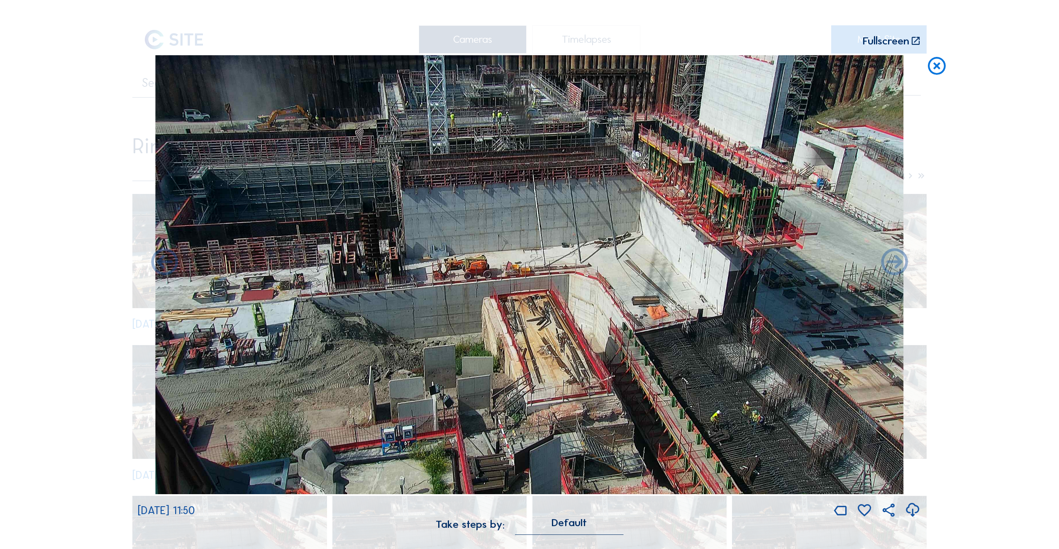
click at [896, 270] on icon at bounding box center [895, 263] width 32 height 32
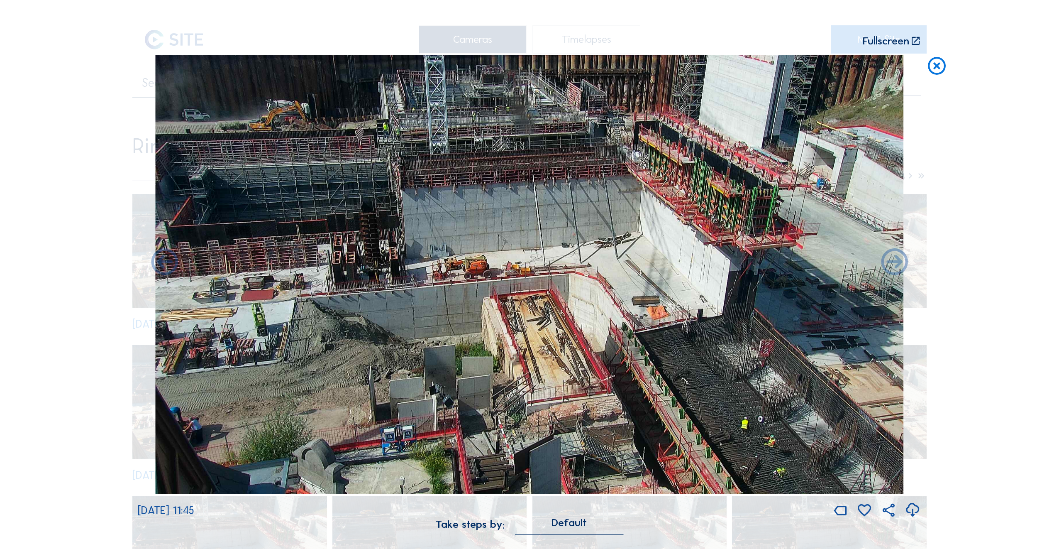
click at [896, 270] on icon at bounding box center [895, 263] width 32 height 32
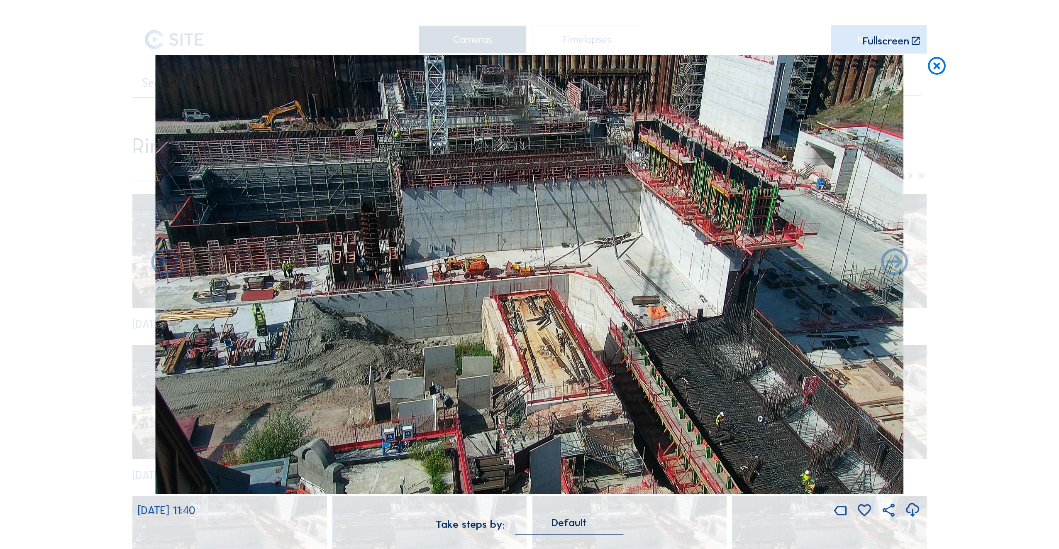
click at [896, 270] on icon at bounding box center [895, 263] width 32 height 32
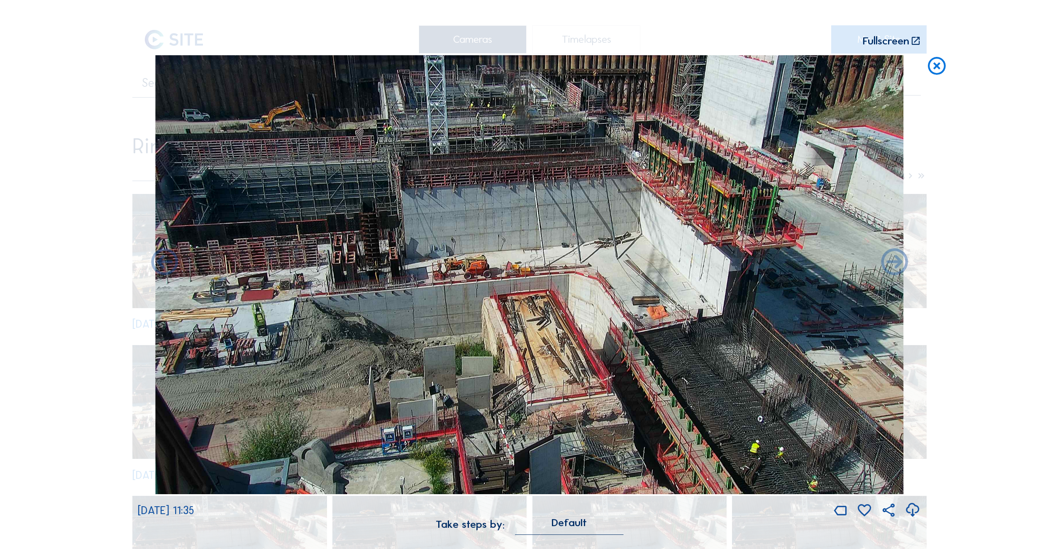
click at [896, 270] on icon at bounding box center [895, 263] width 32 height 32
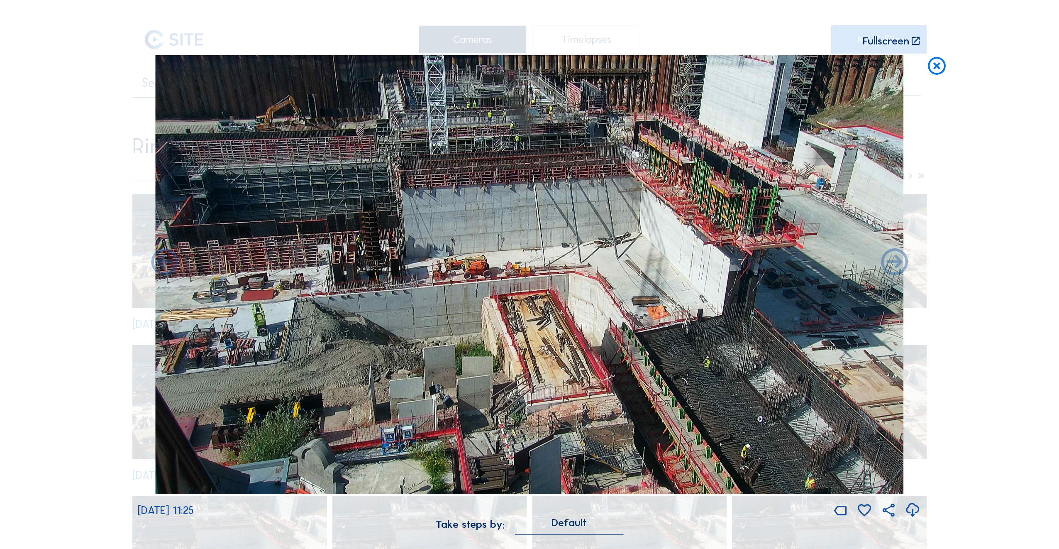
click at [896, 270] on icon at bounding box center [895, 263] width 32 height 32
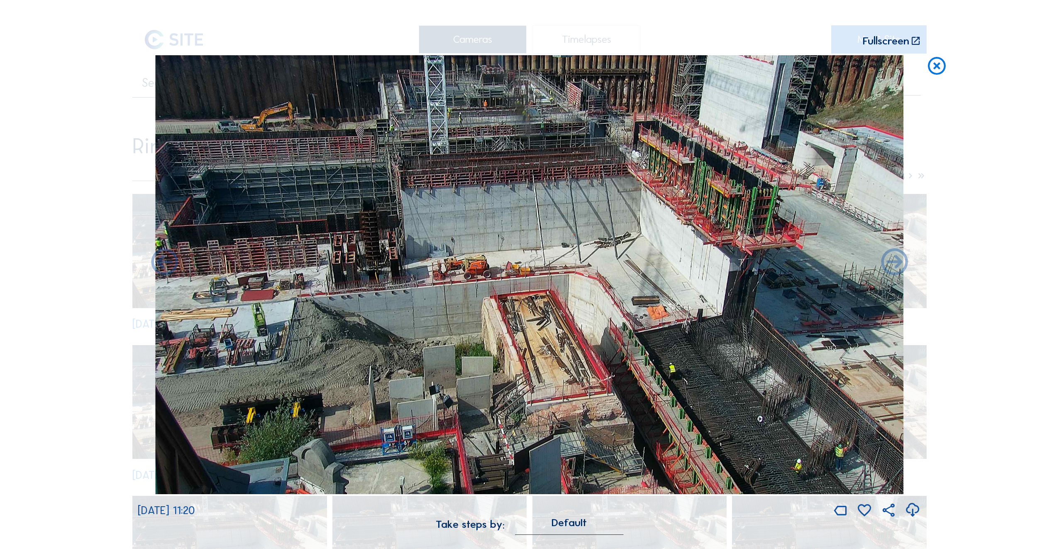
click at [896, 270] on icon at bounding box center [895, 263] width 32 height 32
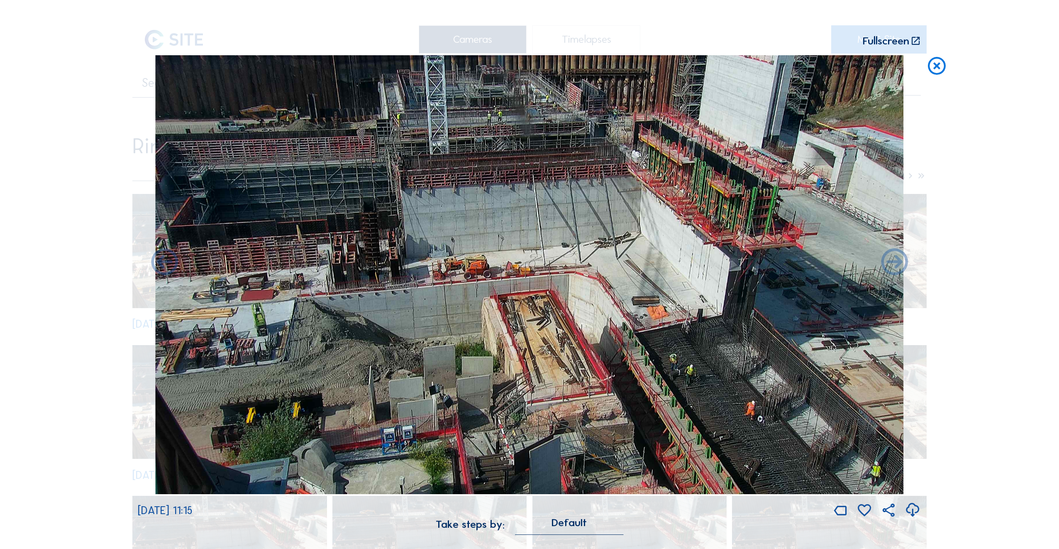
click at [896, 270] on icon at bounding box center [895, 263] width 32 height 32
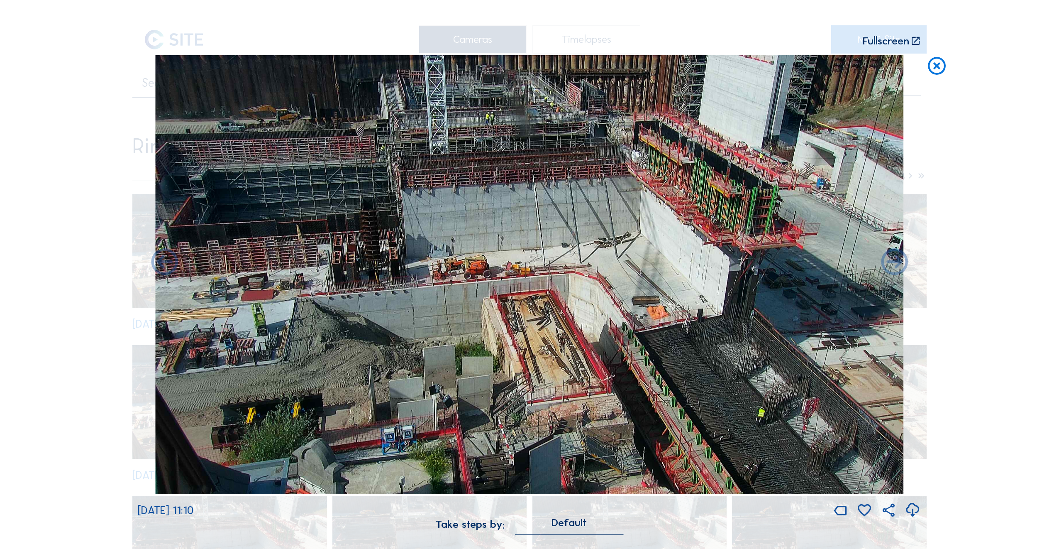
click at [896, 270] on icon at bounding box center [895, 263] width 32 height 32
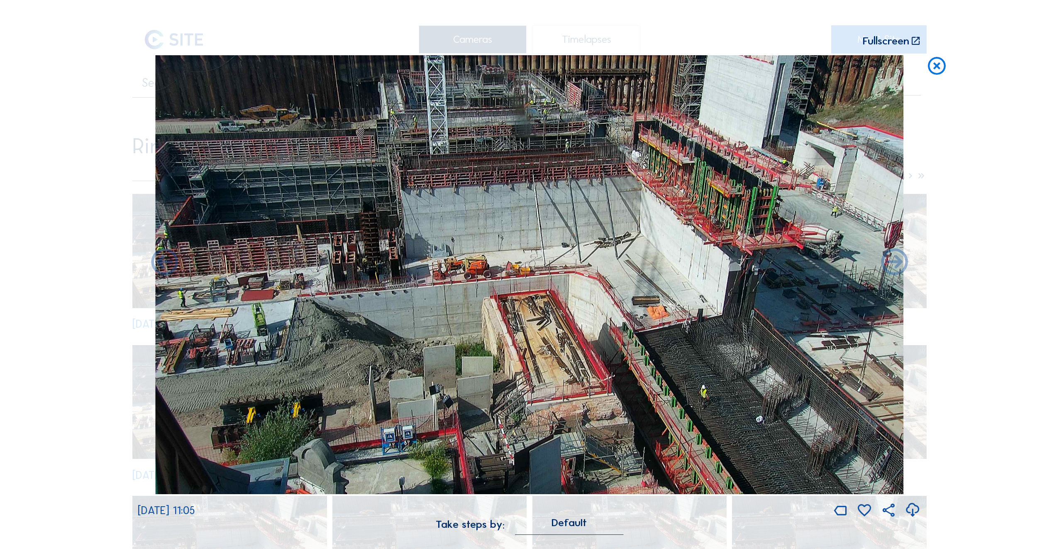
click at [896, 270] on icon at bounding box center [895, 263] width 32 height 32
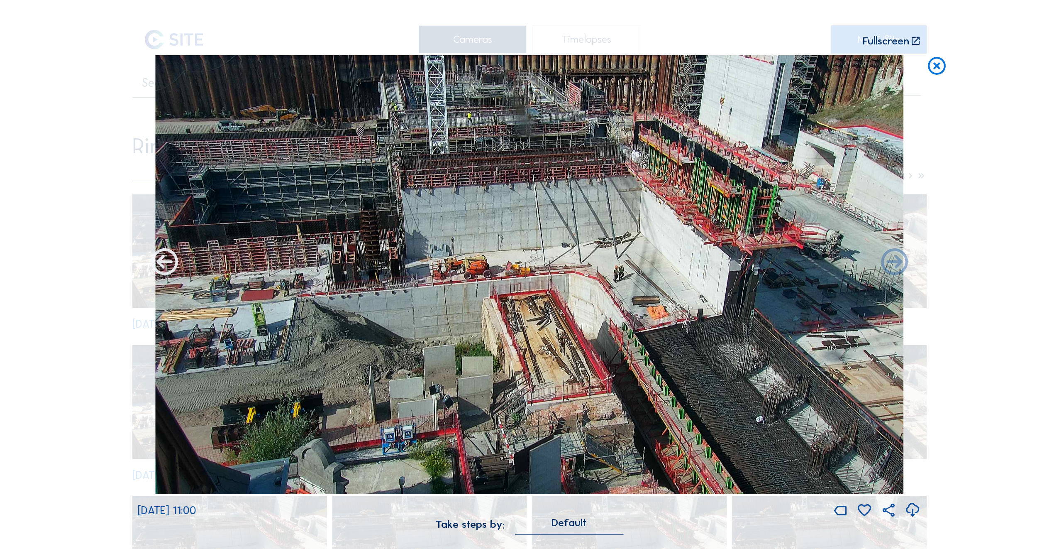
click at [164, 266] on icon at bounding box center [165, 263] width 32 height 32
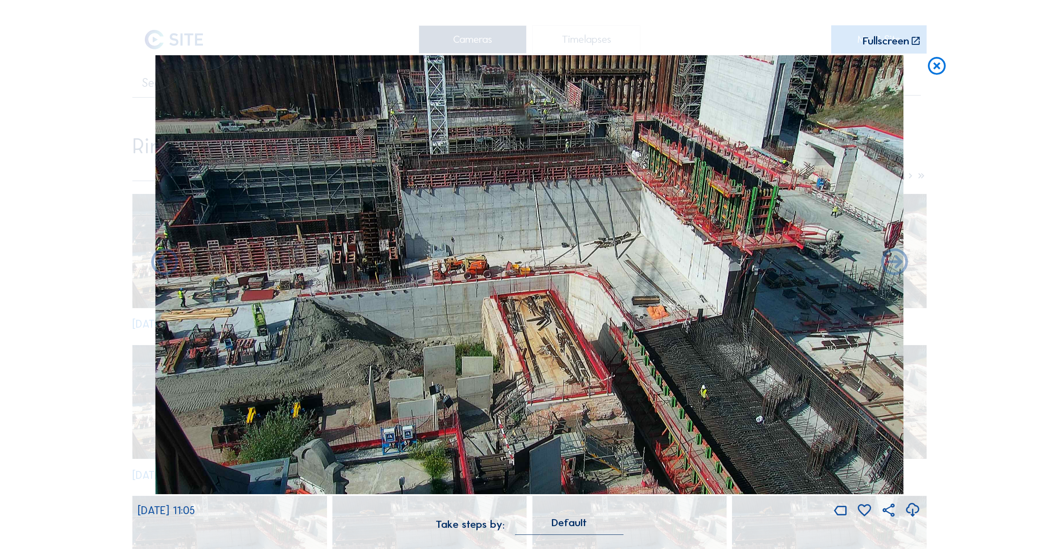
click at [164, 266] on icon at bounding box center [165, 263] width 32 height 32
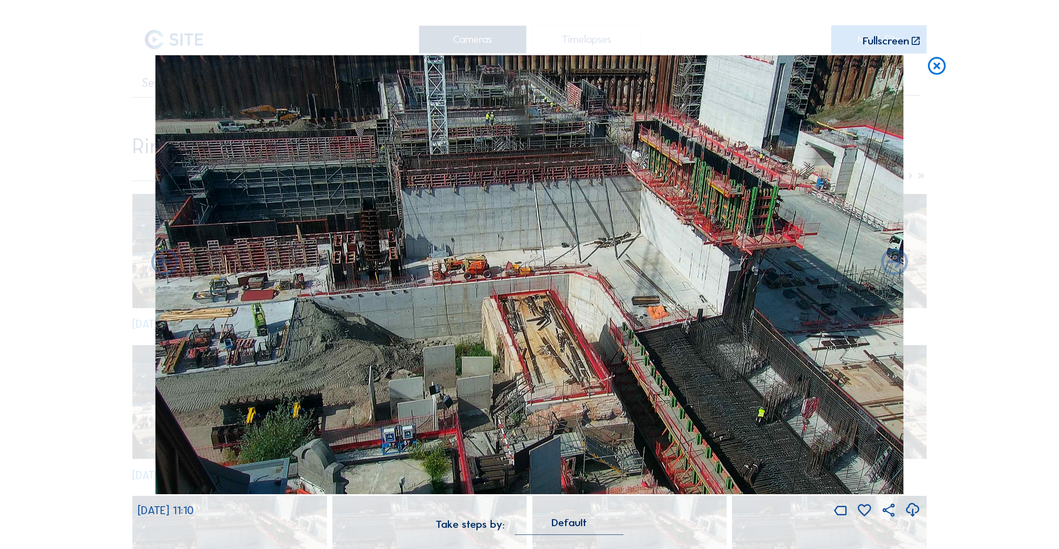
click at [164, 266] on icon at bounding box center [165, 263] width 32 height 32
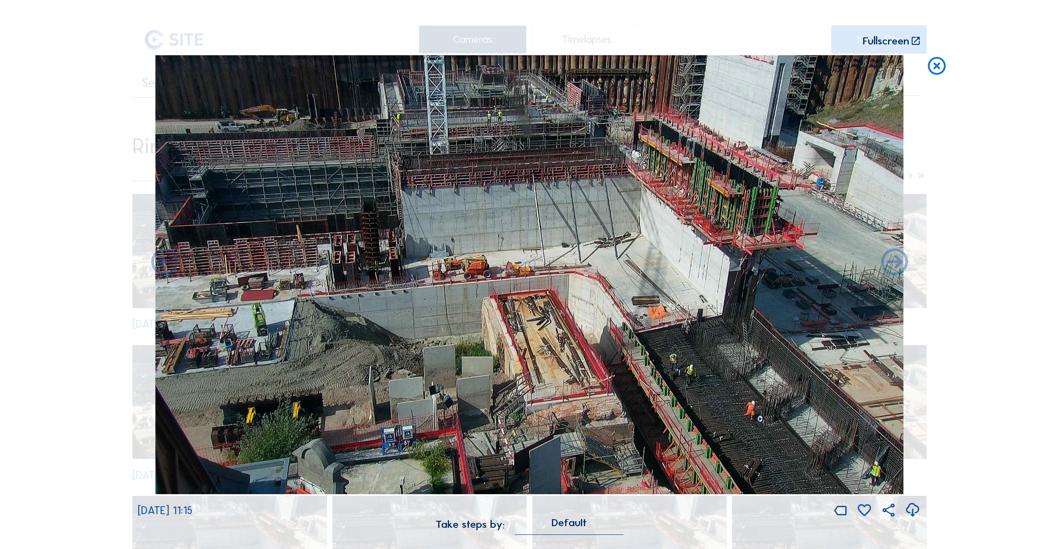
click at [164, 266] on icon at bounding box center [165, 263] width 32 height 32
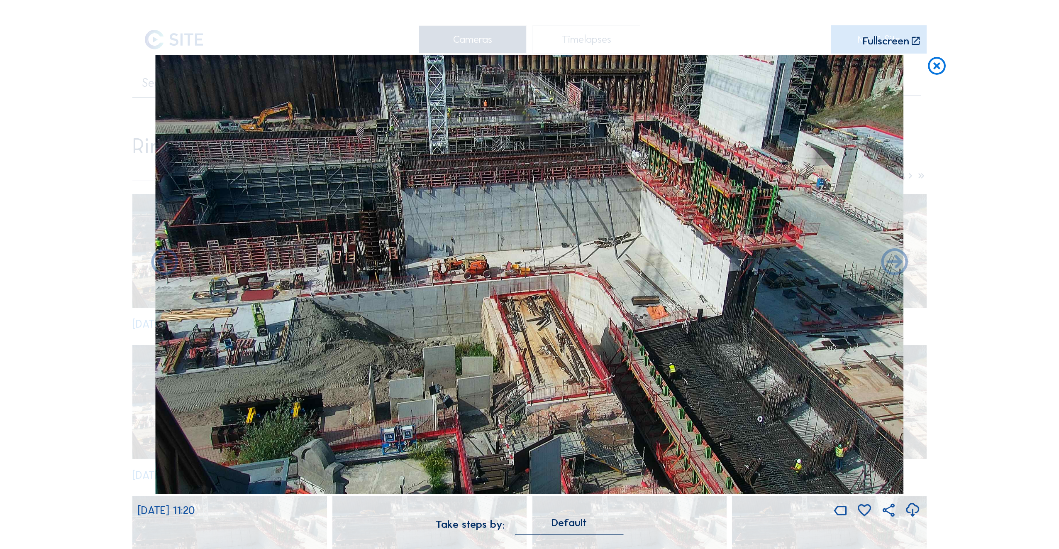
click at [164, 266] on icon at bounding box center [165, 263] width 32 height 32
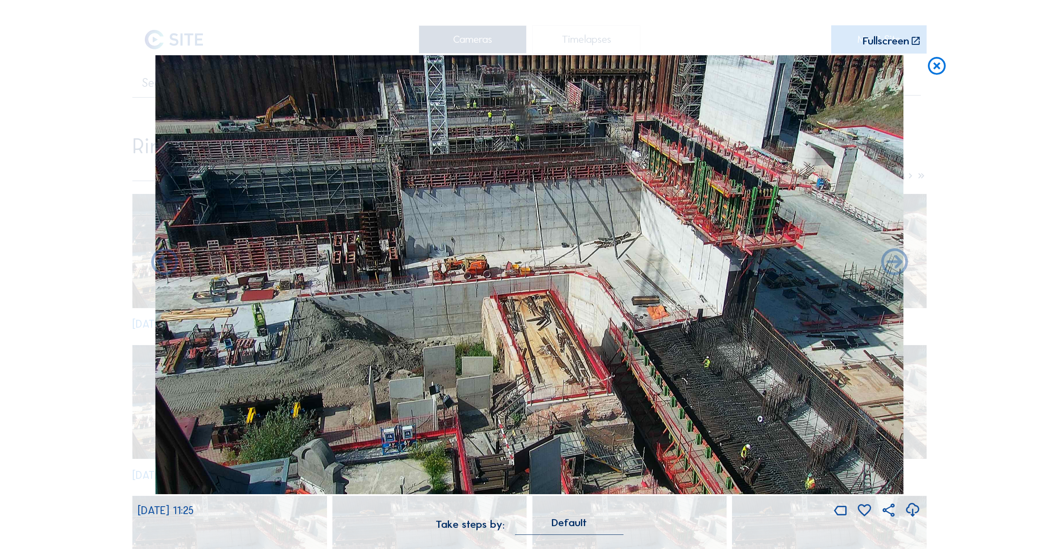
click at [164, 266] on icon at bounding box center [165, 263] width 32 height 32
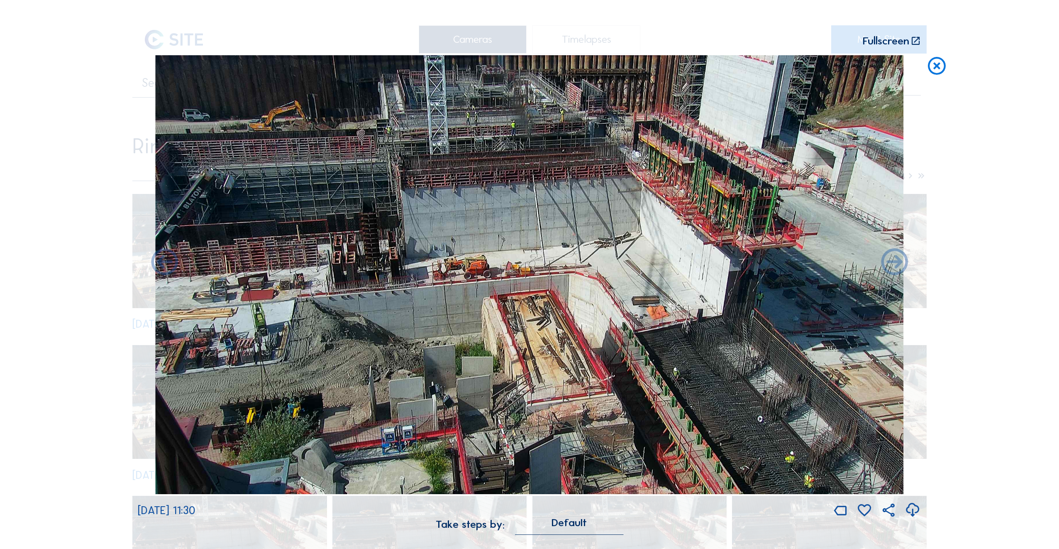
click at [164, 266] on icon at bounding box center [165, 263] width 32 height 32
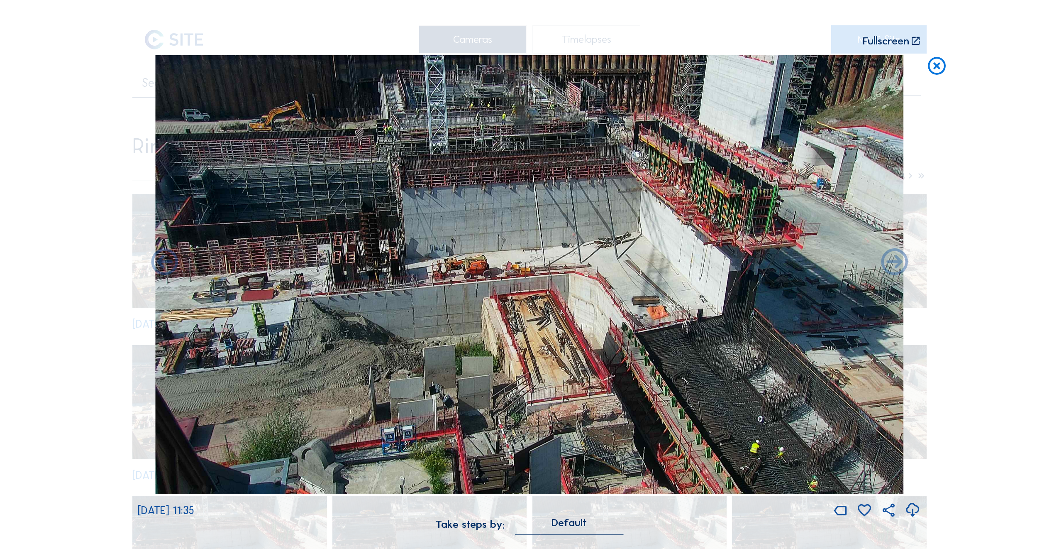
click at [164, 266] on icon at bounding box center [165, 263] width 32 height 32
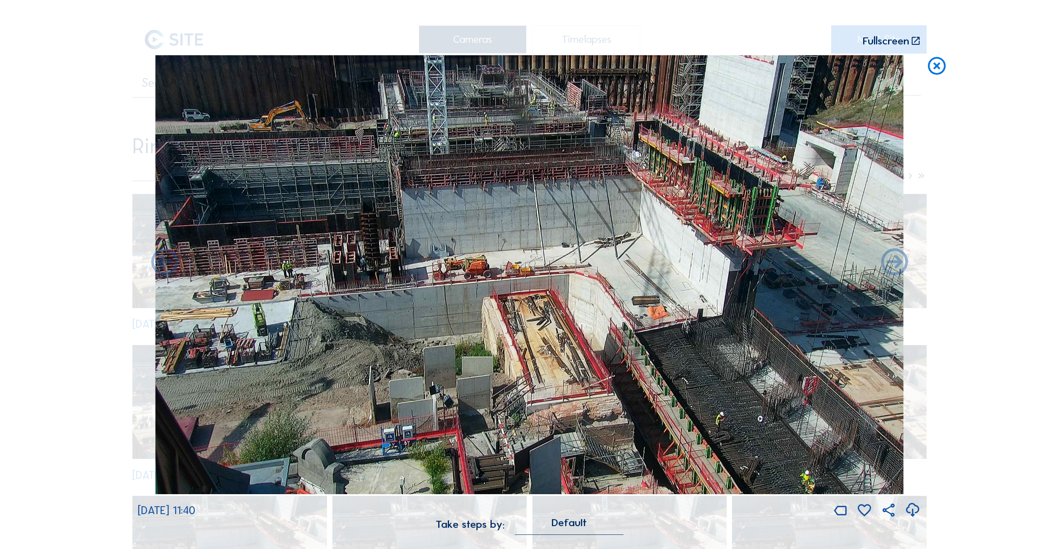
click at [164, 266] on icon at bounding box center [165, 263] width 32 height 32
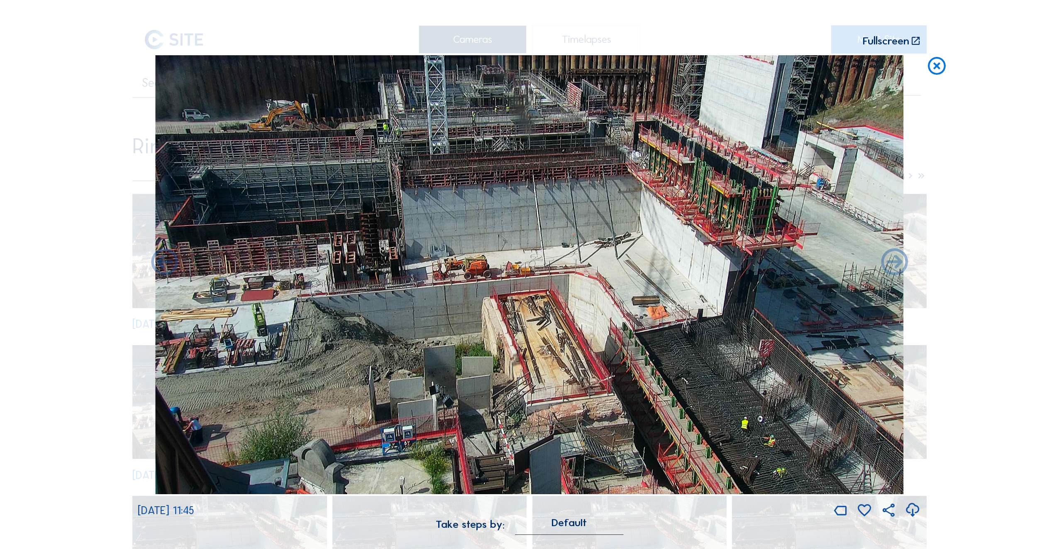
click at [164, 266] on icon at bounding box center [165, 263] width 32 height 32
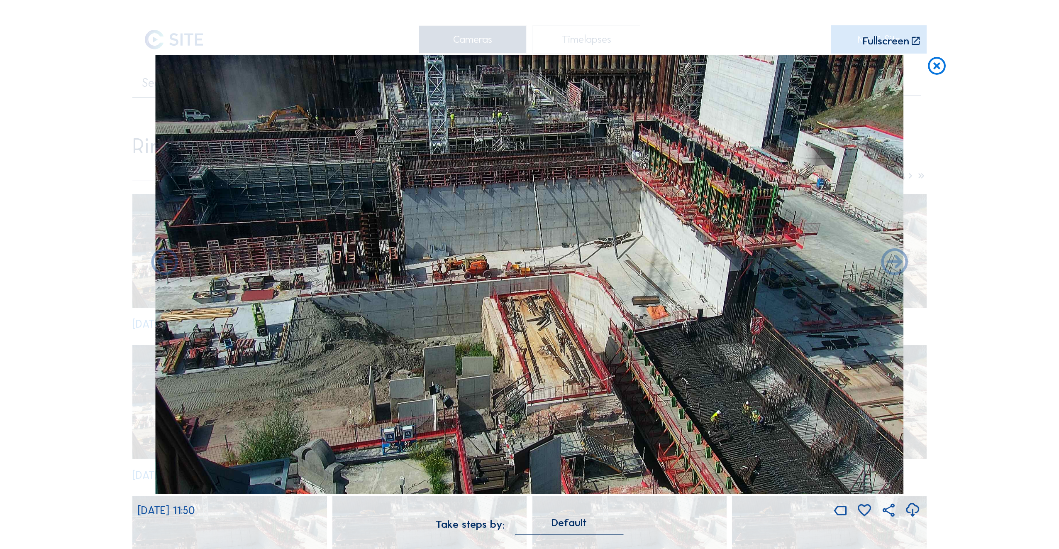
click at [164, 266] on icon at bounding box center [165, 263] width 32 height 32
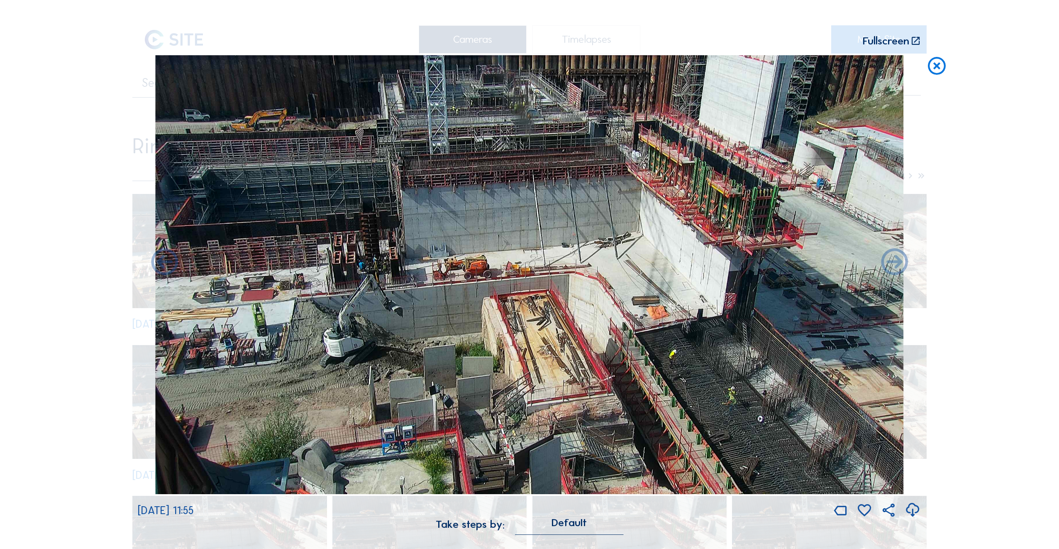
click at [164, 266] on icon at bounding box center [165, 263] width 32 height 32
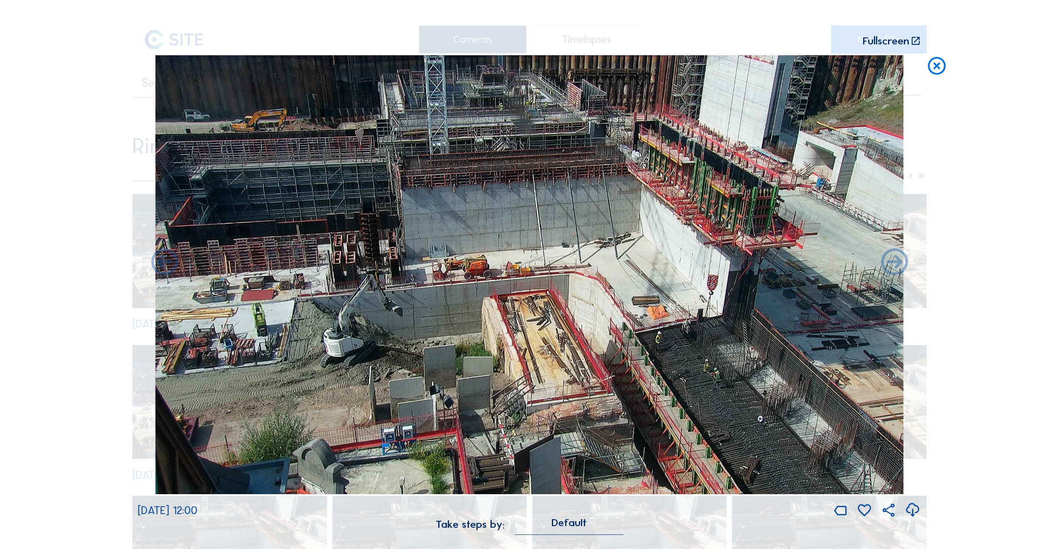
click at [164, 266] on icon at bounding box center [165, 263] width 32 height 32
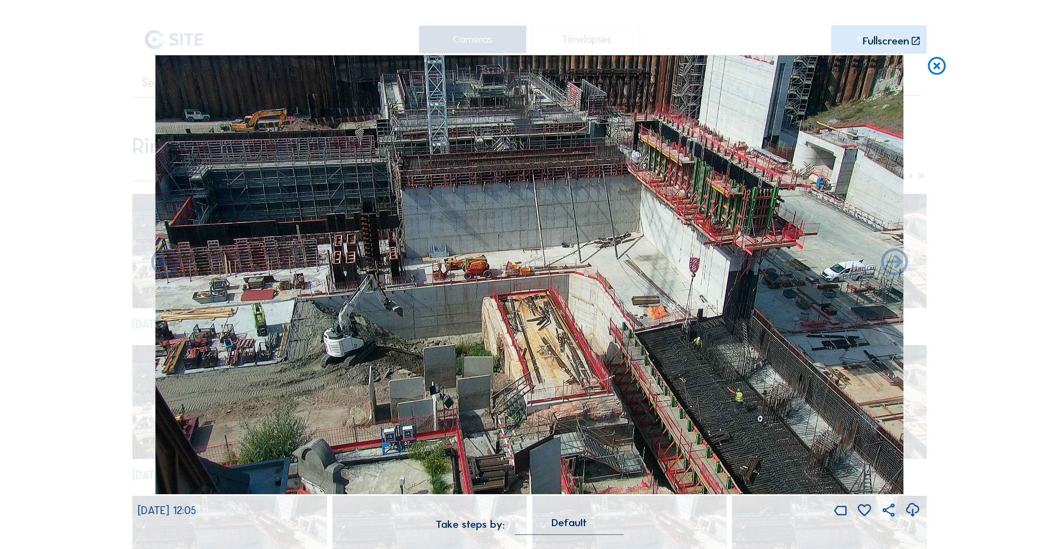
click at [164, 266] on icon at bounding box center [165, 263] width 32 height 32
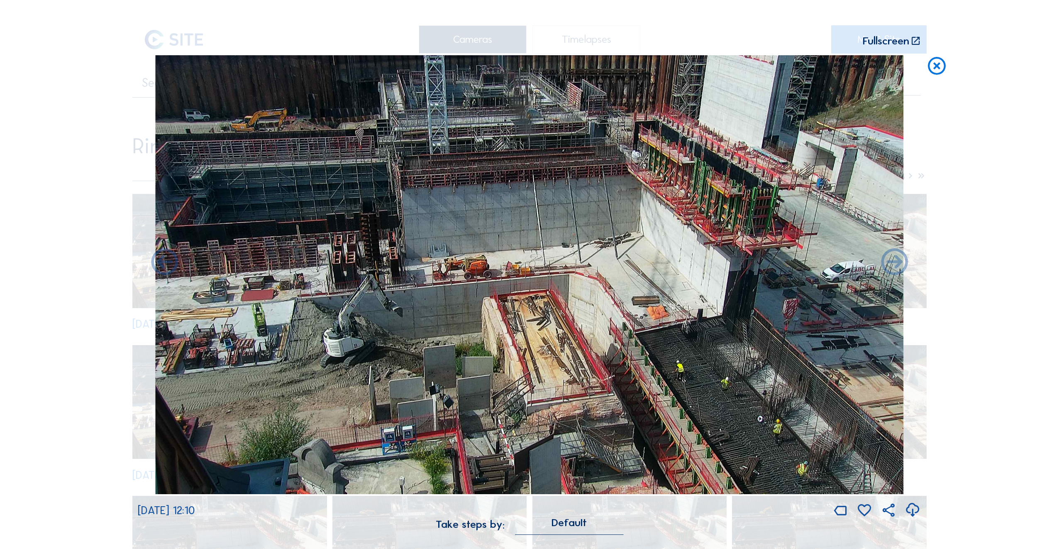
click at [164, 266] on icon at bounding box center [165, 263] width 32 height 32
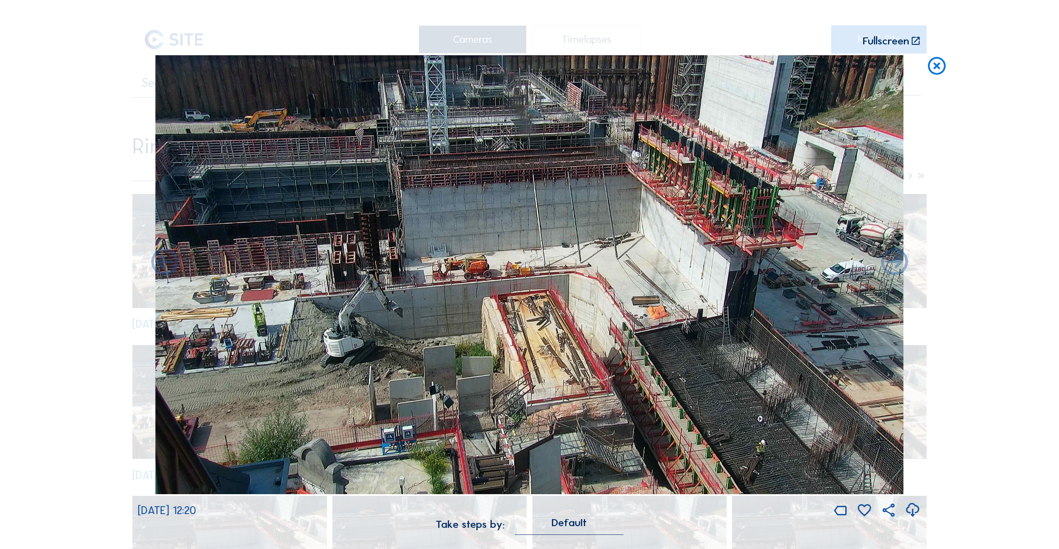
click at [164, 266] on icon at bounding box center [165, 263] width 32 height 32
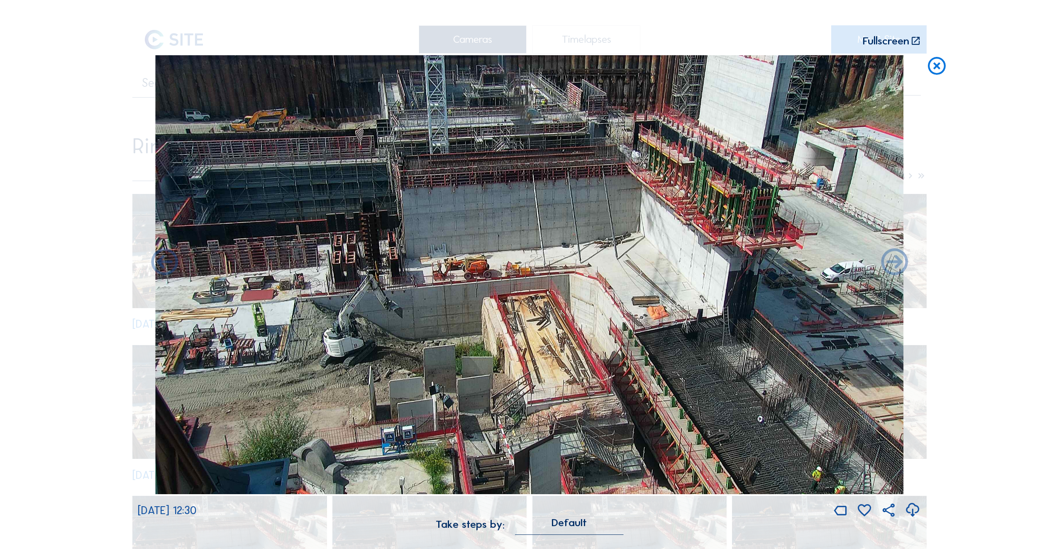
click at [164, 266] on icon at bounding box center [165, 263] width 32 height 32
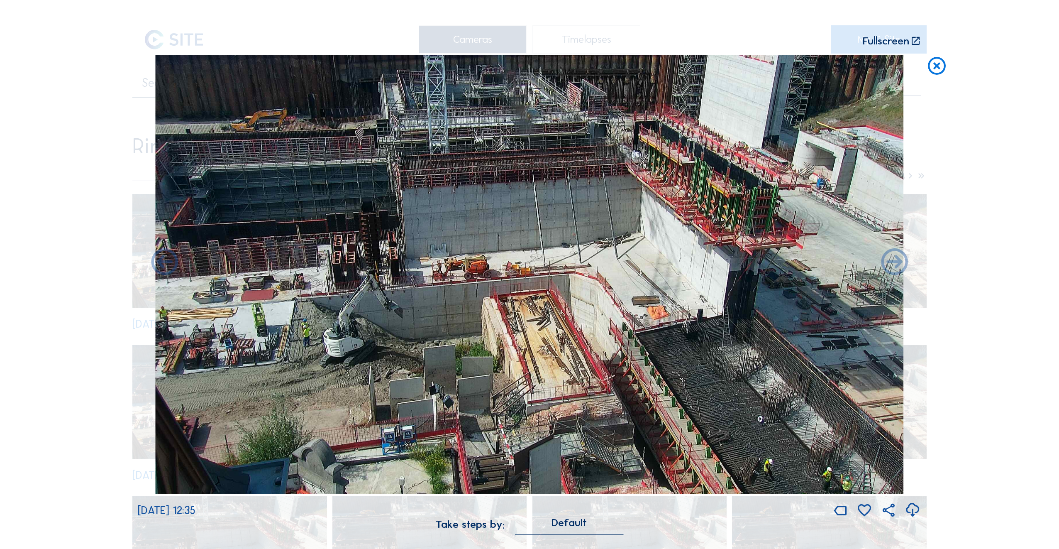
click at [164, 266] on icon at bounding box center [165, 263] width 32 height 32
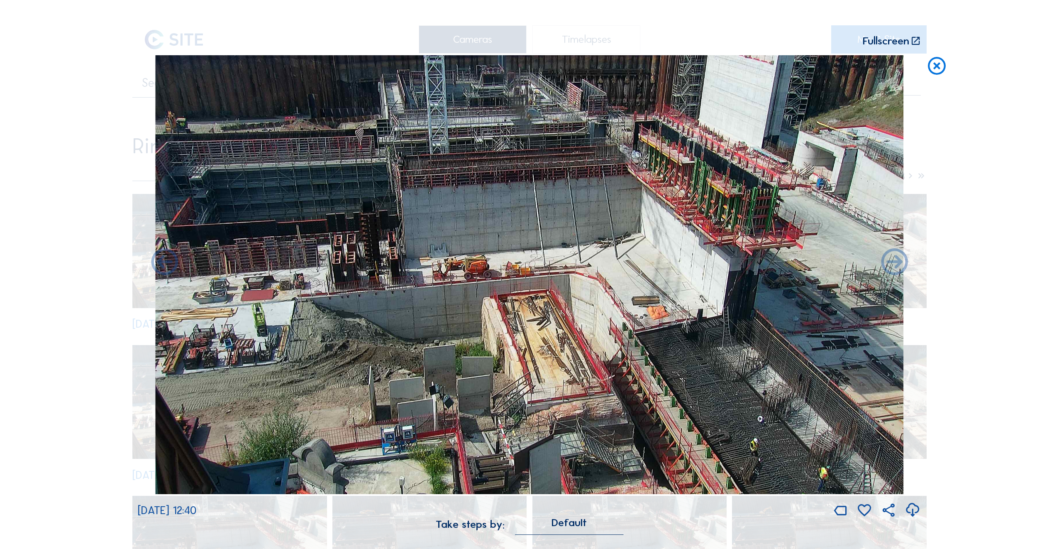
click at [164, 266] on icon at bounding box center [165, 263] width 32 height 32
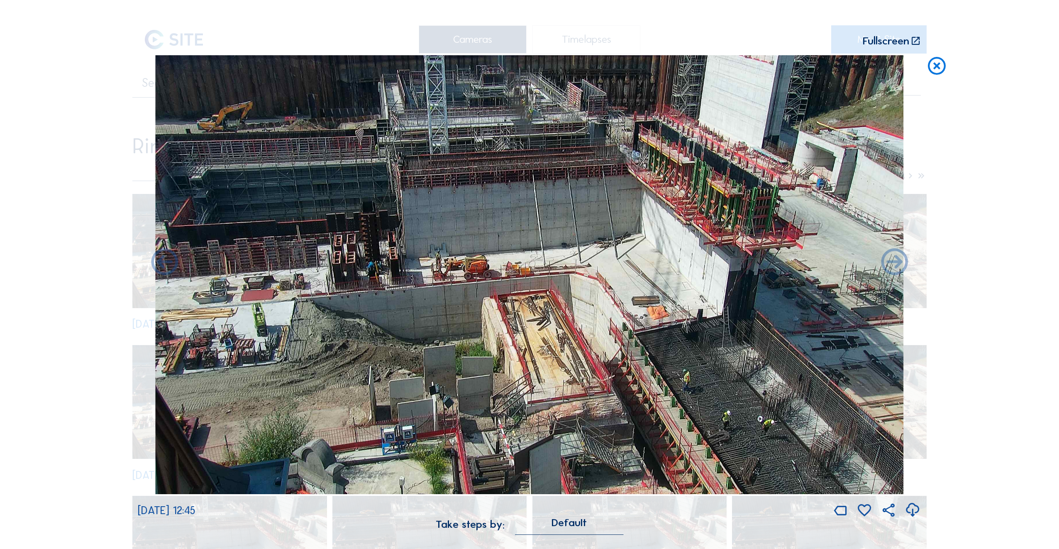
click at [164, 266] on icon at bounding box center [165, 263] width 32 height 32
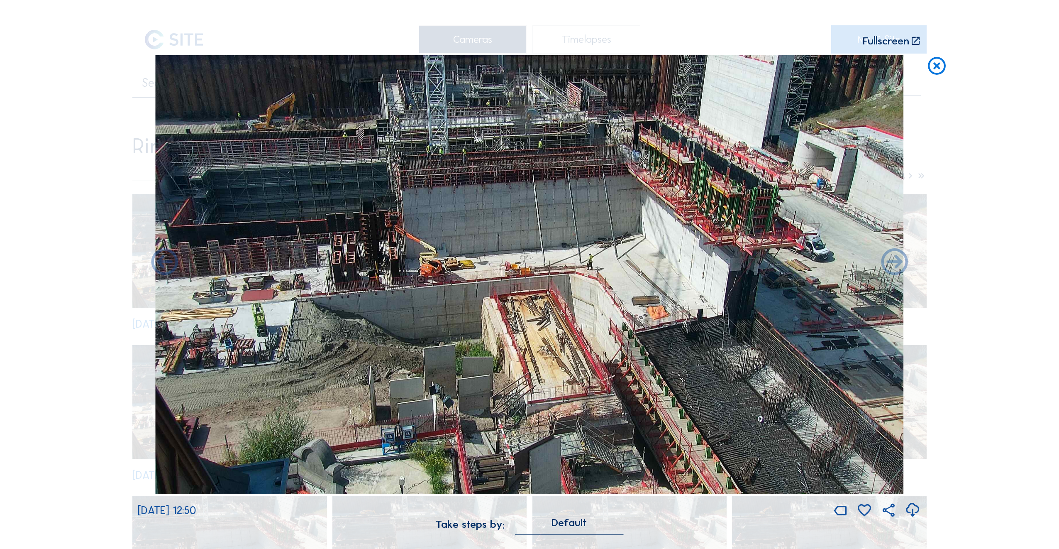
click at [164, 266] on icon at bounding box center [165, 263] width 32 height 32
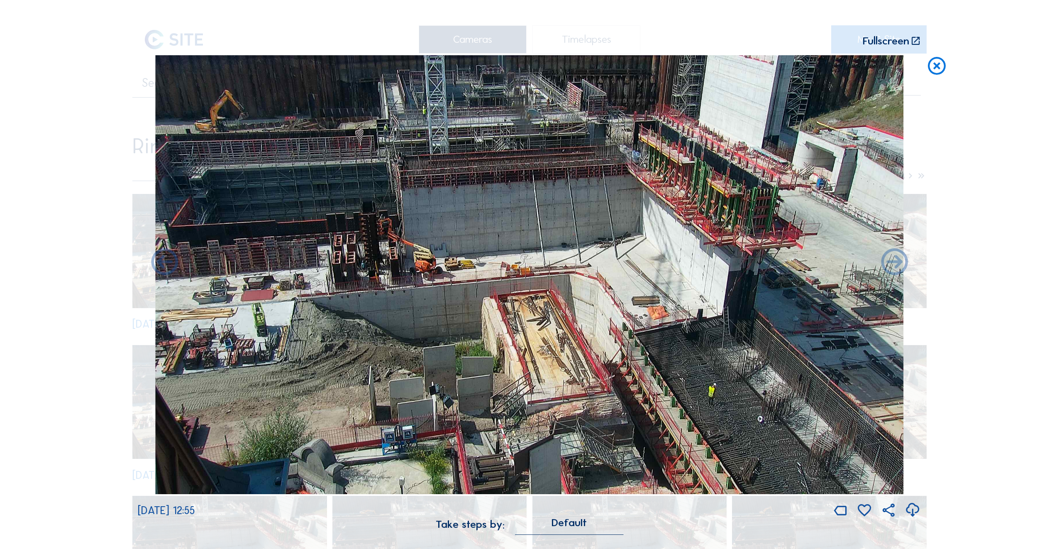
click at [164, 266] on icon at bounding box center [165, 263] width 32 height 32
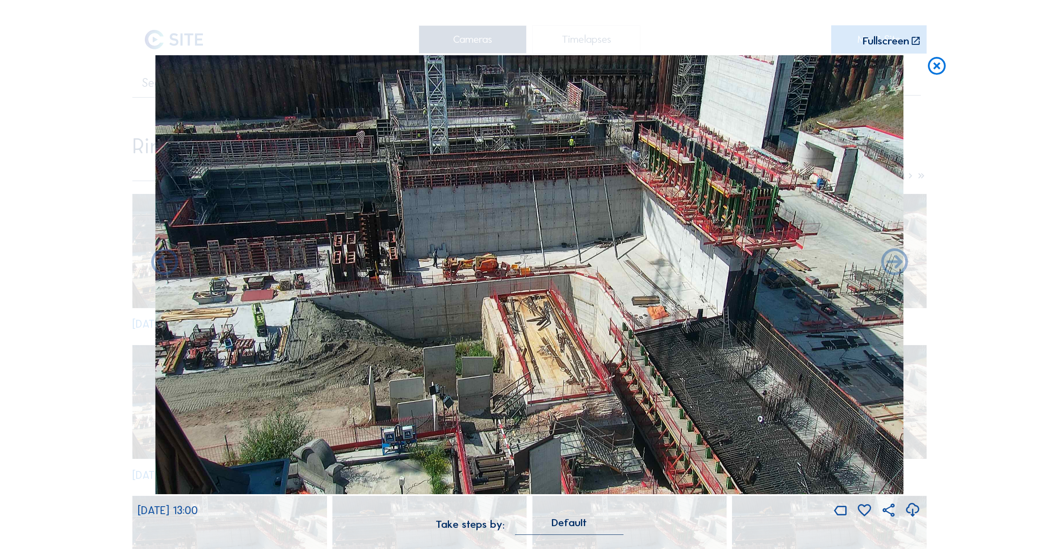
click at [164, 266] on icon at bounding box center [165, 263] width 32 height 32
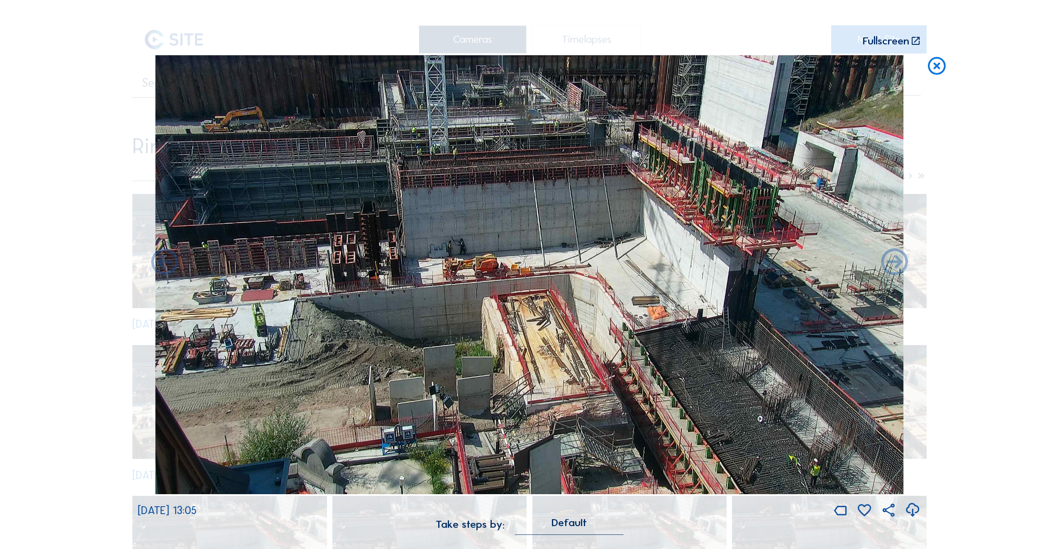
click at [164, 266] on icon at bounding box center [165, 263] width 32 height 32
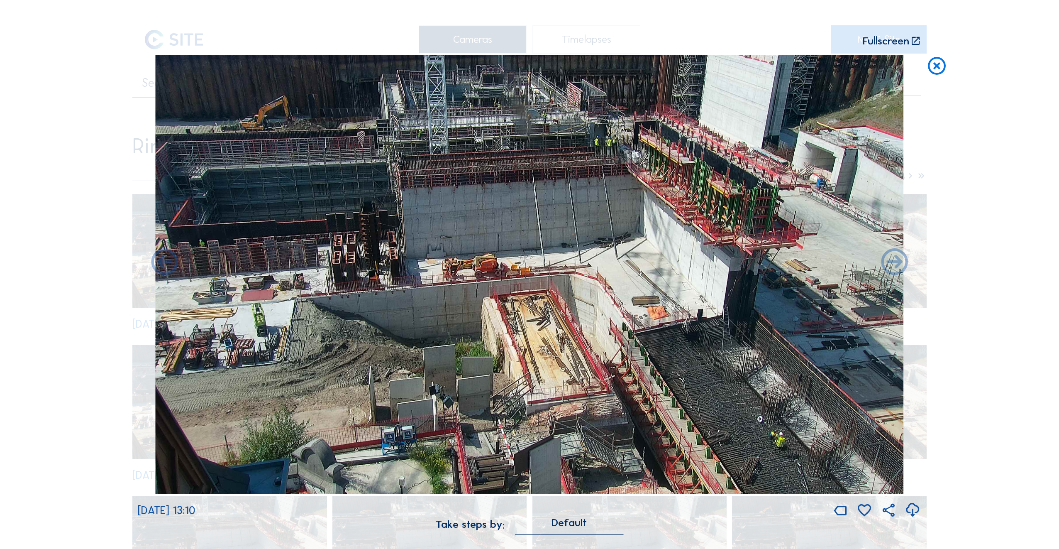
click at [164, 266] on icon at bounding box center [165, 263] width 32 height 32
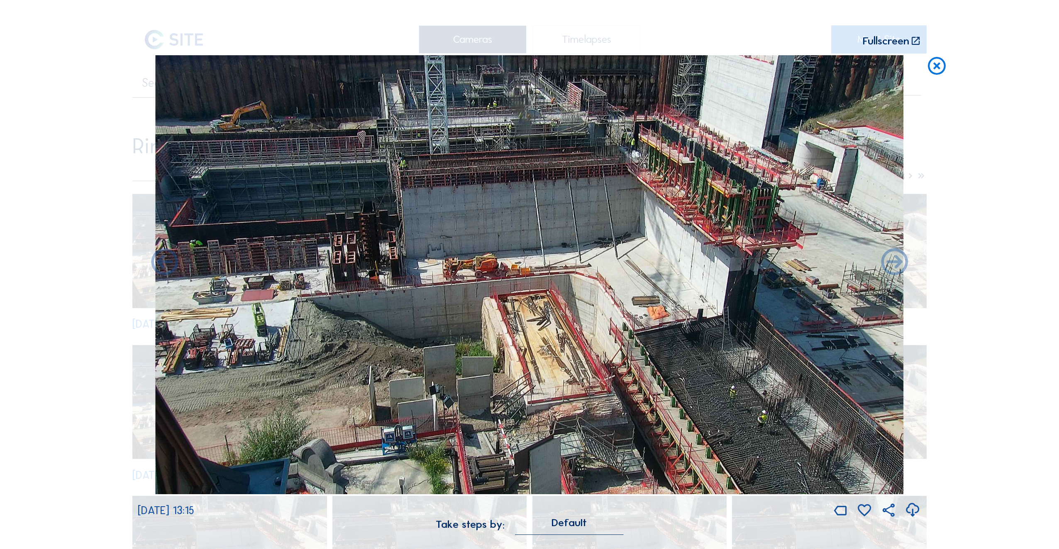
click at [164, 266] on icon at bounding box center [165, 263] width 32 height 32
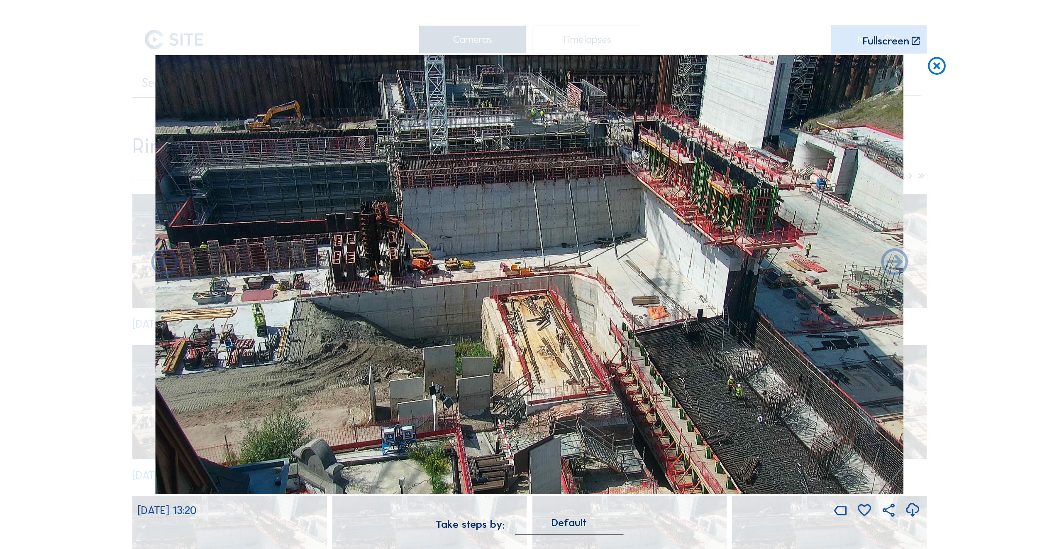
click at [164, 266] on icon at bounding box center [165, 263] width 32 height 32
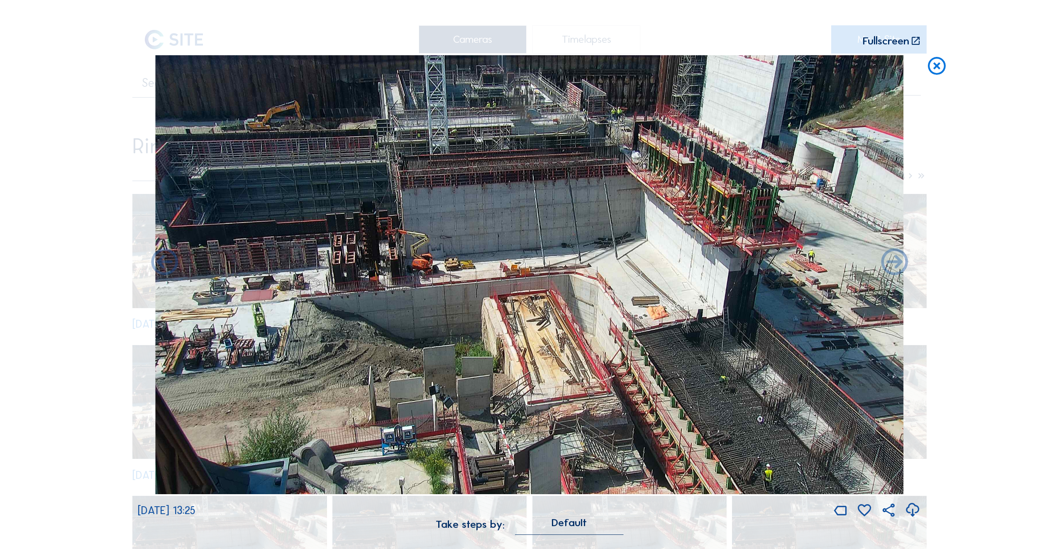
click at [164, 266] on icon at bounding box center [165, 263] width 32 height 32
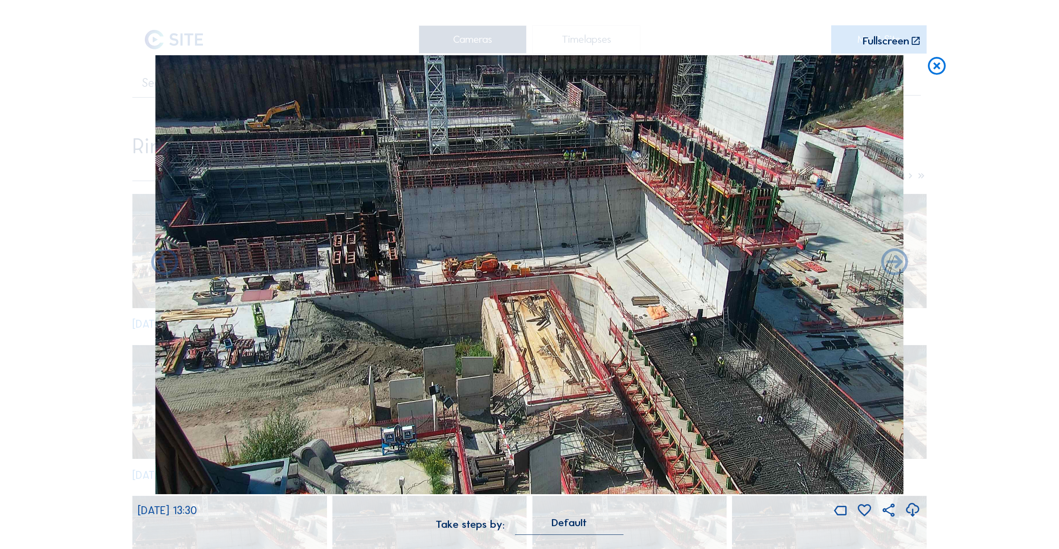
click at [164, 266] on icon at bounding box center [165, 263] width 32 height 32
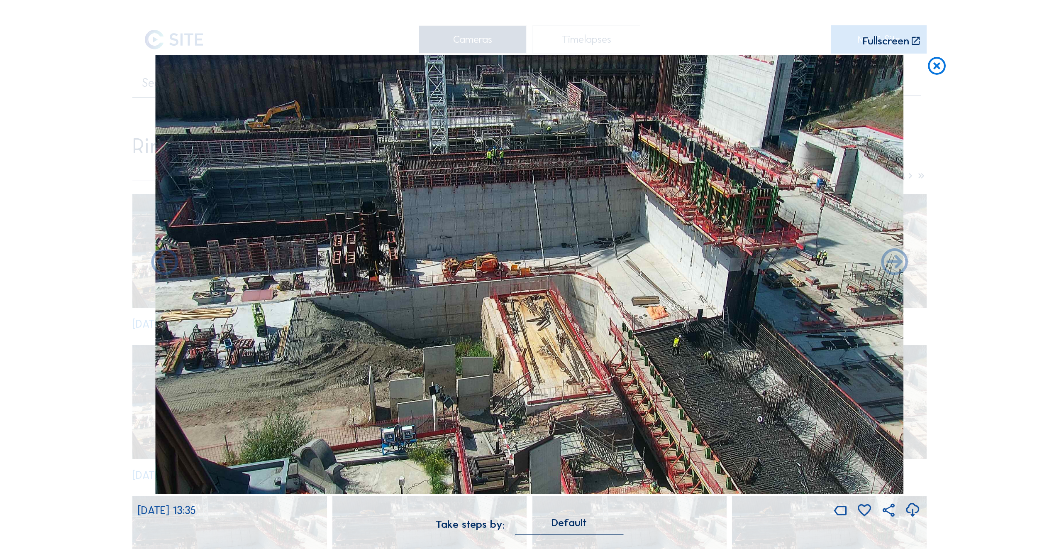
click at [164, 266] on icon at bounding box center [165, 263] width 32 height 32
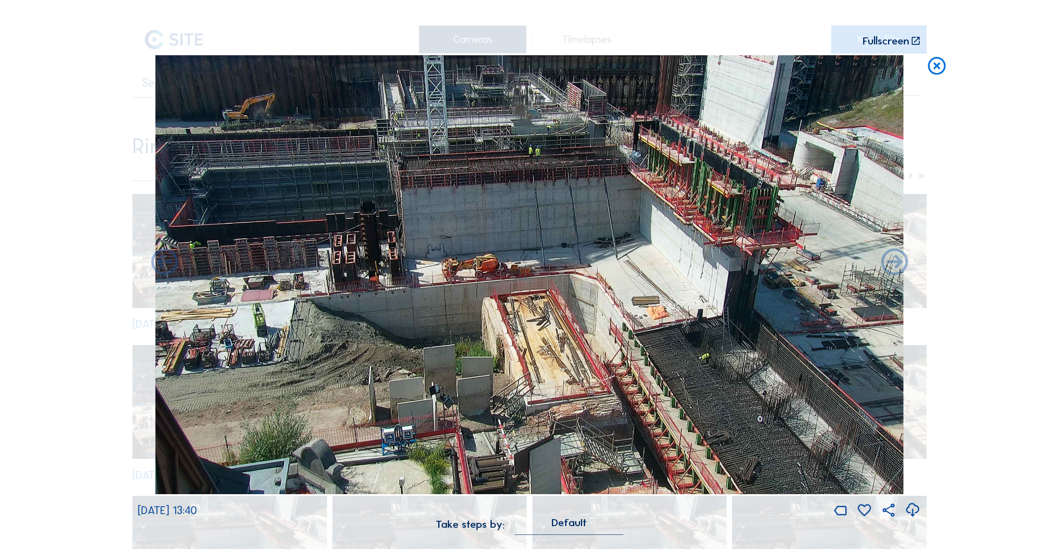
click at [164, 266] on icon at bounding box center [165, 263] width 32 height 32
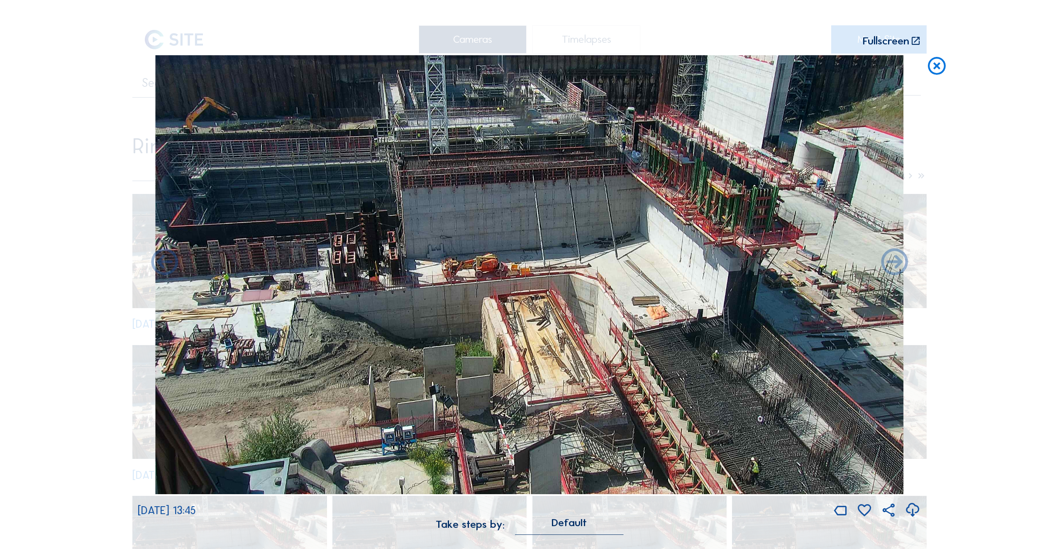
click at [164, 266] on icon at bounding box center [165, 263] width 32 height 32
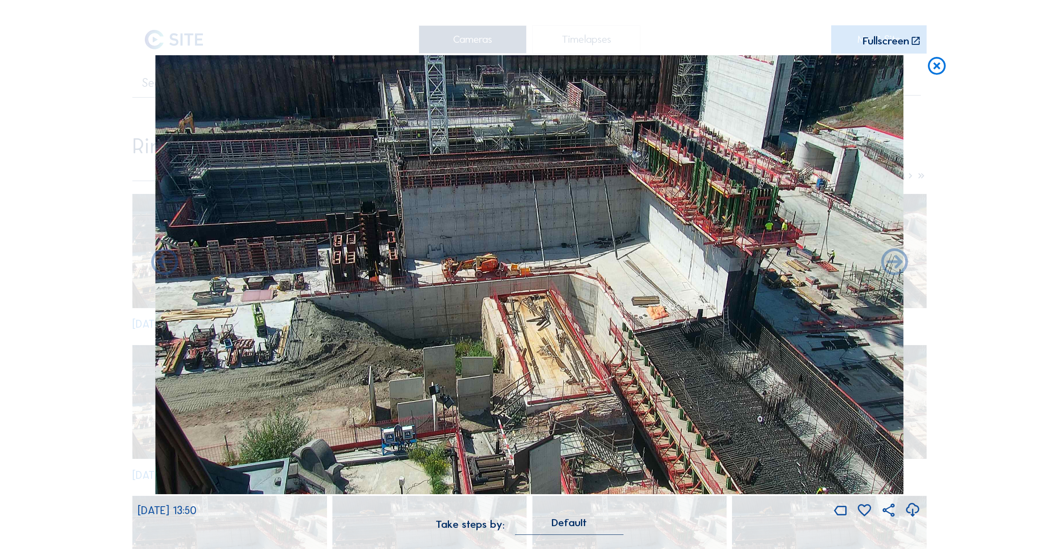
click at [164, 266] on icon at bounding box center [165, 263] width 32 height 32
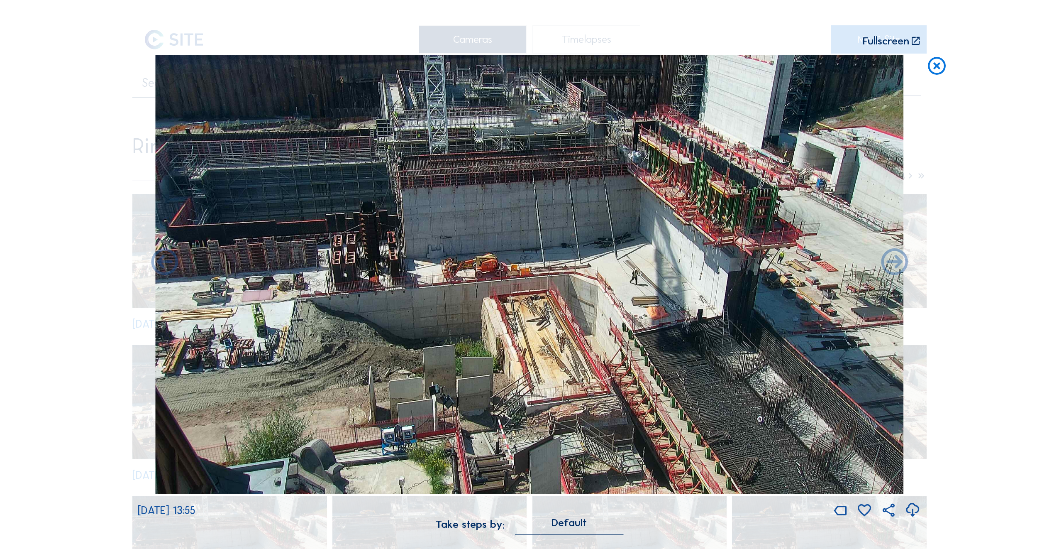
click at [164, 266] on icon at bounding box center [165, 263] width 32 height 32
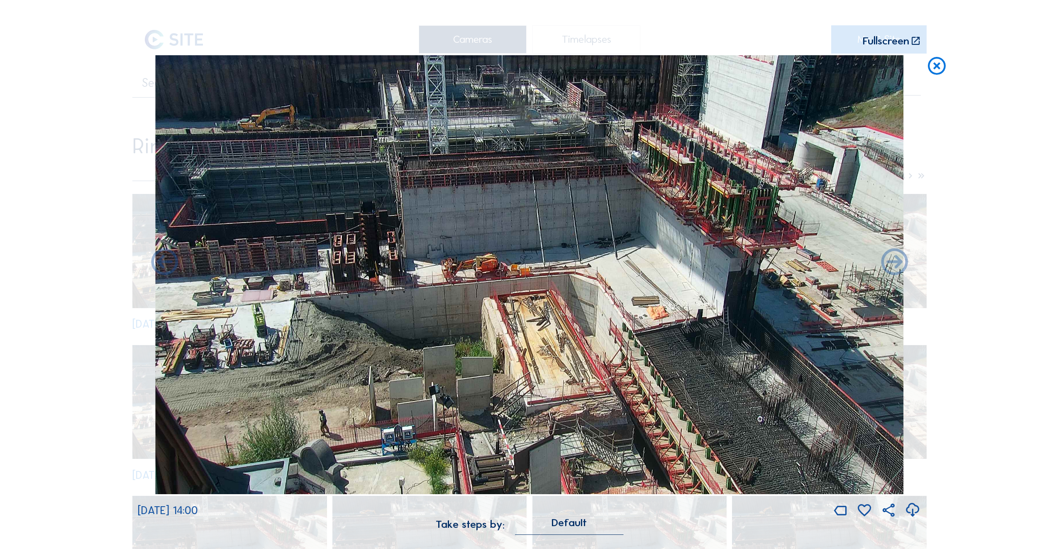
click at [164, 266] on icon at bounding box center [165, 263] width 32 height 32
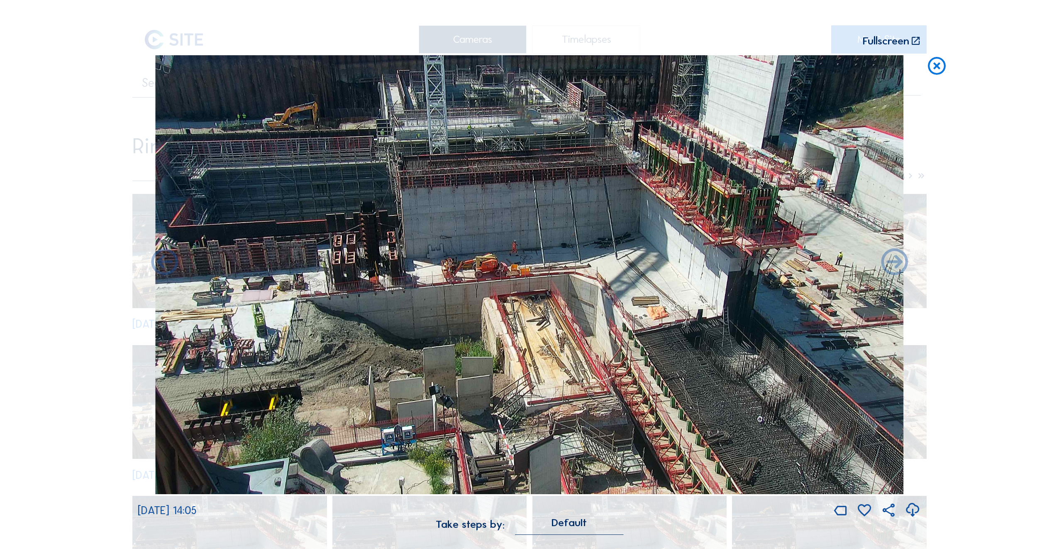
click at [164, 266] on icon at bounding box center [165, 263] width 32 height 32
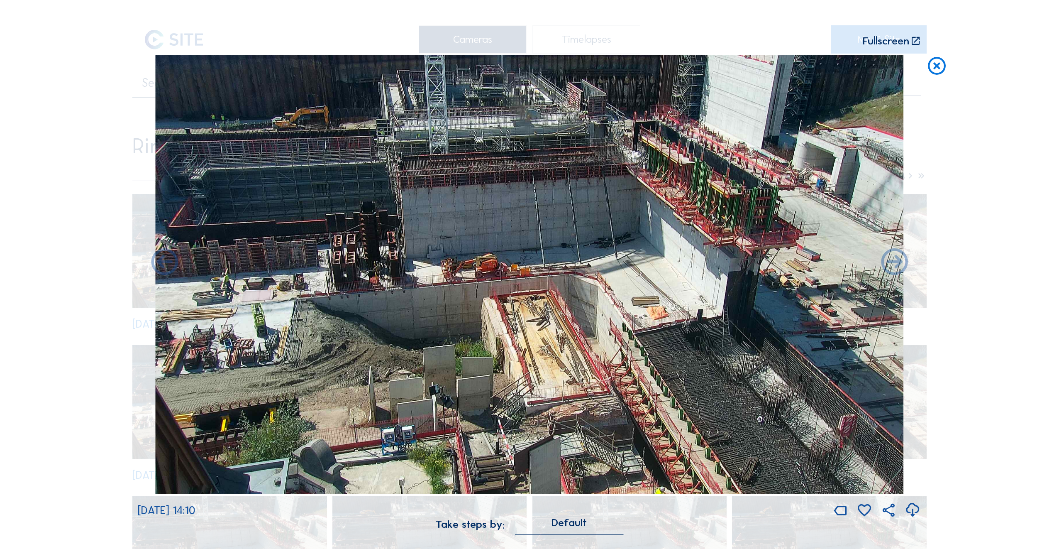
click at [164, 266] on icon at bounding box center [165, 263] width 32 height 32
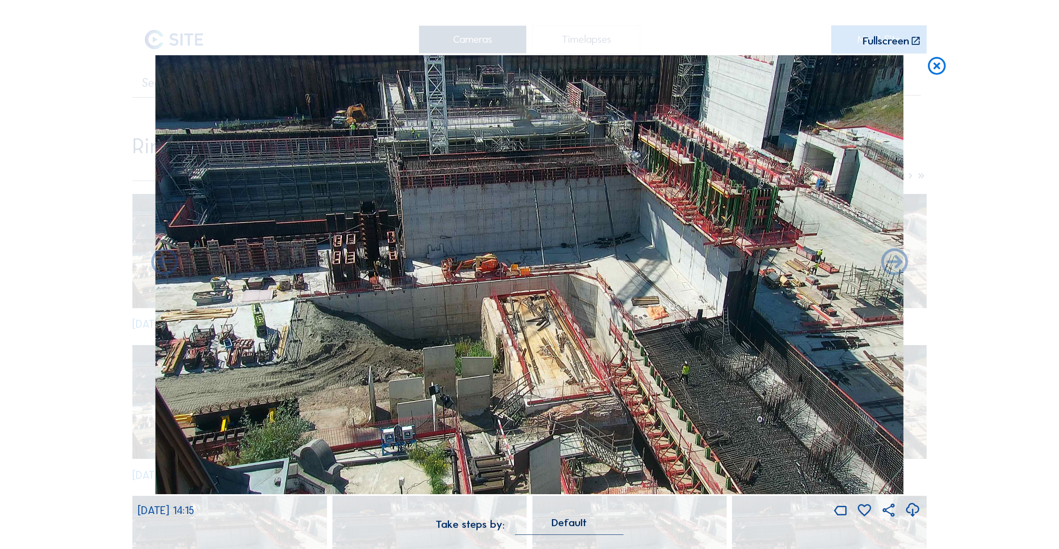
click at [164, 266] on icon at bounding box center [165, 263] width 32 height 32
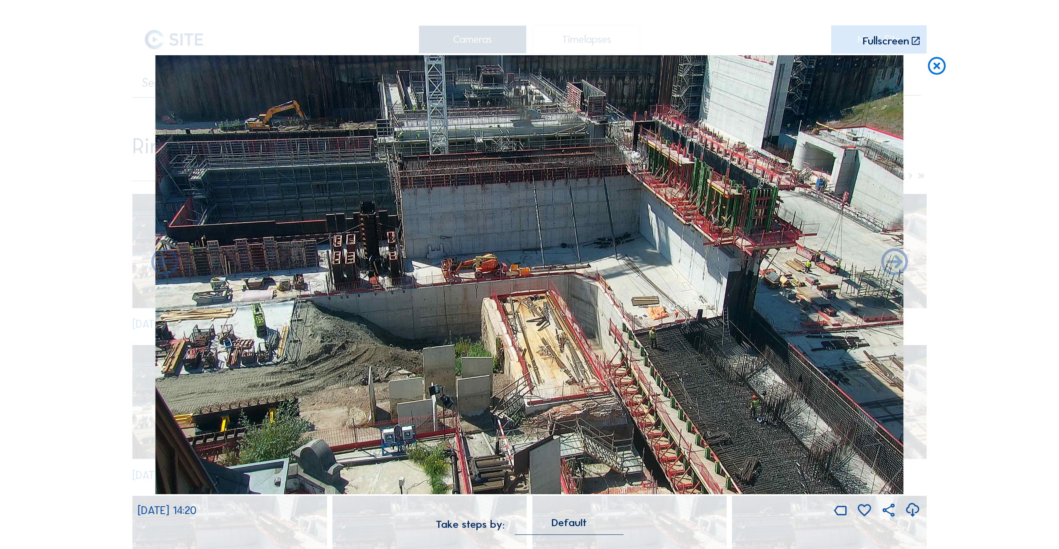
click at [164, 266] on icon at bounding box center [165, 263] width 32 height 32
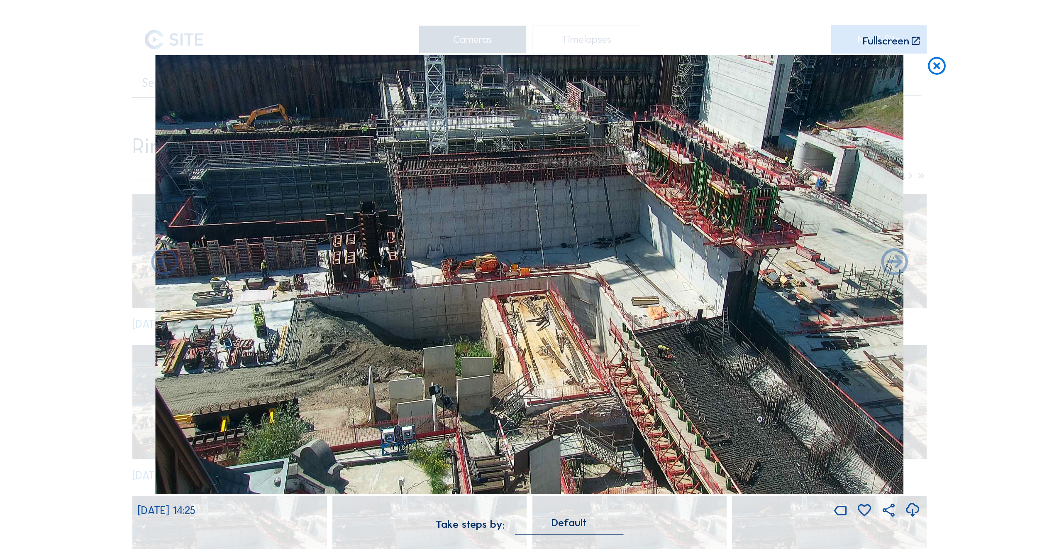
click at [164, 266] on icon at bounding box center [165, 263] width 32 height 32
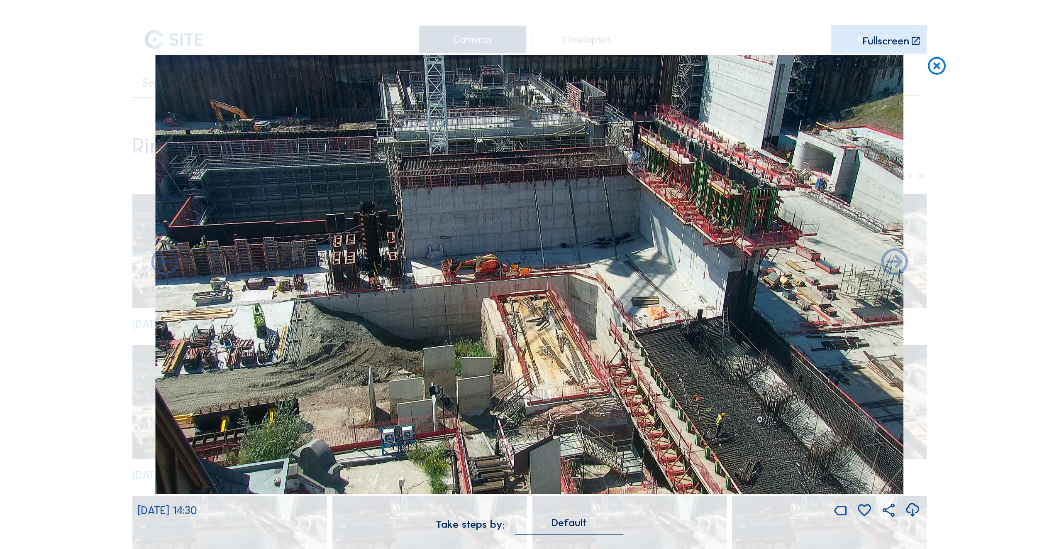
click at [164, 266] on icon at bounding box center [165, 263] width 32 height 32
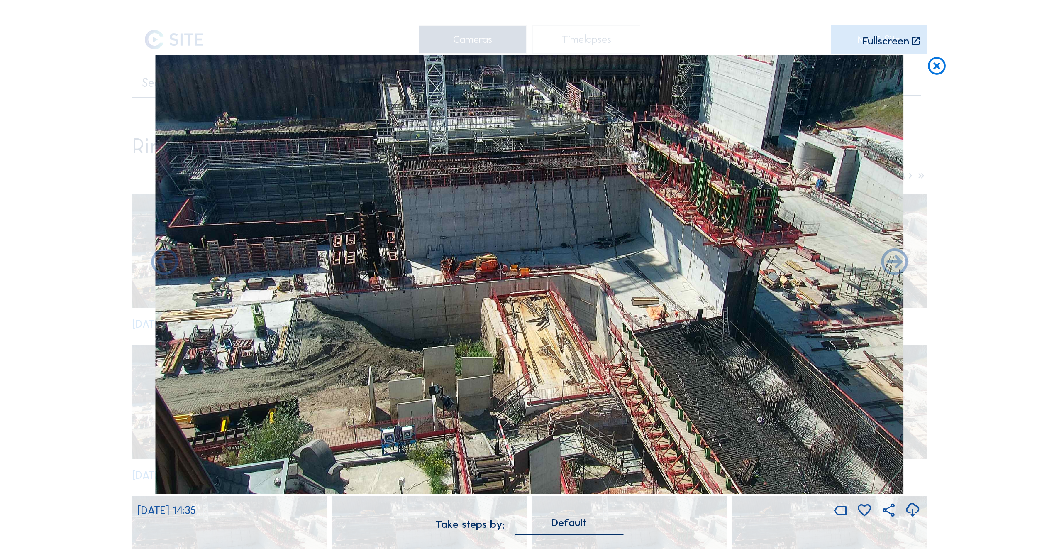
click at [164, 266] on icon at bounding box center [165, 263] width 32 height 32
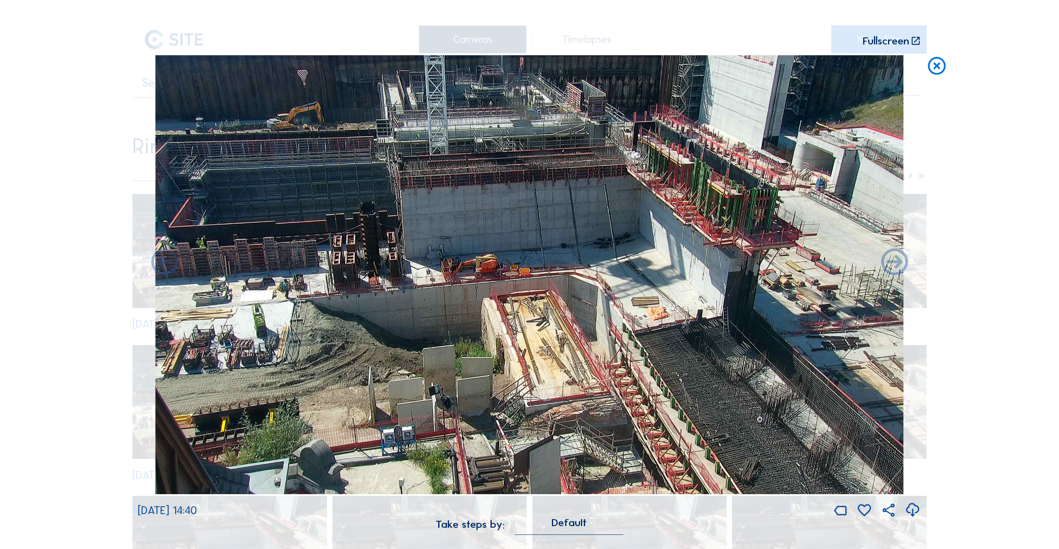
click at [164, 266] on icon at bounding box center [165, 263] width 32 height 32
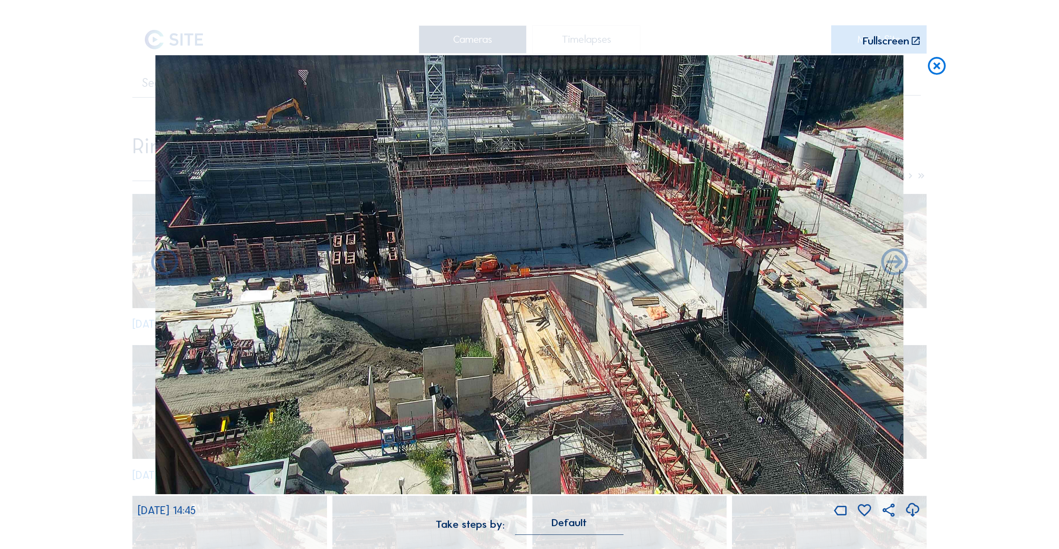
click at [164, 266] on icon at bounding box center [165, 263] width 32 height 32
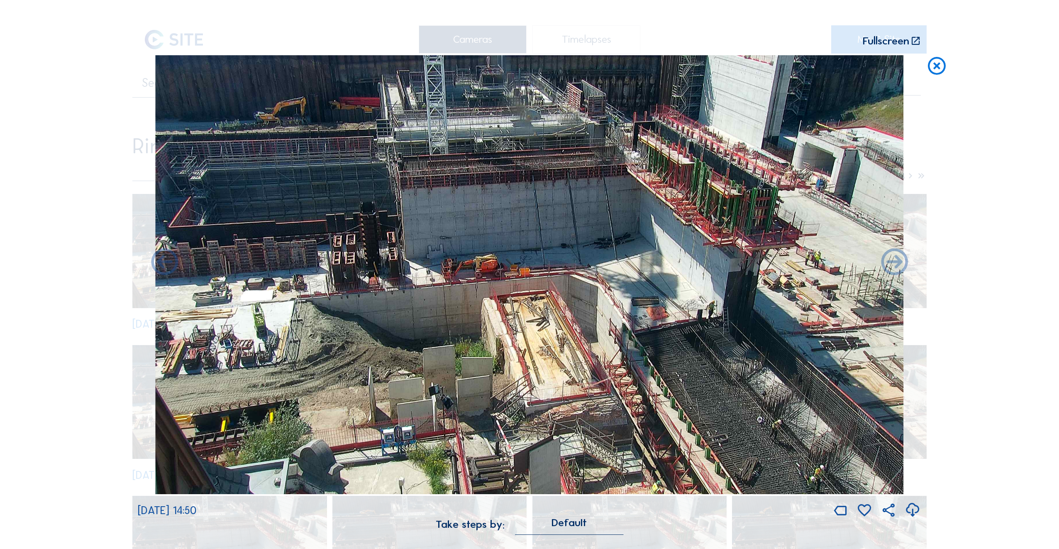
click at [164, 266] on icon at bounding box center [165, 263] width 32 height 32
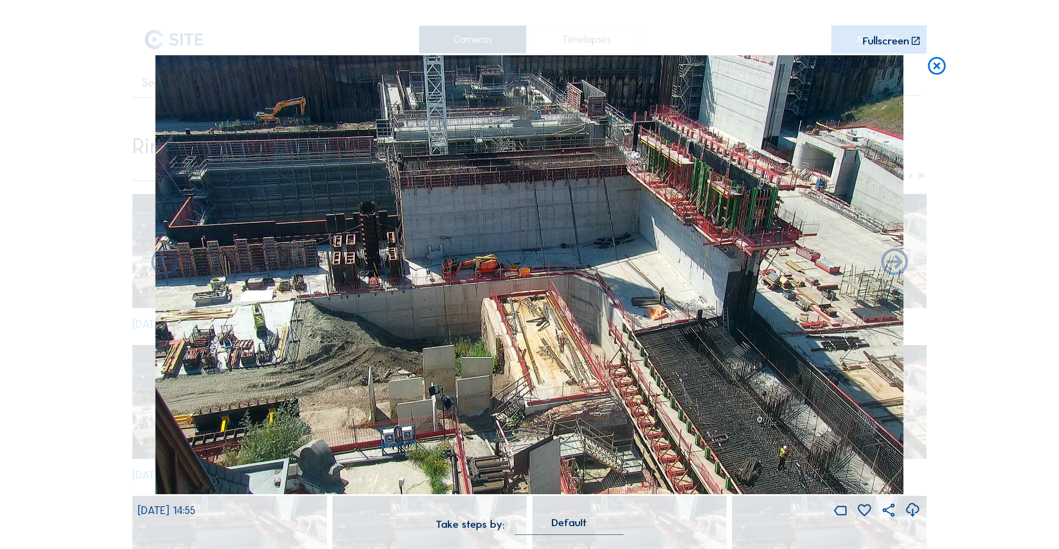
click at [164, 266] on icon at bounding box center [165, 263] width 32 height 32
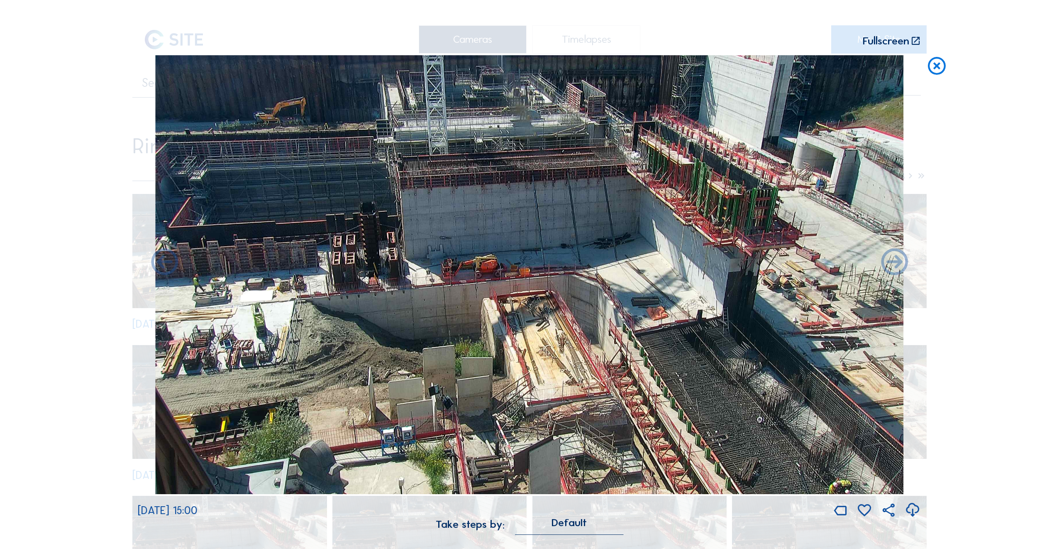
click at [164, 266] on icon at bounding box center [165, 263] width 32 height 32
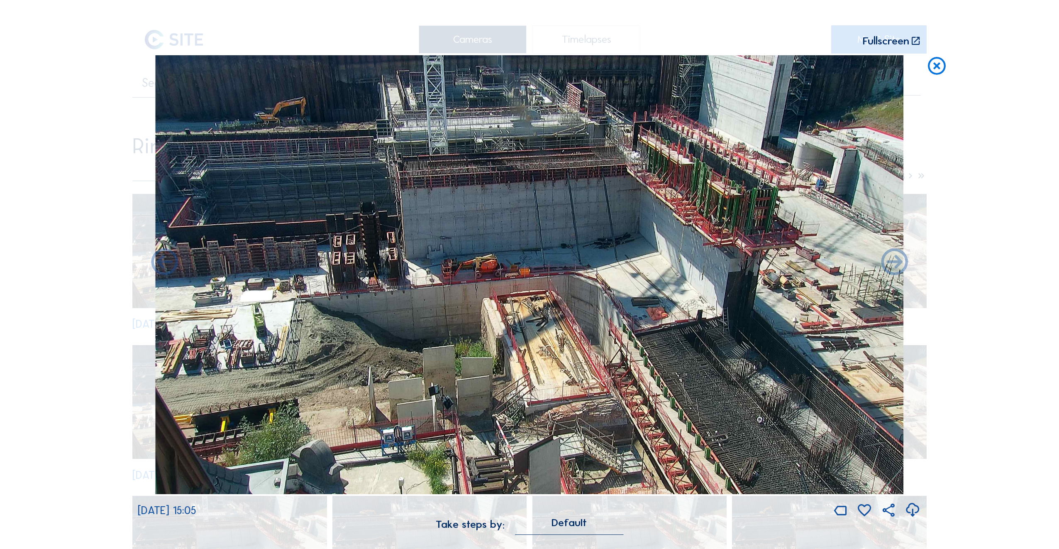
click at [164, 266] on icon at bounding box center [165, 263] width 32 height 32
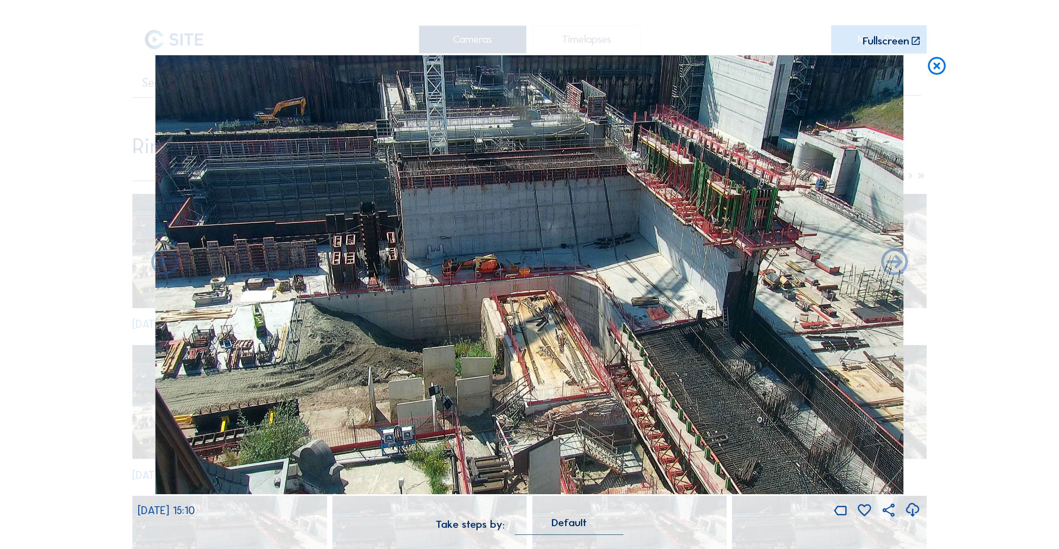
click at [164, 266] on icon at bounding box center [165, 263] width 32 height 32
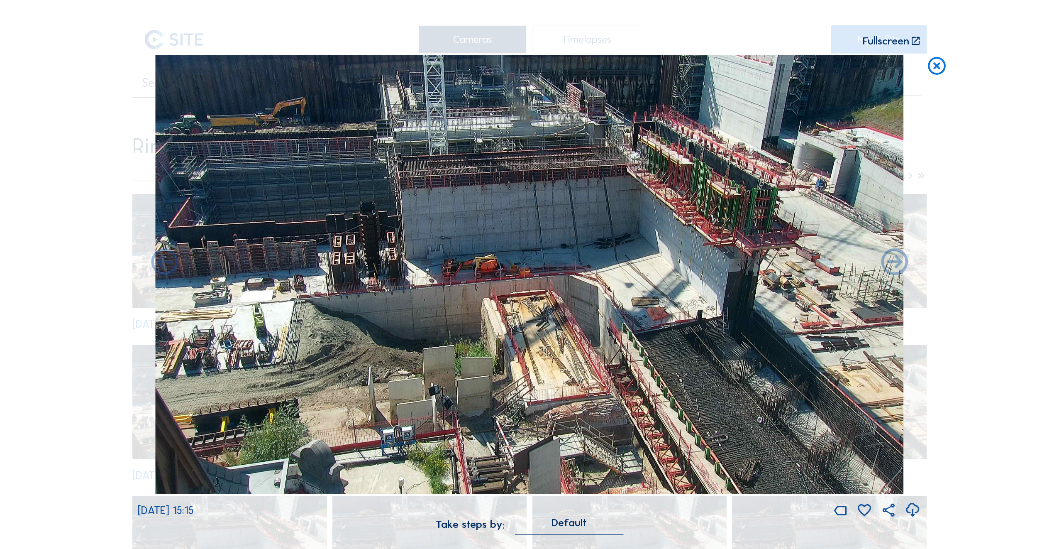
click at [164, 266] on icon at bounding box center [165, 263] width 32 height 32
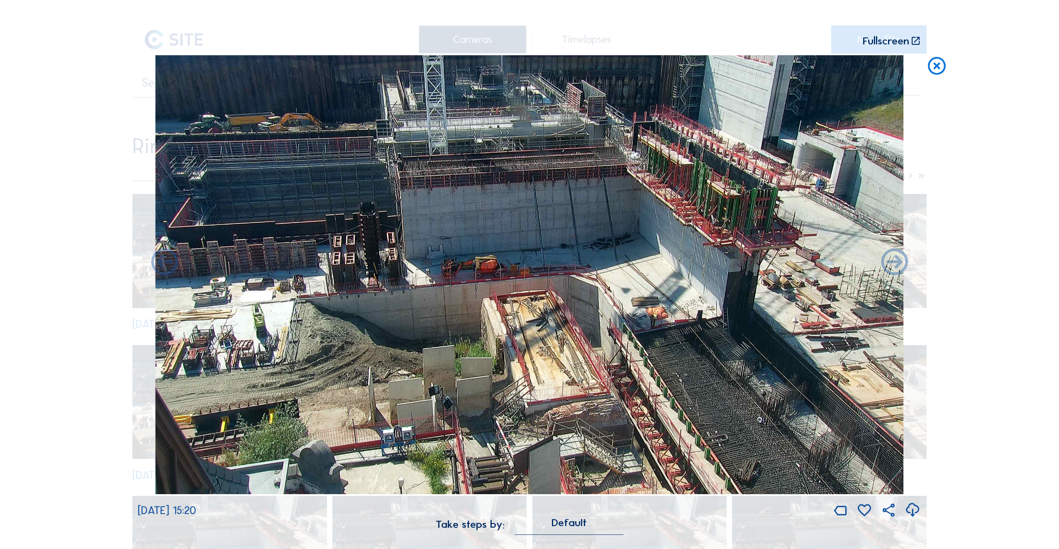
click at [164, 266] on icon at bounding box center [165, 263] width 32 height 32
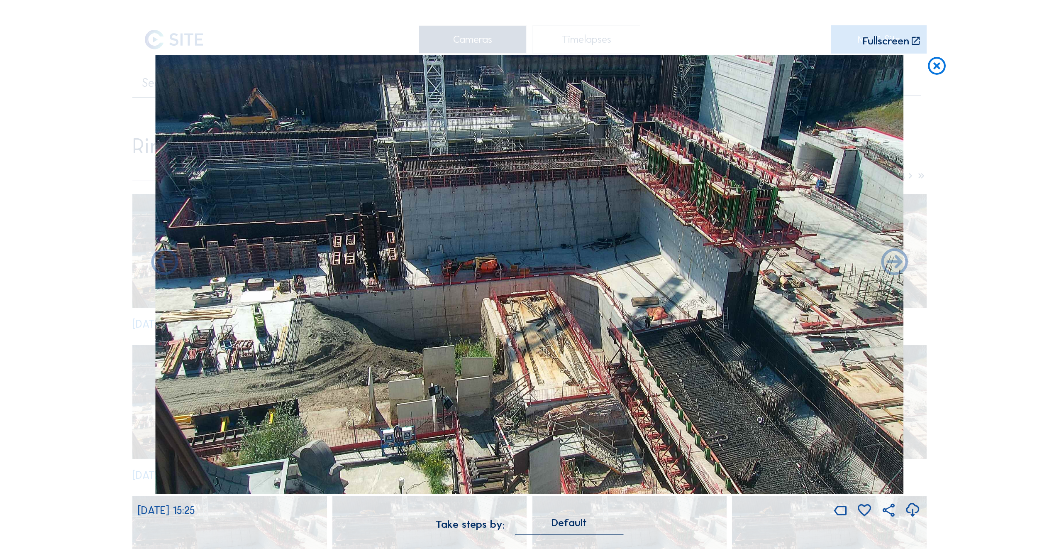
click at [164, 266] on icon at bounding box center [165, 263] width 32 height 32
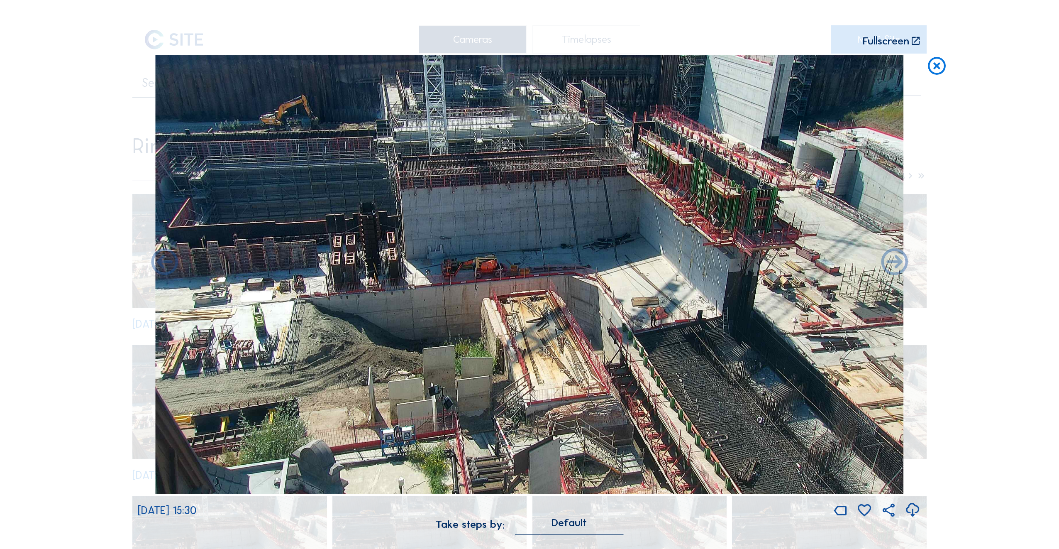
click at [164, 266] on icon at bounding box center [165, 263] width 32 height 32
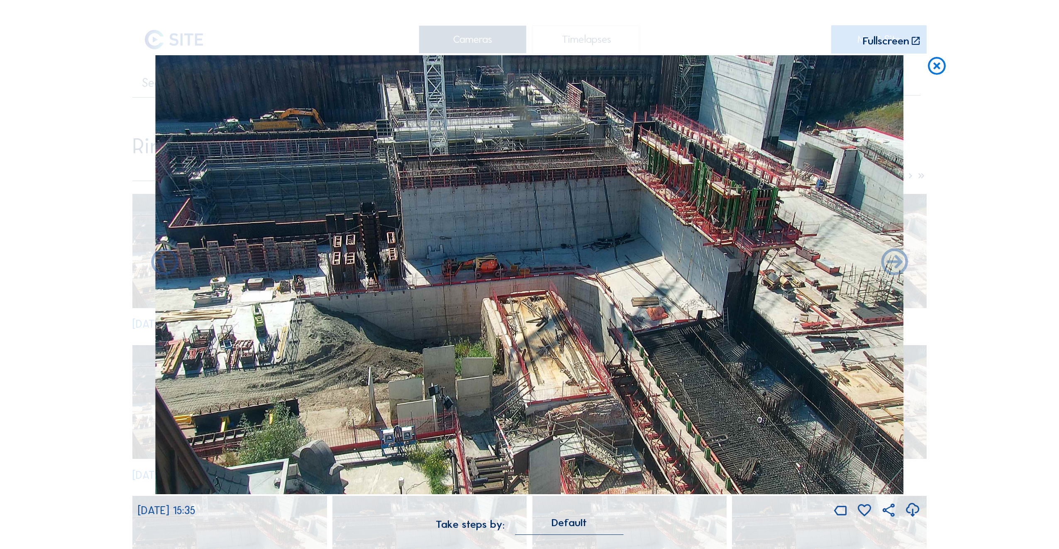
click at [164, 266] on icon at bounding box center [165, 263] width 32 height 32
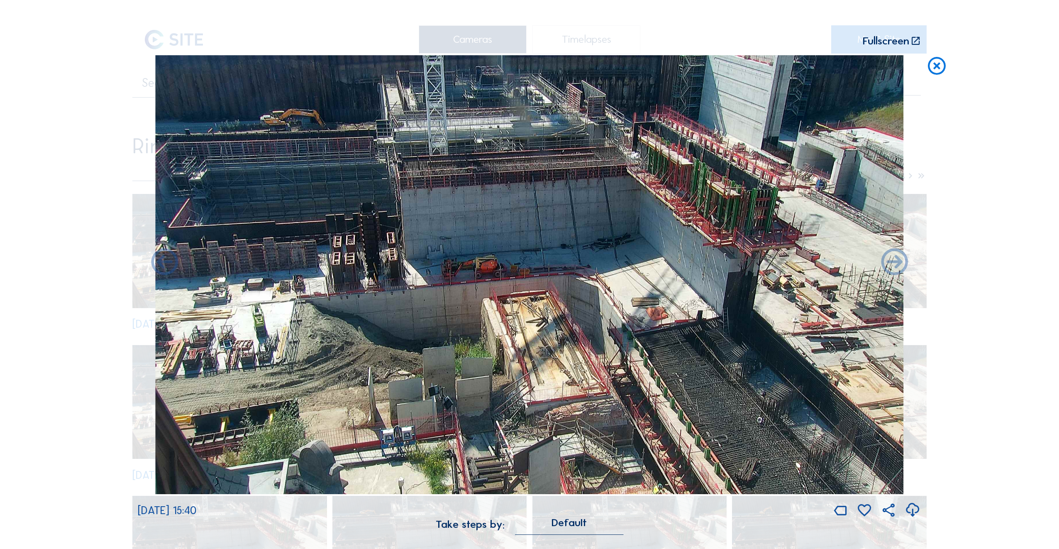
click at [164, 266] on icon at bounding box center [165, 263] width 32 height 32
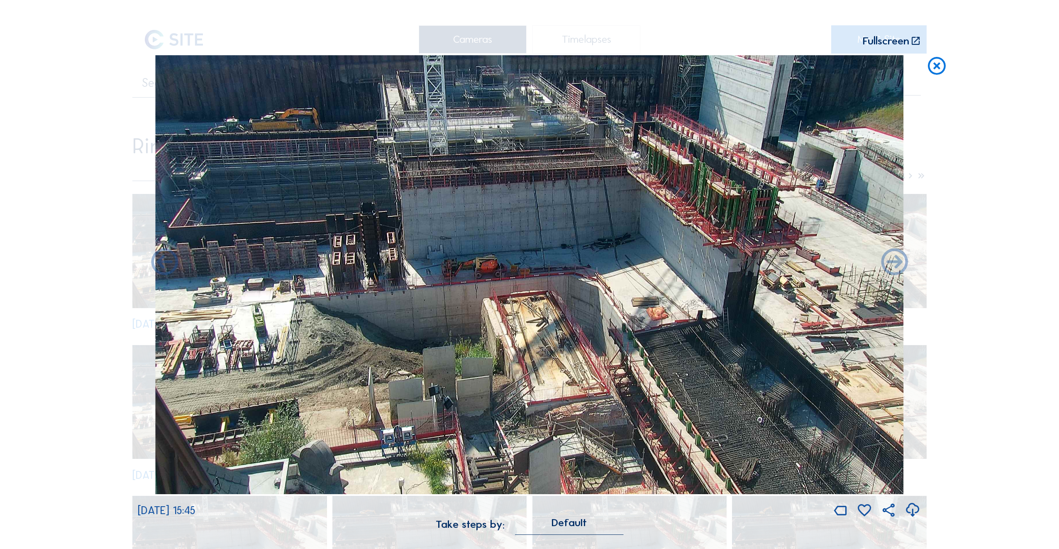
click at [164, 266] on icon at bounding box center [165, 263] width 32 height 32
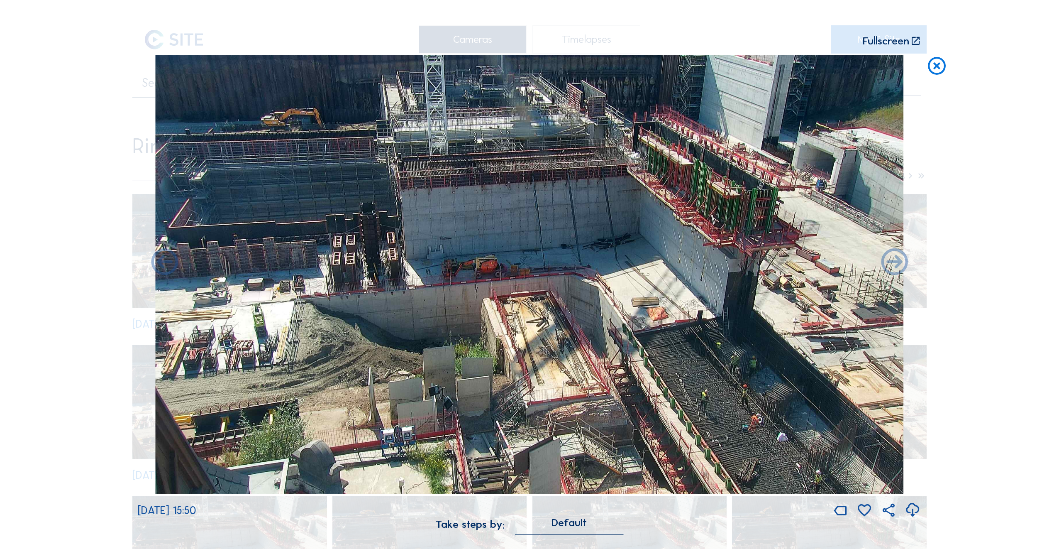
click at [164, 266] on icon at bounding box center [165, 263] width 32 height 32
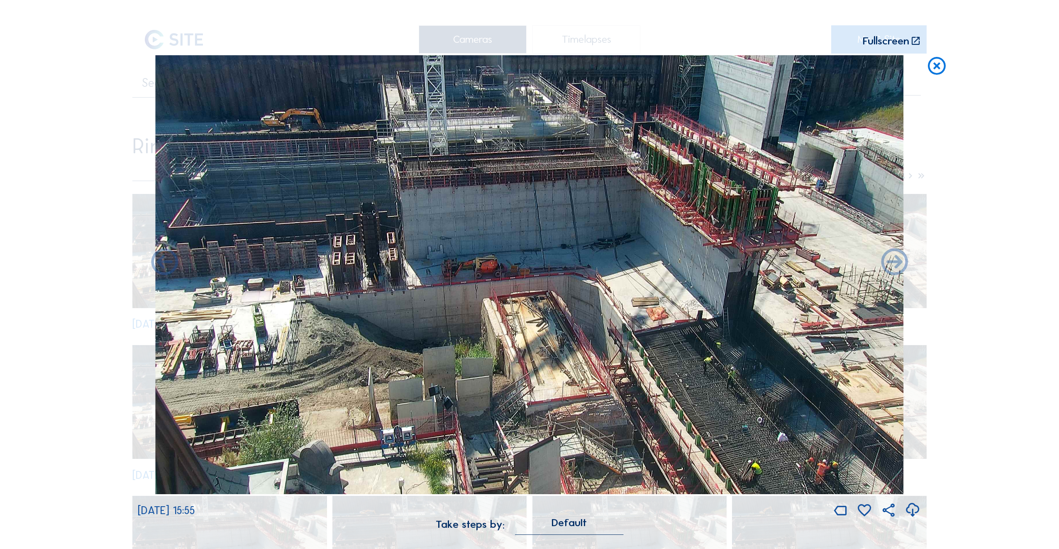
click at [164, 266] on icon at bounding box center [165, 263] width 32 height 32
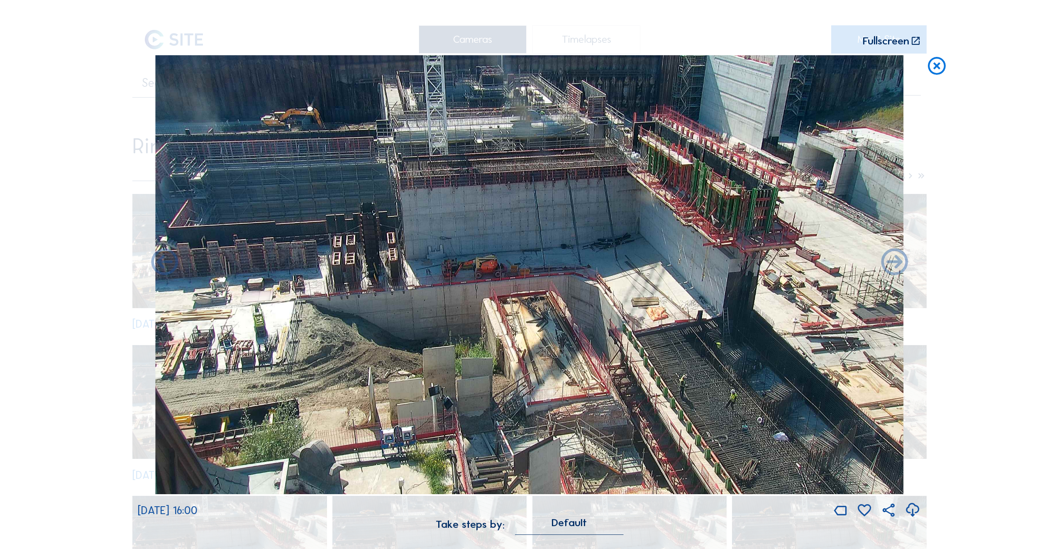
click at [164, 266] on icon at bounding box center [165, 263] width 32 height 32
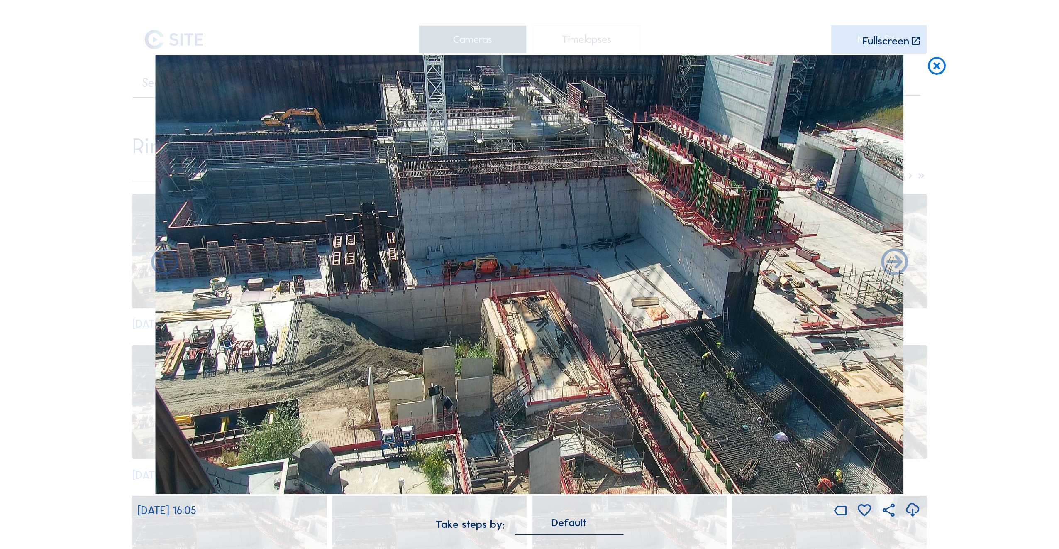
click at [164, 266] on icon at bounding box center [165, 263] width 32 height 32
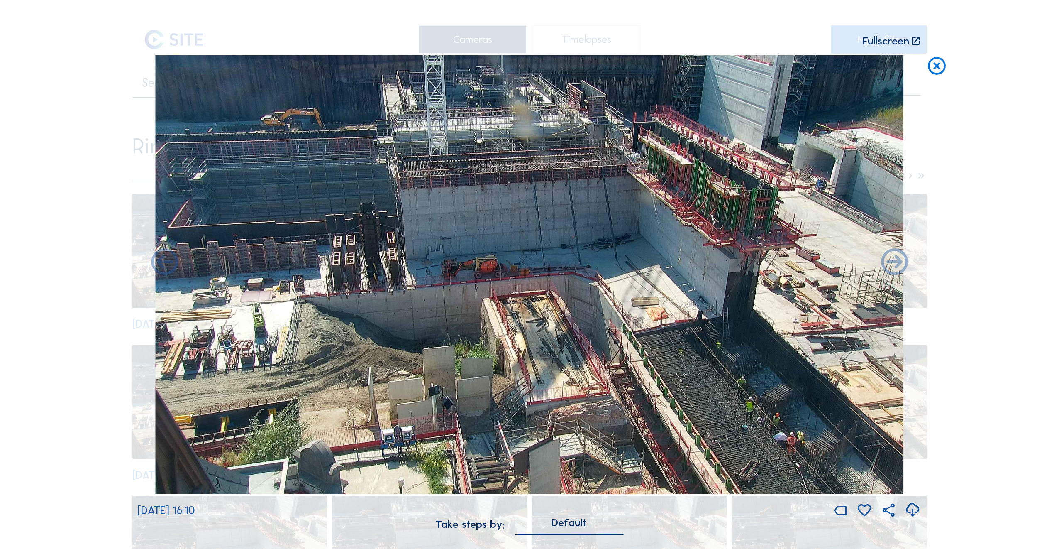
click at [164, 266] on icon at bounding box center [165, 263] width 32 height 32
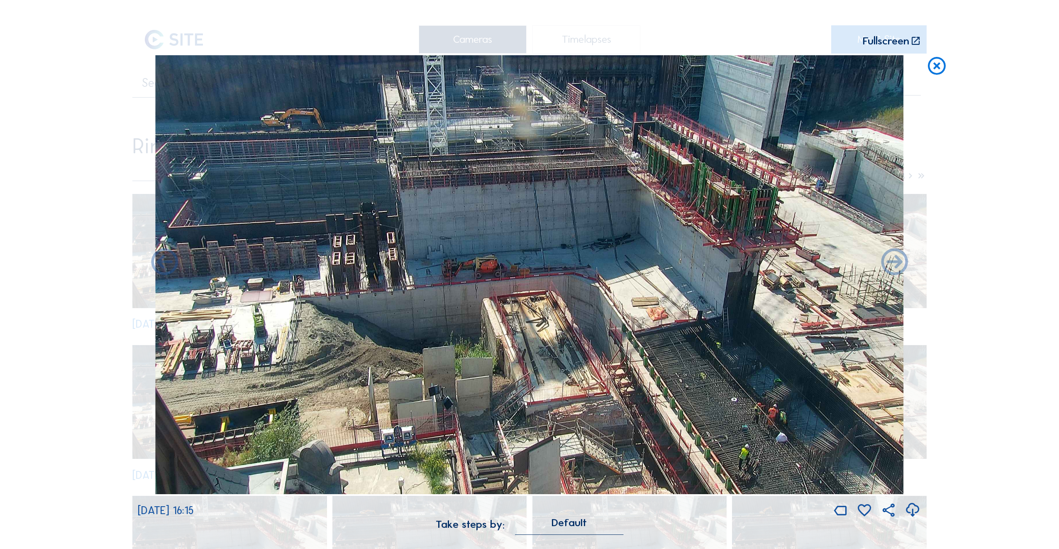
click at [164, 266] on icon at bounding box center [165, 263] width 32 height 32
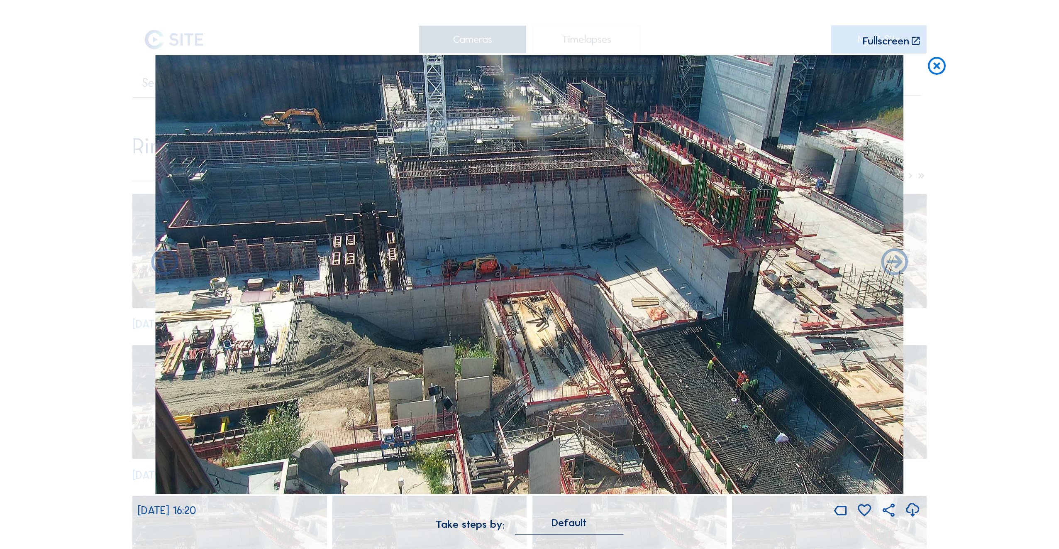
click at [164, 266] on icon at bounding box center [165, 263] width 32 height 32
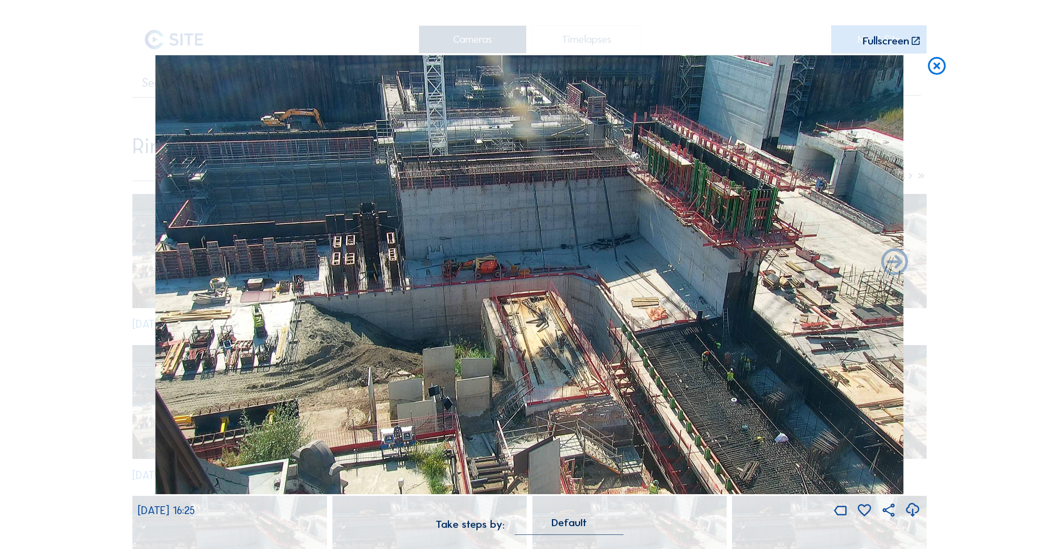
click at [164, 266] on img at bounding box center [529, 274] width 748 height 439
click at [940, 63] on icon at bounding box center [937, 66] width 22 height 22
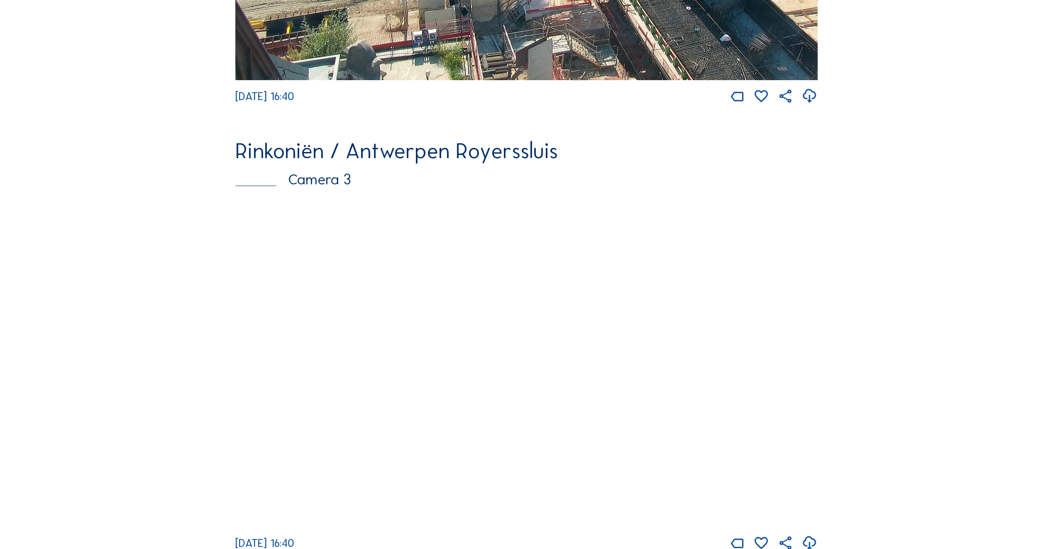
scroll to position [996, 0]
